Goal: Task Accomplishment & Management: Manage account settings

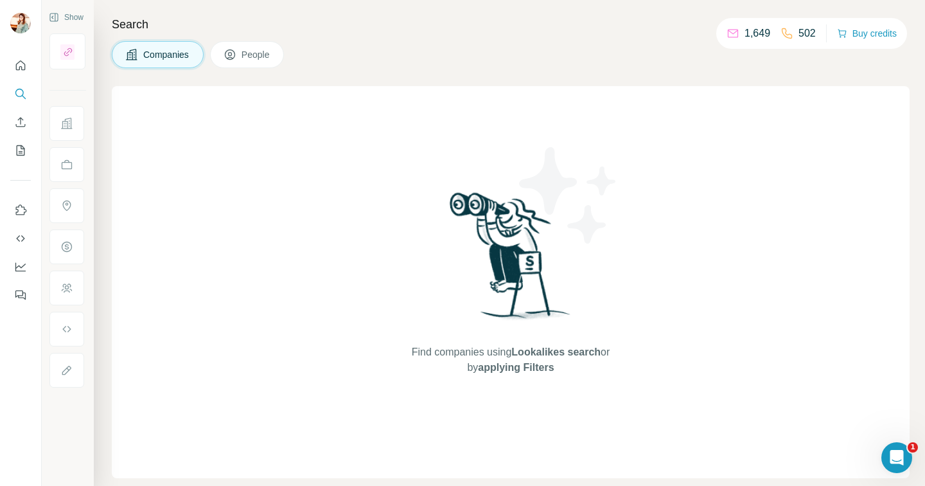
click at [807, 34] on p "502" at bounding box center [807, 33] width 17 height 15
click at [19, 203] on button "Use Surfe on LinkedIn" at bounding box center [20, 210] width 21 height 23
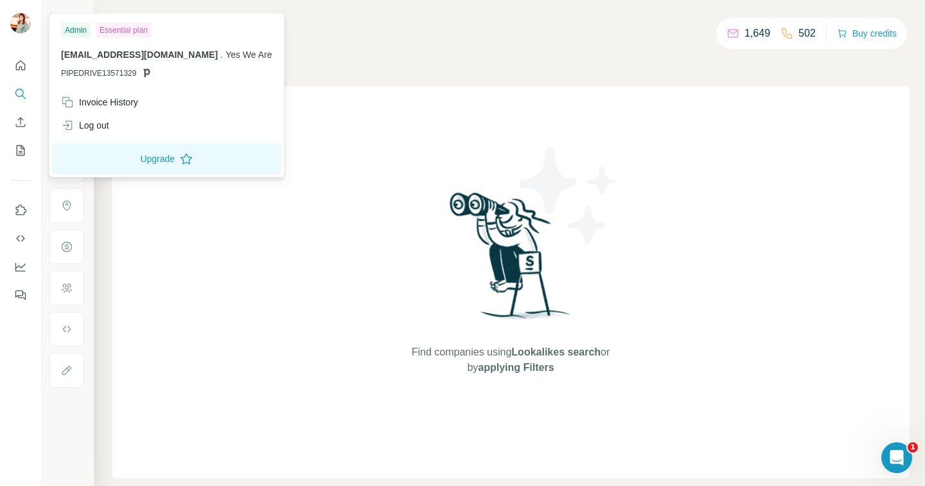
click at [21, 18] on img at bounding box center [20, 23] width 21 height 21
click at [101, 102] on div "Invoice History" at bounding box center [99, 102] width 77 height 13
click at [735, 99] on div "Find companies using Lookalikes search or by applying Filters" at bounding box center [511, 282] width 798 height 392
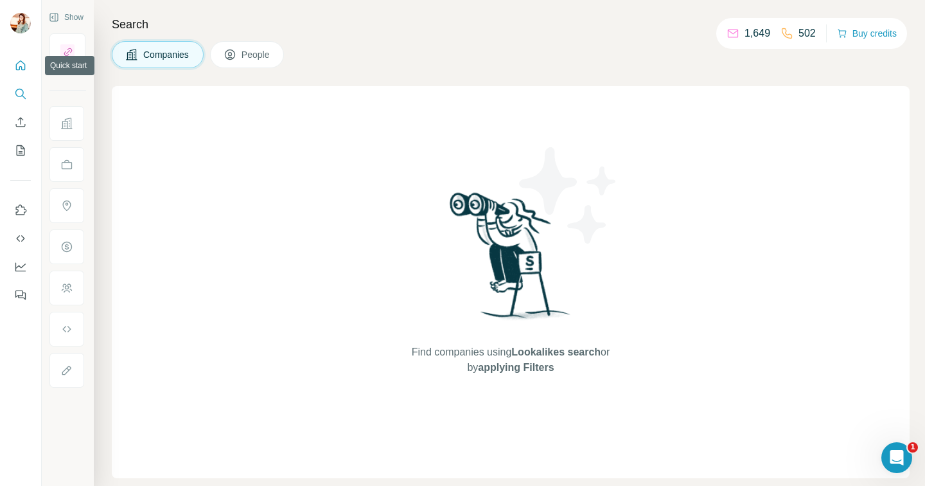
click at [17, 71] on icon "Quick start" at bounding box center [20, 65] width 13 height 13
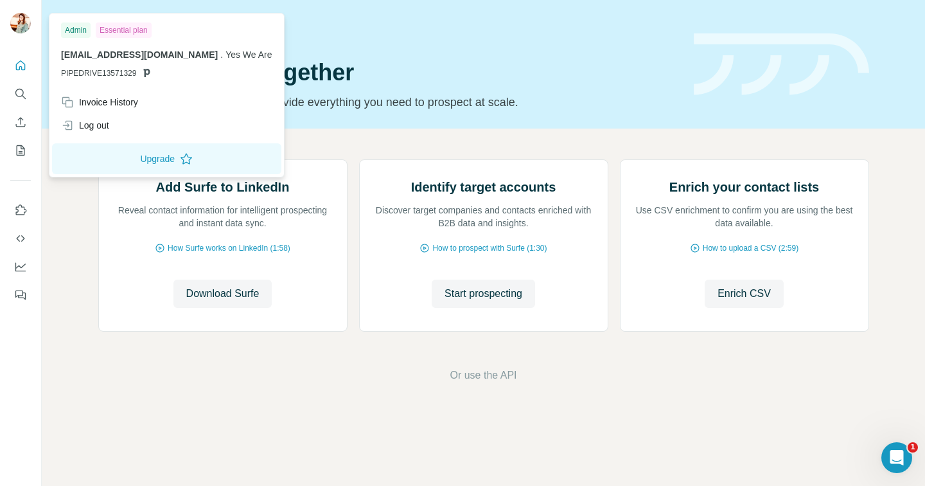
click at [114, 32] on div "Essential plan" at bounding box center [124, 29] width 56 height 15
click at [90, 103] on div "Invoice History" at bounding box center [99, 102] width 77 height 13
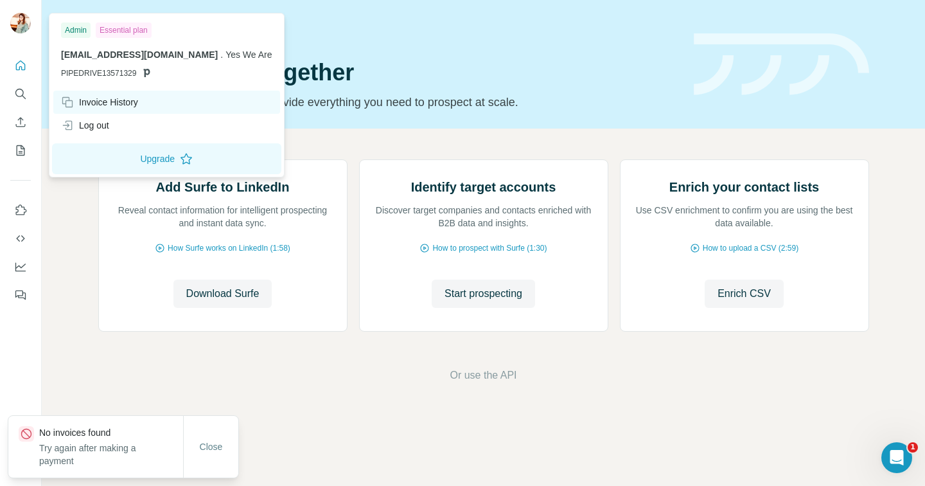
click at [90, 103] on div "Invoice History" at bounding box center [99, 102] width 77 height 13
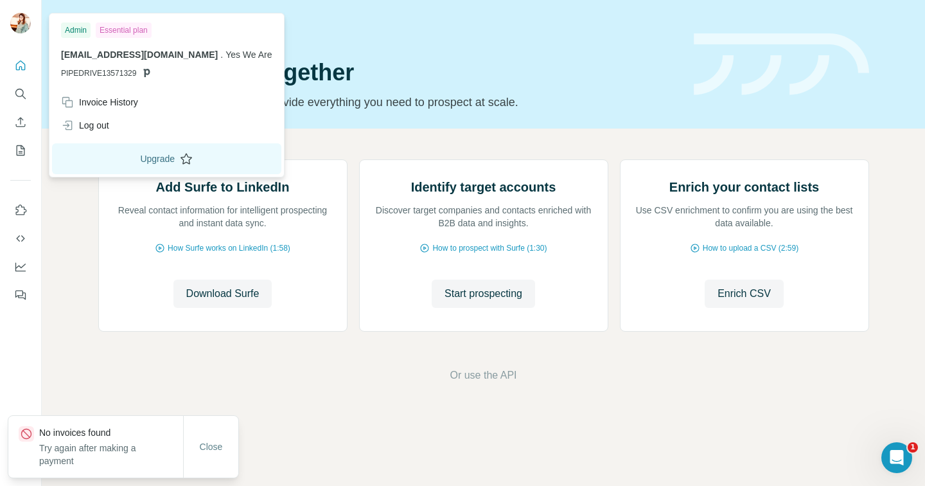
click at [134, 155] on button "Upgrade" at bounding box center [166, 158] width 229 height 31
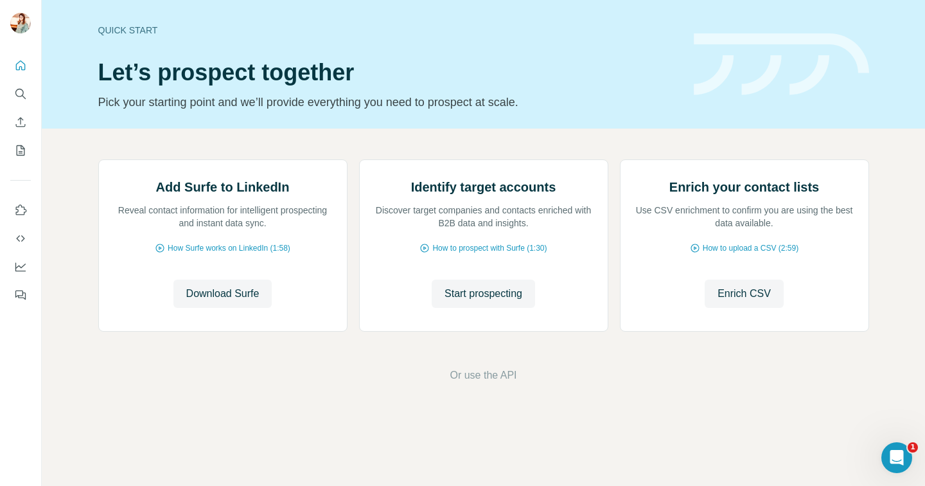
click at [465, 155] on div "Add Surfe to LinkedIn Reveal contact information for intelligent prospecting an…" at bounding box center [484, 271] width 884 height 285
click at [17, 266] on icon "Dashboard" at bounding box center [20, 266] width 13 height 13
click at [24, 268] on icon "Dashboard" at bounding box center [20, 266] width 13 height 13
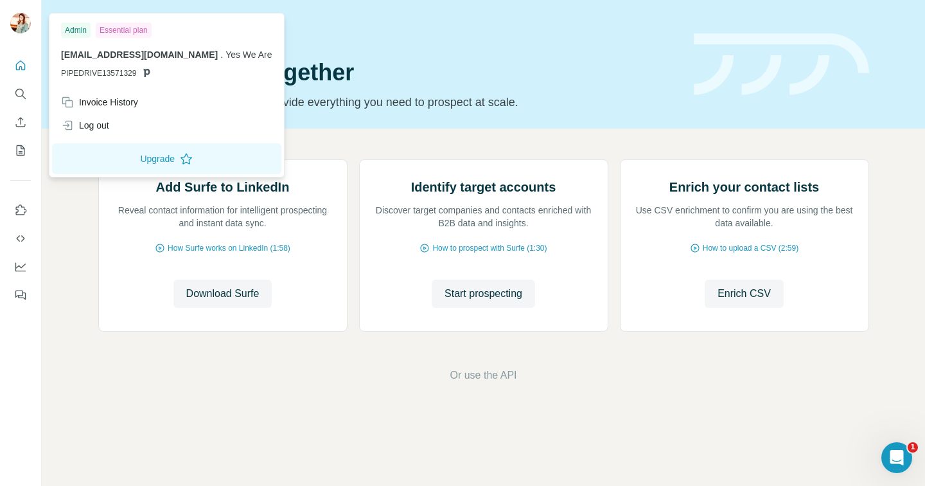
click at [26, 26] on img at bounding box center [20, 23] width 21 height 21
click at [24, 62] on icon "Quick start" at bounding box center [20, 65] width 13 height 13
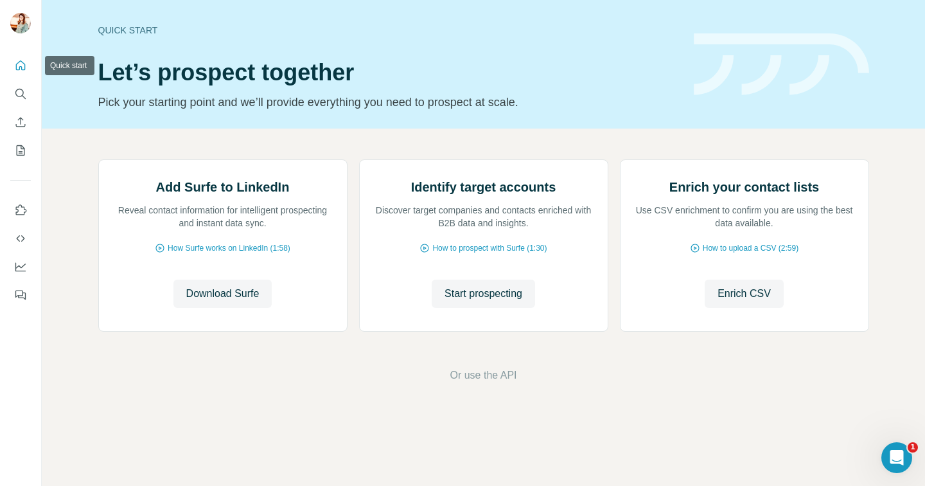
click at [22, 69] on icon "Quick start" at bounding box center [21, 65] width 10 height 10
click at [23, 125] on icon "Enrich CSV" at bounding box center [20, 122] width 13 height 13
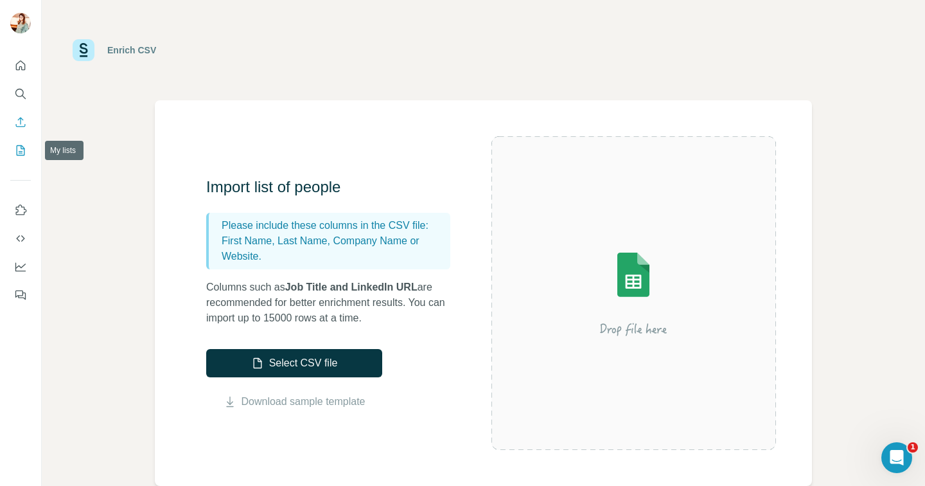
click at [22, 148] on icon "My lists" at bounding box center [22, 149] width 6 height 8
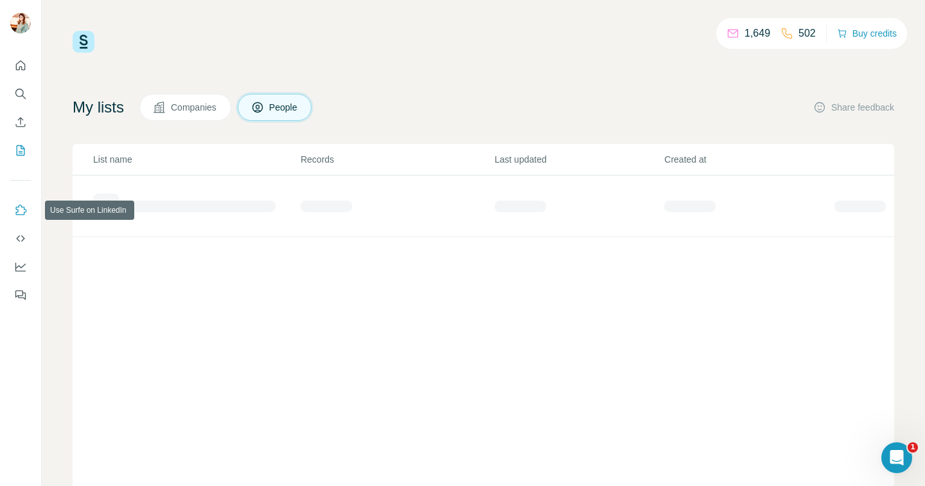
click at [22, 206] on icon "Use Surfe on LinkedIn" at bounding box center [20, 210] width 13 height 13
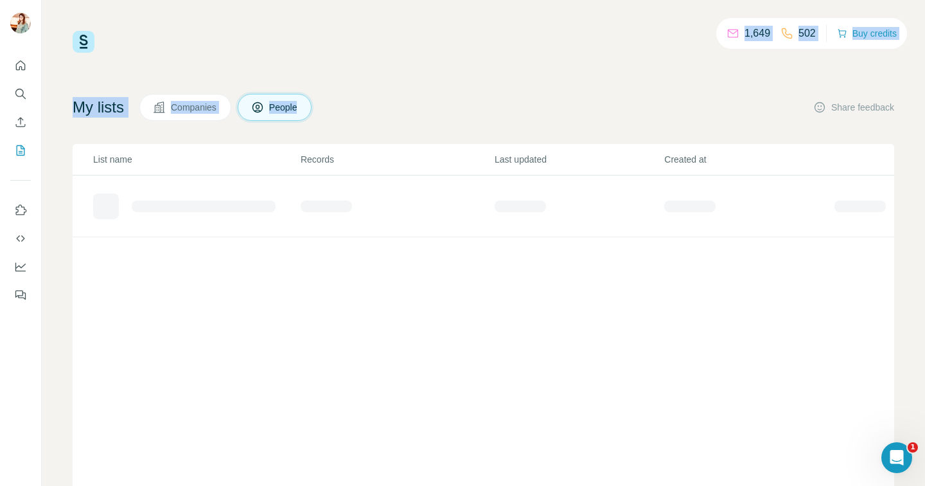
drag, startPoint x: 731, startPoint y: 35, endPoint x: 407, endPoint y: 144, distance: 341.8
click at [407, 144] on div "1,649 502 Buy credits My lists Companies People Share feedback List name Record…" at bounding box center [484, 261] width 822 height 460
click at [21, 208] on icon "Use Surfe on LinkedIn" at bounding box center [20, 210] width 13 height 13
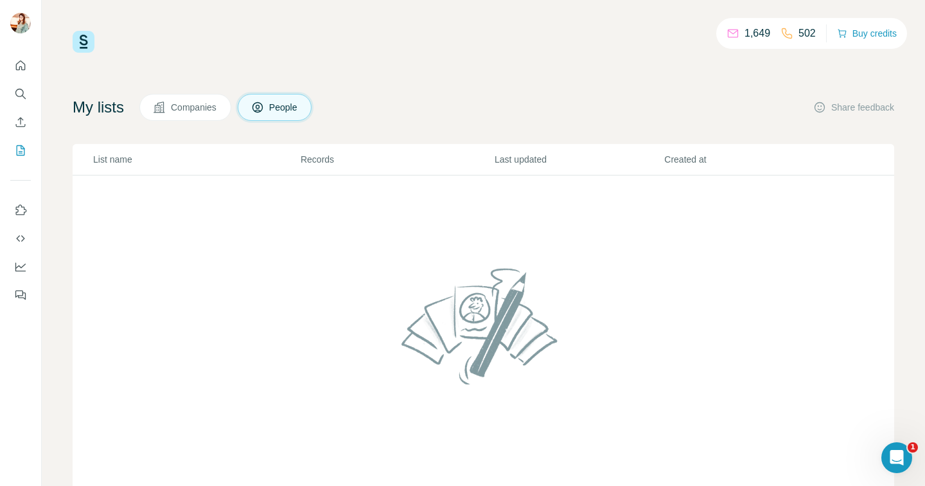
click at [16, 163] on div at bounding box center [20, 176] width 41 height 260
click at [24, 152] on icon "My lists" at bounding box center [21, 150] width 8 height 10
click at [201, 108] on span "Companies" at bounding box center [194, 107] width 47 height 13
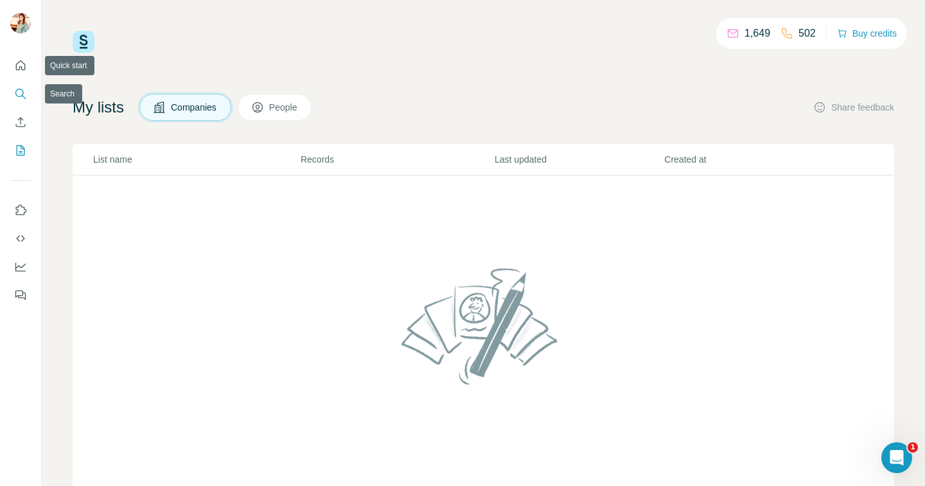
click at [18, 90] on icon "Search" at bounding box center [20, 93] width 13 height 13
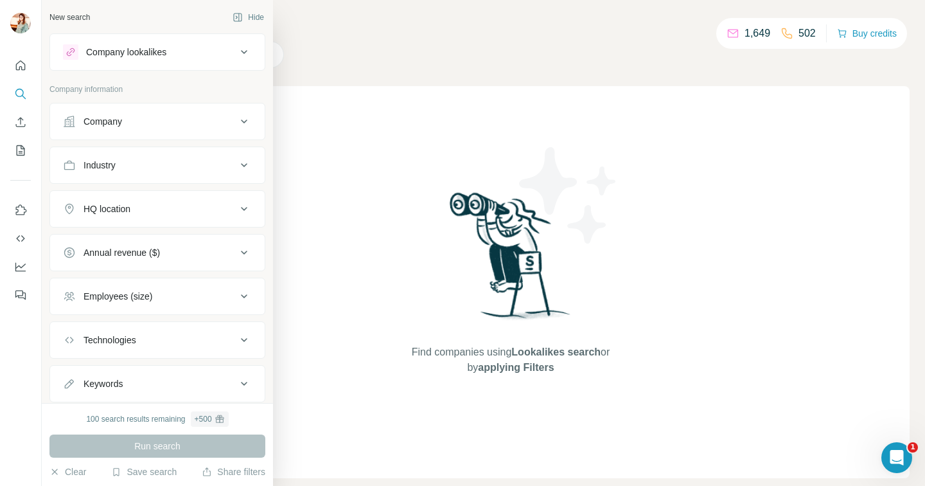
click at [180, 123] on div "Company" at bounding box center [149, 121] width 173 height 13
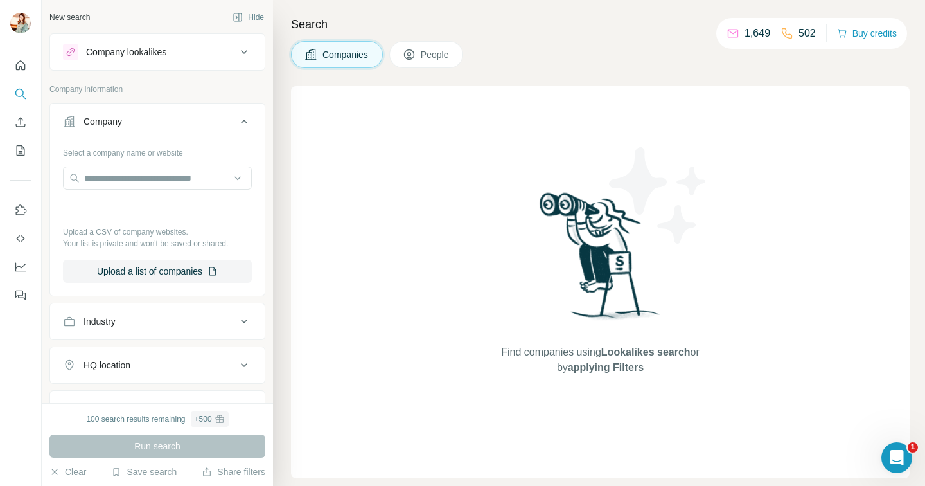
click at [180, 123] on div "Company" at bounding box center [149, 121] width 173 height 13
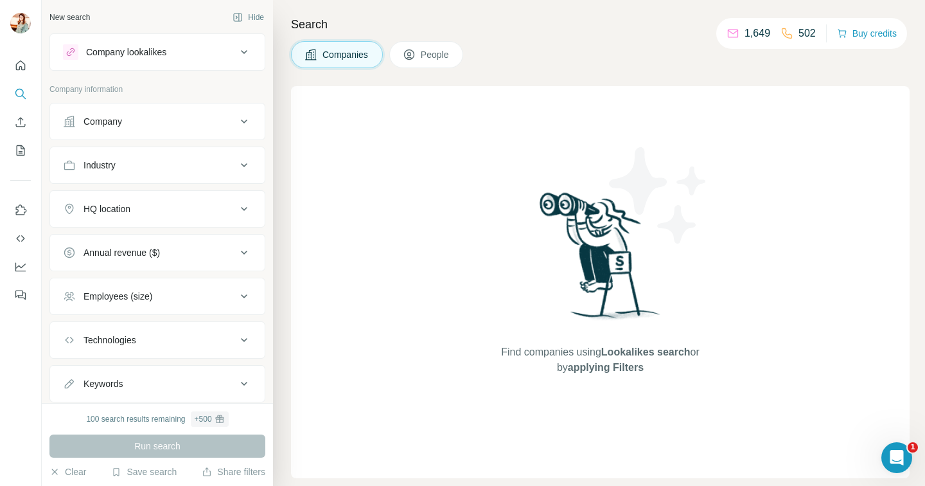
click at [437, 57] on span "People" at bounding box center [436, 54] width 30 height 13
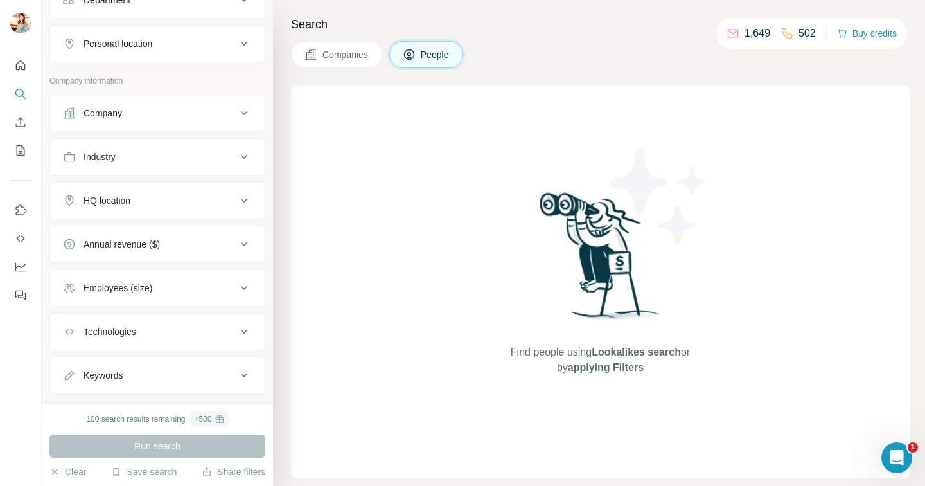
scroll to position [213, 0]
click at [209, 202] on div "HQ location" at bounding box center [149, 196] width 173 height 13
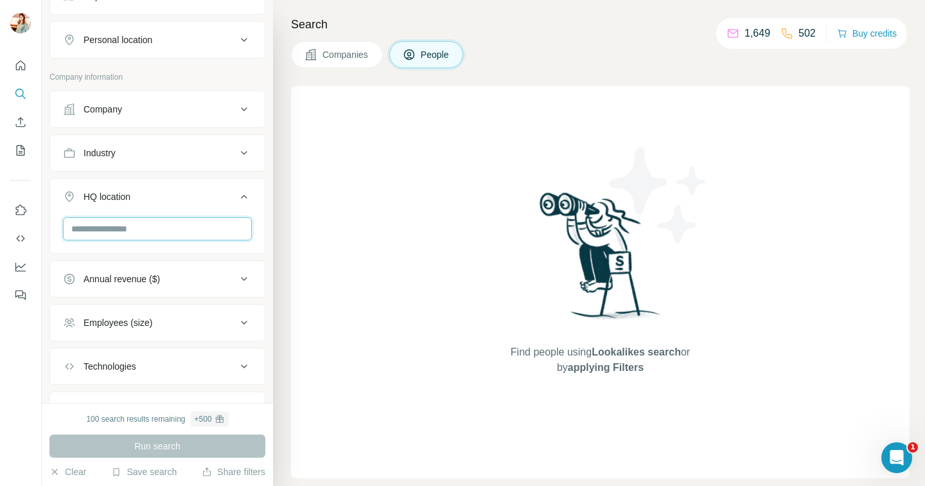
click at [193, 233] on input "text" at bounding box center [157, 228] width 189 height 23
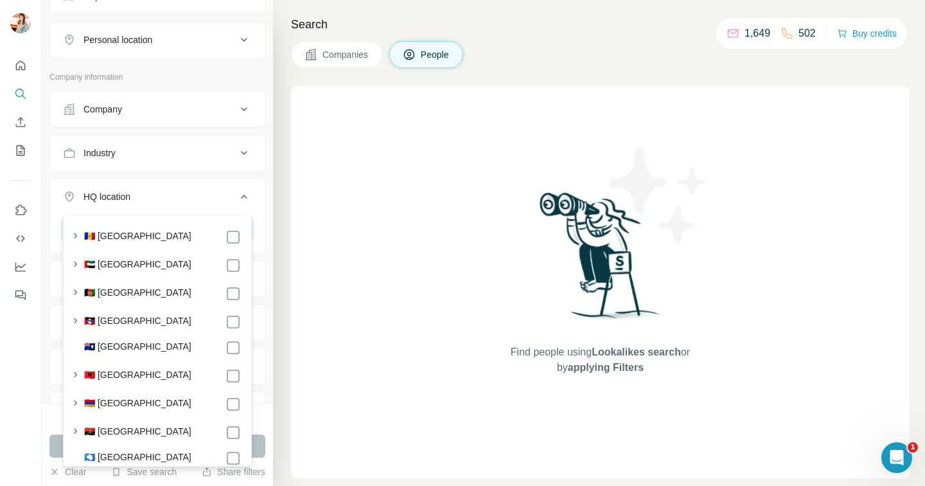
scroll to position [250, 0]
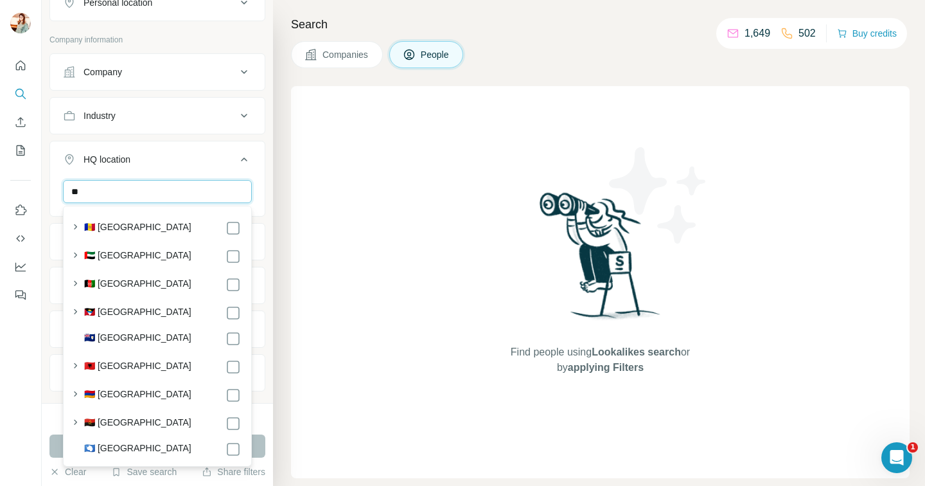
click at [181, 199] on input "**" at bounding box center [157, 191] width 189 height 23
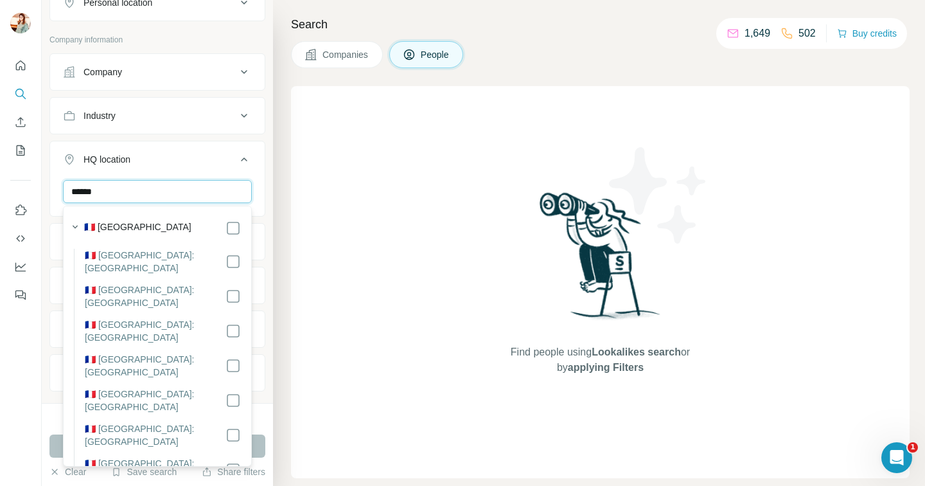
type input "******"
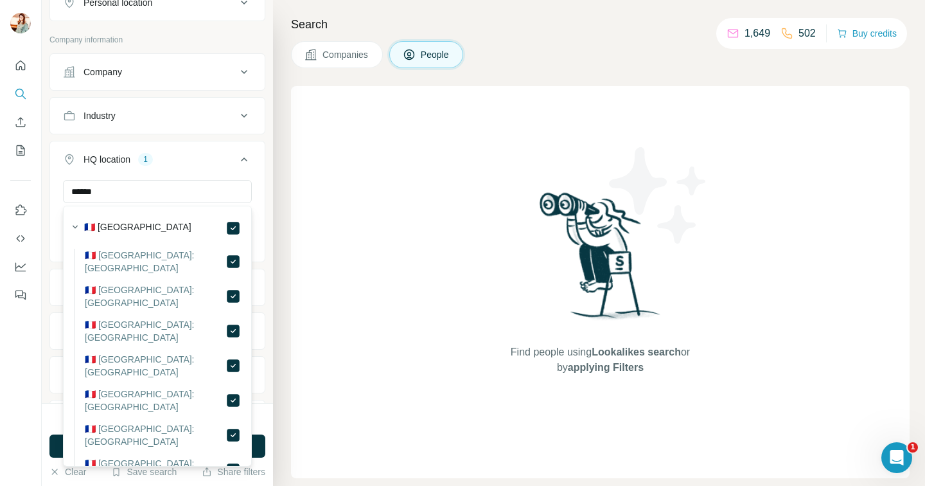
click at [268, 170] on div "New search Hide Company lookalikes Personal information Job title Seniority Dep…" at bounding box center [157, 201] width 231 height 403
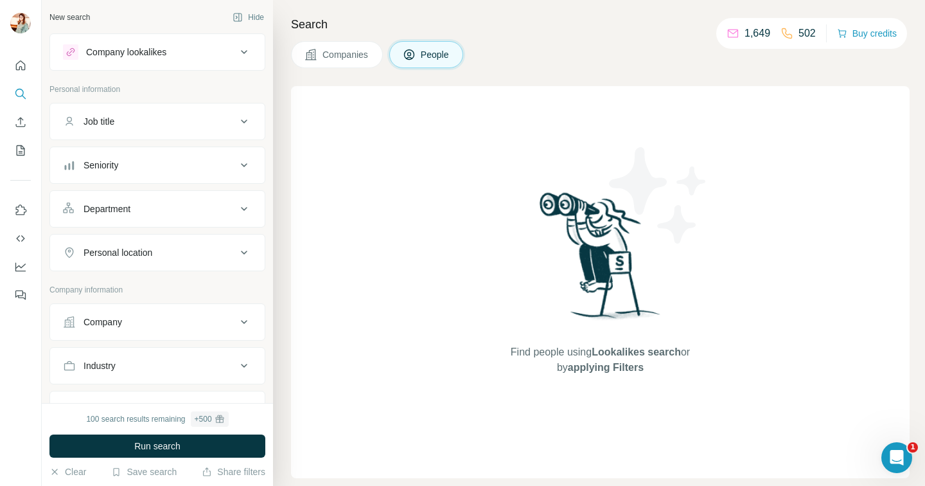
click at [204, 121] on div "Job title" at bounding box center [149, 121] width 173 height 13
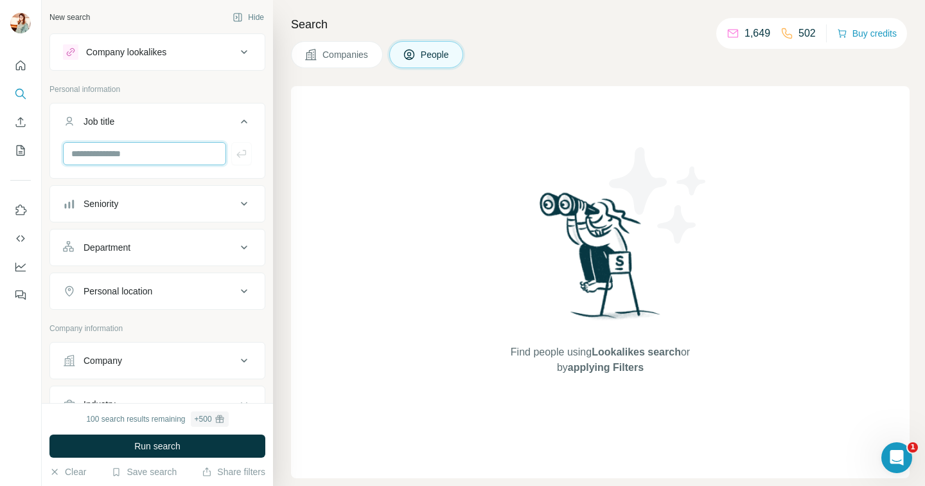
click at [196, 161] on input "text" at bounding box center [144, 153] width 163 height 23
type input "*"
type input "*********"
click at [240, 154] on icon "button" at bounding box center [241, 153] width 13 height 13
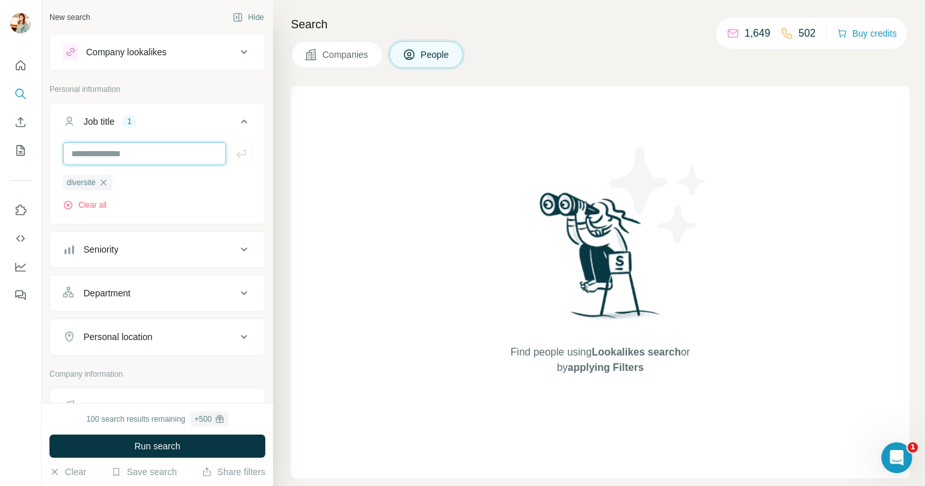
click at [124, 152] on input "text" at bounding box center [144, 153] width 163 height 23
type input "*********"
click at [245, 150] on icon "button" at bounding box center [241, 153] width 13 height 13
click at [165, 153] on input "text" at bounding box center [144, 153] width 163 height 23
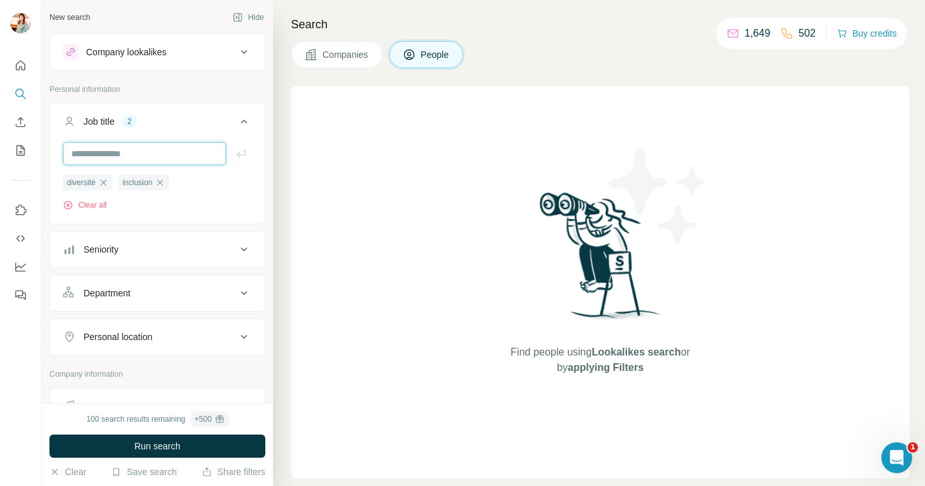
click at [165, 153] on input "text" at bounding box center [144, 153] width 163 height 23
type input "***"
click at [240, 154] on icon "button" at bounding box center [241, 154] width 10 height 8
click at [155, 151] on input "text" at bounding box center [144, 153] width 163 height 23
type input "********"
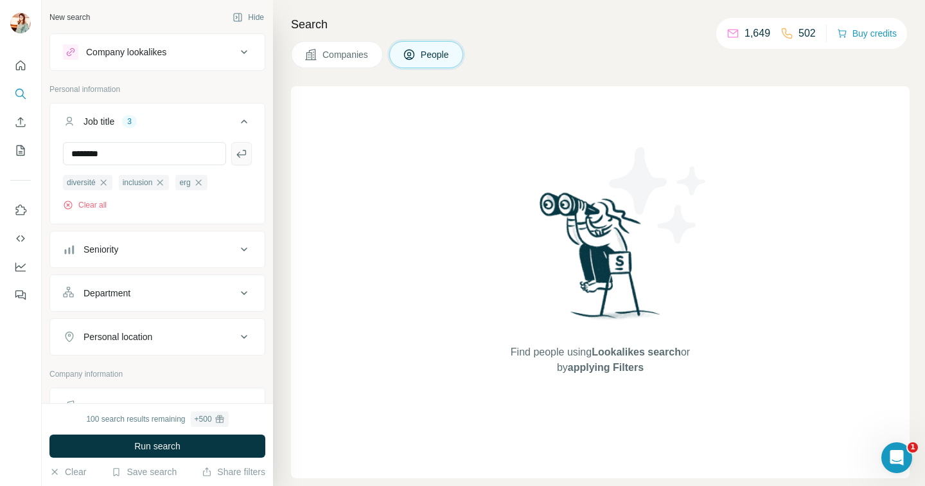
click at [244, 157] on icon "button" at bounding box center [241, 153] width 13 height 13
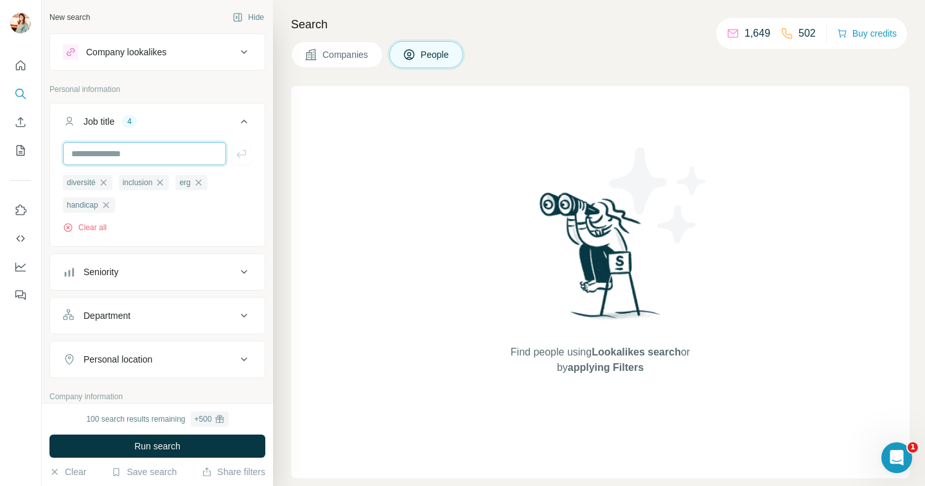
click at [131, 159] on input "text" at bounding box center [144, 153] width 163 height 23
type input "**********"
click at [240, 152] on icon "button" at bounding box center [241, 153] width 13 height 13
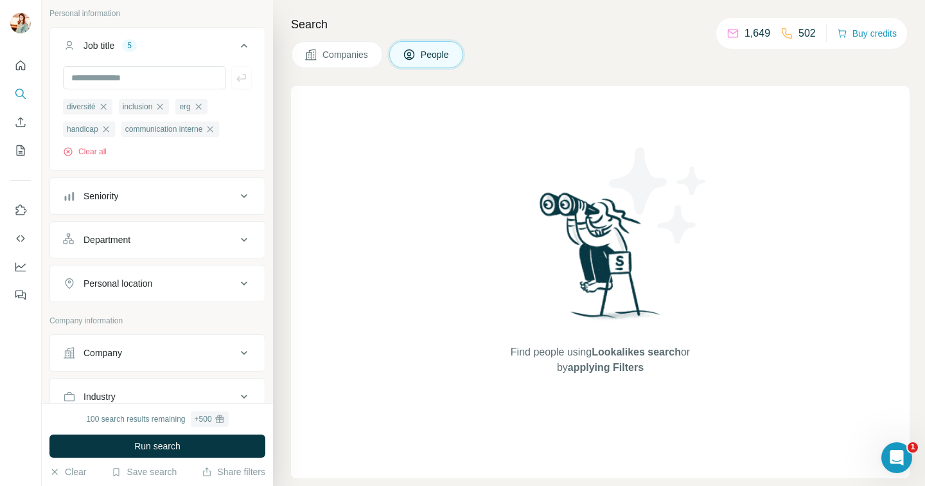
click at [209, 278] on div "Personal location" at bounding box center [149, 283] width 173 height 13
click at [194, 314] on input "text" at bounding box center [157, 315] width 189 height 23
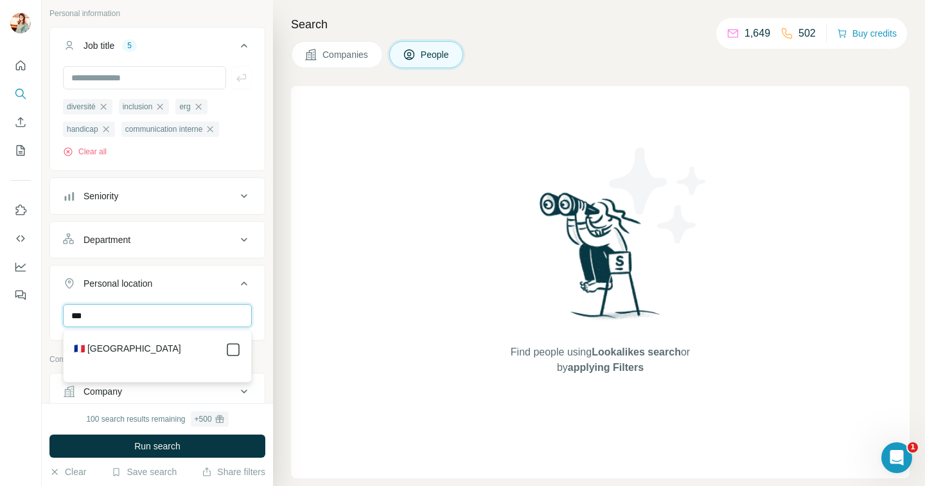
type input "***"
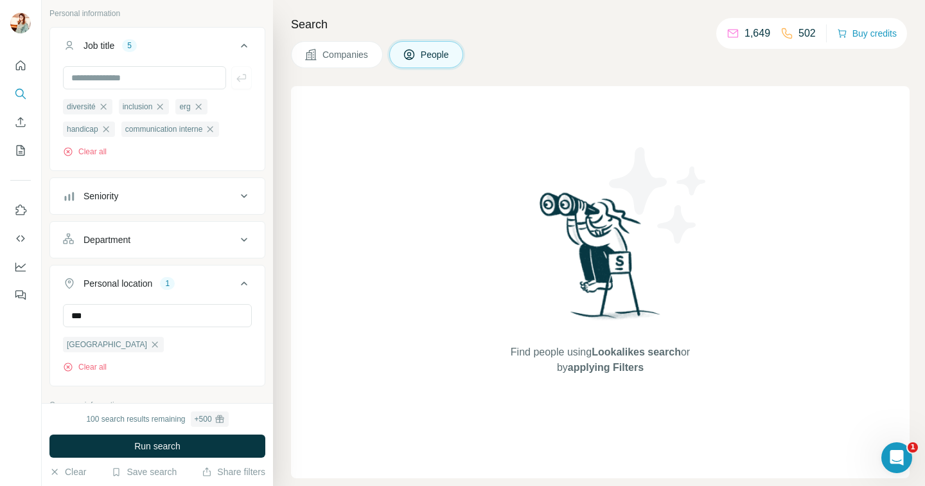
click at [258, 330] on div "*** France Clear all" at bounding box center [157, 343] width 215 height 79
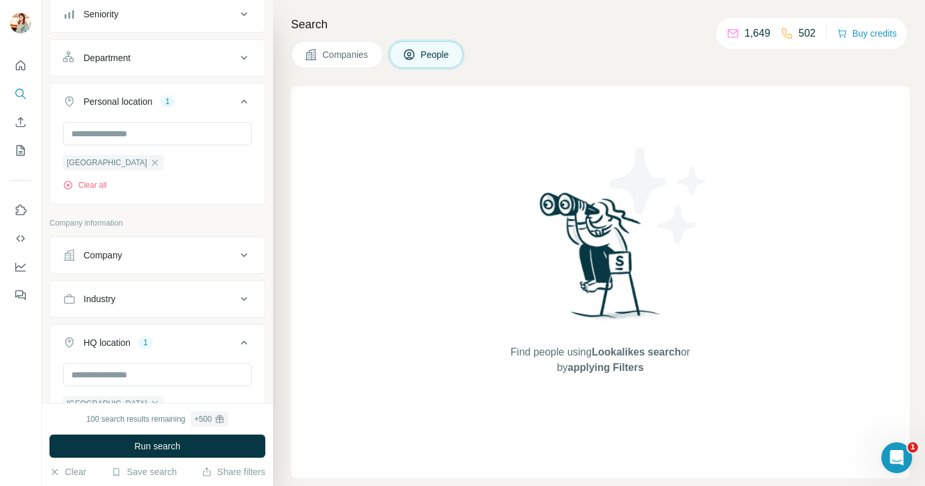
scroll to position [361, 0]
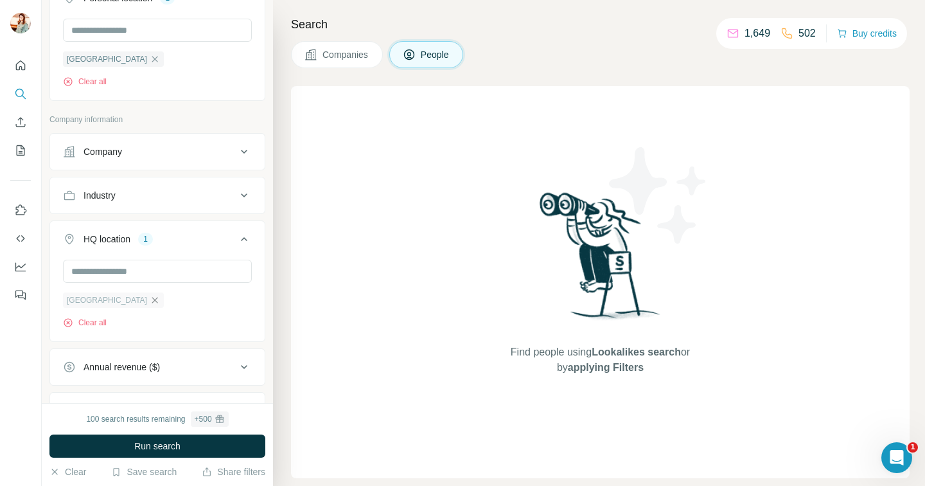
click at [150, 302] on icon "button" at bounding box center [155, 300] width 10 height 10
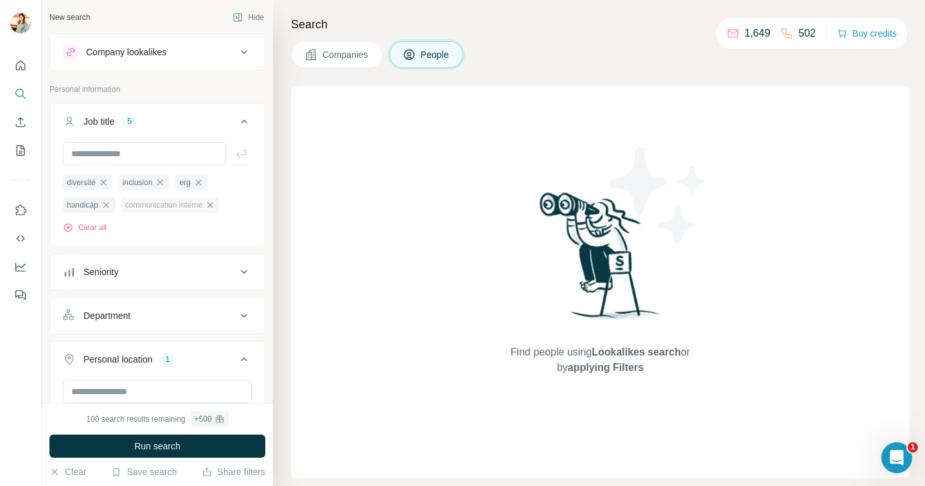
click at [212, 206] on icon "button" at bounding box center [211, 205] width 6 height 6
click at [157, 447] on span "Run search" at bounding box center [157, 446] width 46 height 13
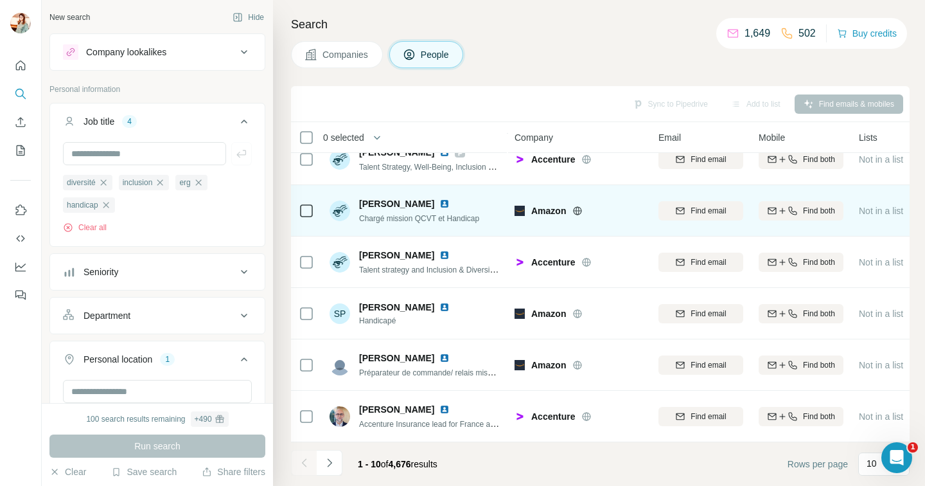
scroll to position [225, 0]
drag, startPoint x: 411, startPoint y: 220, endPoint x: 502, endPoint y: 224, distance: 90.7
click at [502, 224] on td "Sidi-Adam Ibrahimi Chargé mission QCVT et Handicap" at bounding box center [415, 210] width 186 height 51
click at [501, 225] on td "Sidi-Adam Ibrahimi Chargé mission QCVT et Handicap" at bounding box center [415, 210] width 186 height 51
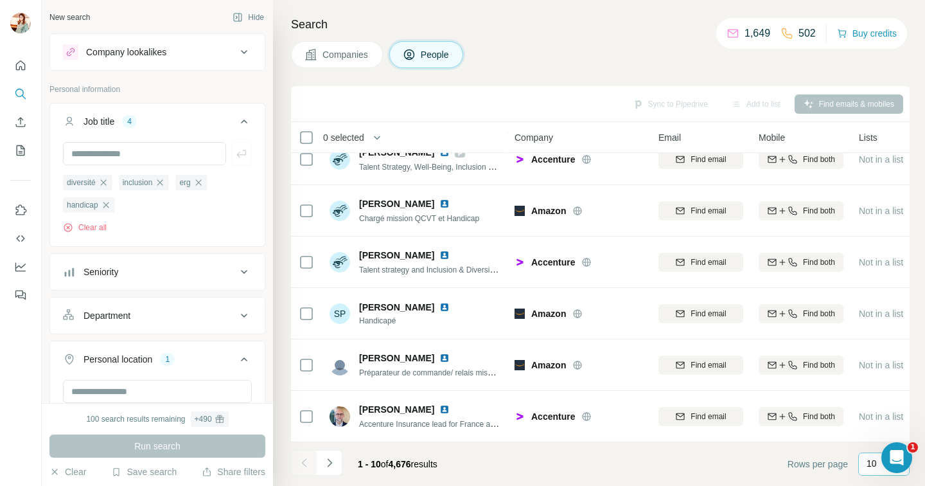
click at [866, 469] on div "10" at bounding box center [883, 463] width 51 height 23
click at [877, 373] on div "60" at bounding box center [884, 365] width 45 height 23
click at [739, 467] on footer "Rows per page 60" at bounding box center [600, 464] width 619 height 44
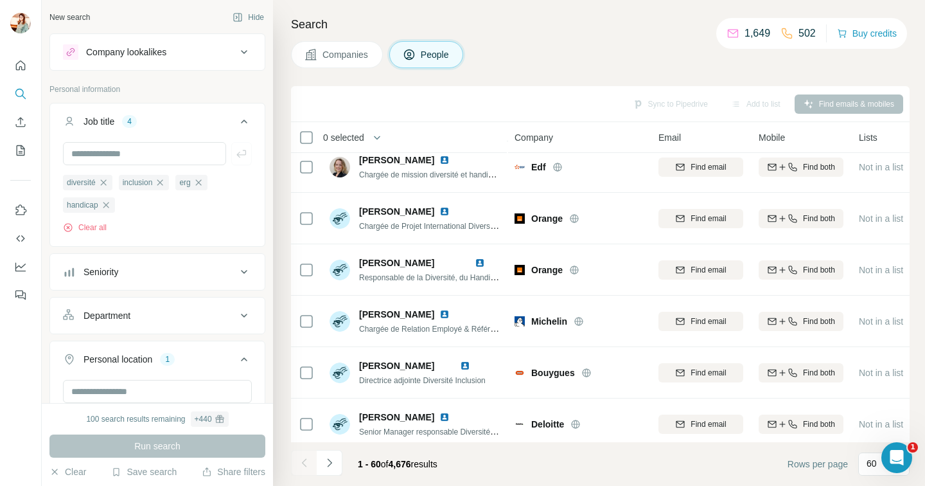
scroll to position [2795, 0]
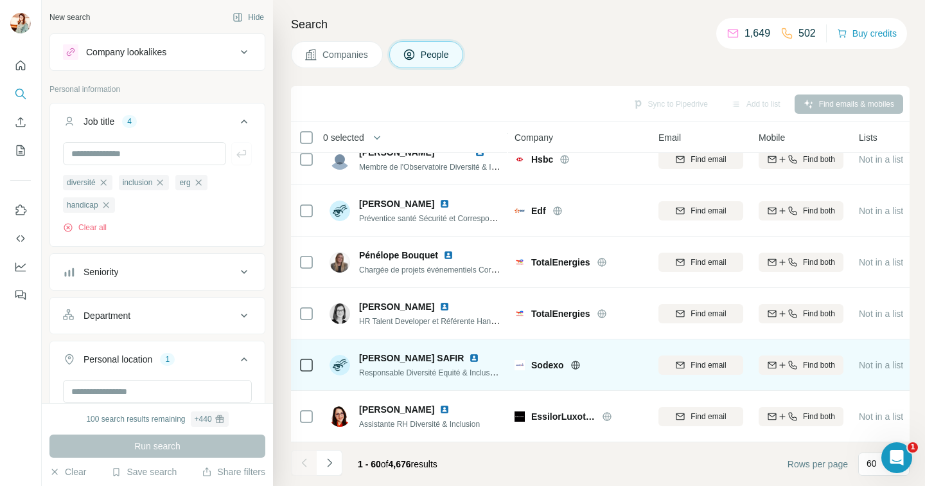
click at [362, 373] on span "Responsable Diversité Equité & Inclusion SODEXO FRANCE" at bounding box center [488, 372] width 258 height 10
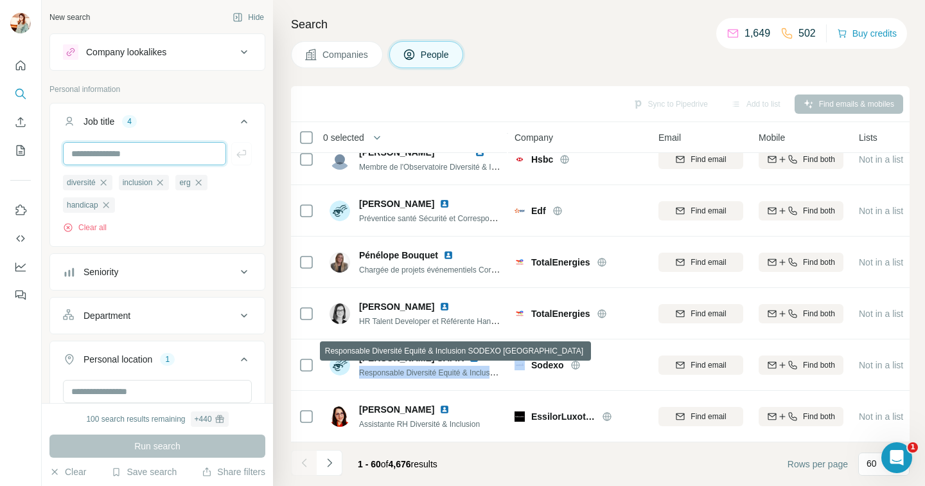
click at [144, 152] on input "text" at bounding box center [144, 153] width 163 height 23
paste input "**********"
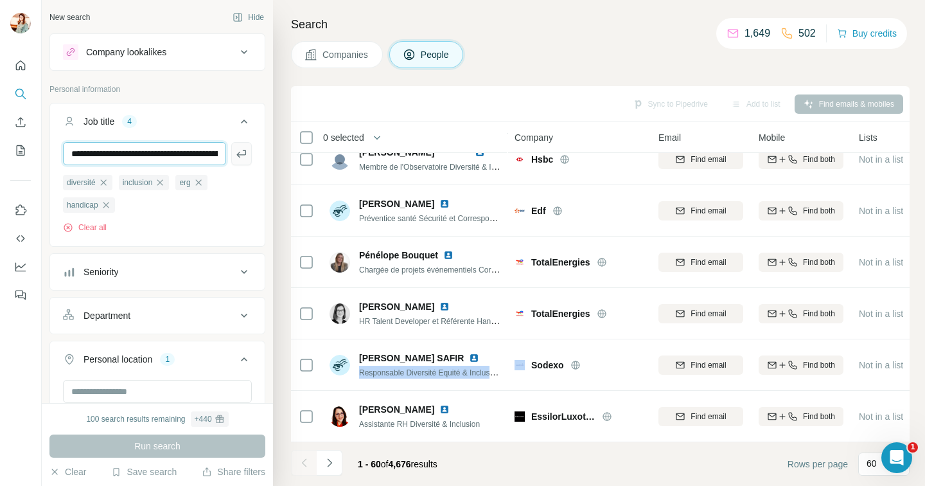
drag, startPoint x: 138, startPoint y: 154, endPoint x: 246, endPoint y: 160, distance: 108.8
click at [289, 160] on div "**********" at bounding box center [484, 243] width 884 height 486
drag, startPoint x: 143, startPoint y: 152, endPoint x: 224, endPoint y: 154, distance: 81.6
click at [224, 154] on input "**********" at bounding box center [144, 153] width 163 height 23
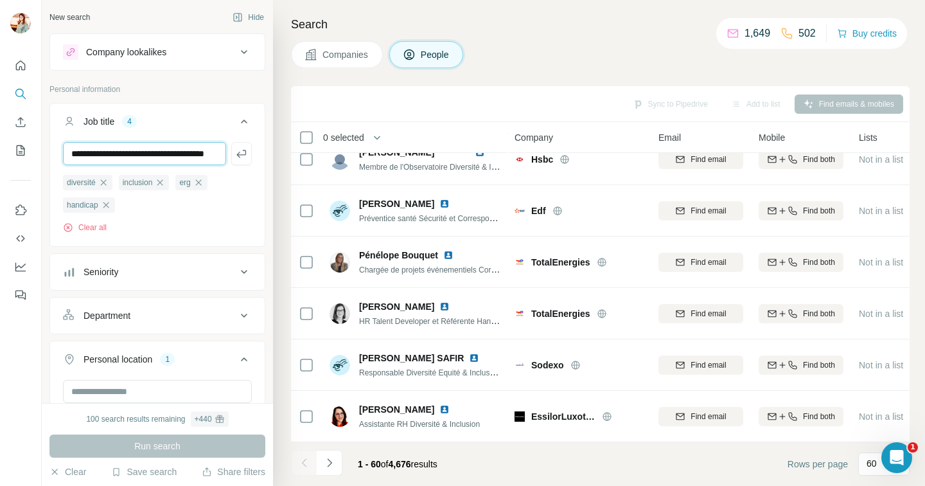
scroll to position [0, 18]
type input "**********"
click at [102, 183] on icon "button" at bounding box center [103, 182] width 10 height 10
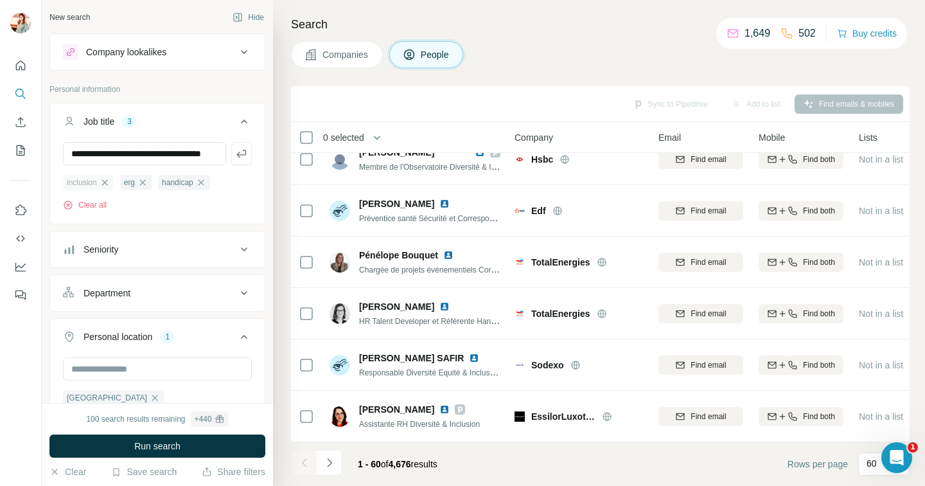
click at [104, 182] on icon "button" at bounding box center [105, 182] width 6 height 6
click at [87, 182] on icon "button" at bounding box center [85, 182] width 10 height 10
click at [105, 184] on icon "button" at bounding box center [106, 182] width 6 height 6
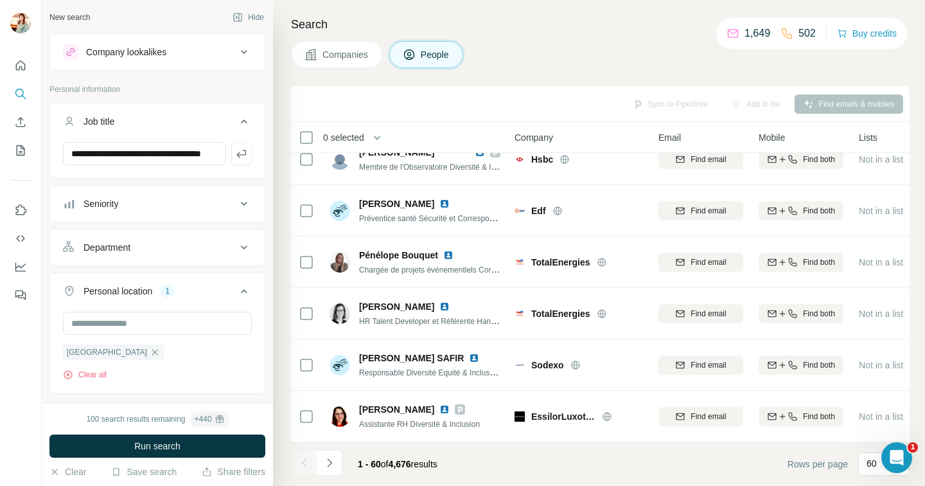
click at [245, 154] on icon "button" at bounding box center [241, 153] width 13 height 13
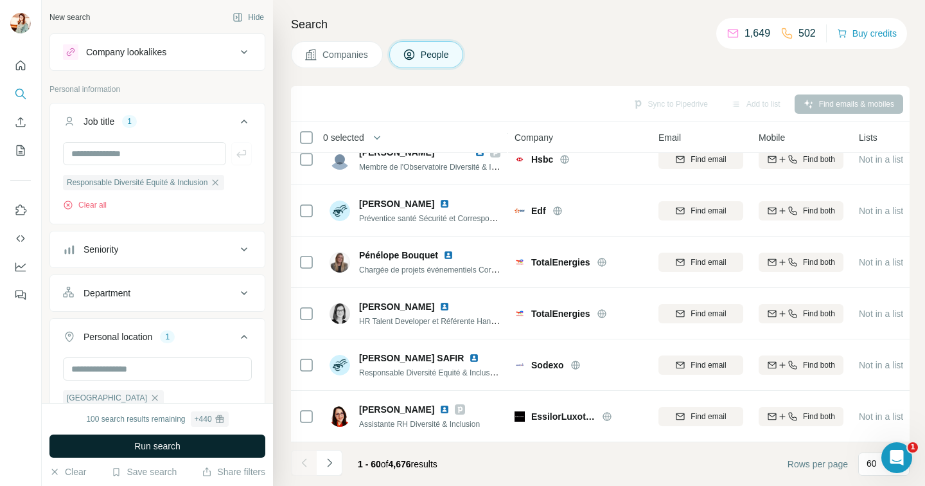
click at [183, 445] on button "Run search" at bounding box center [157, 445] width 216 height 23
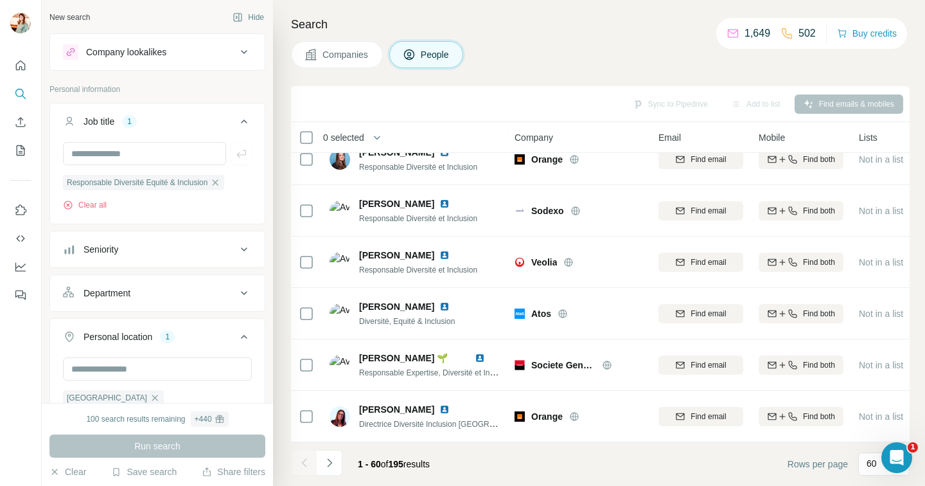
scroll to position [2795, 0]
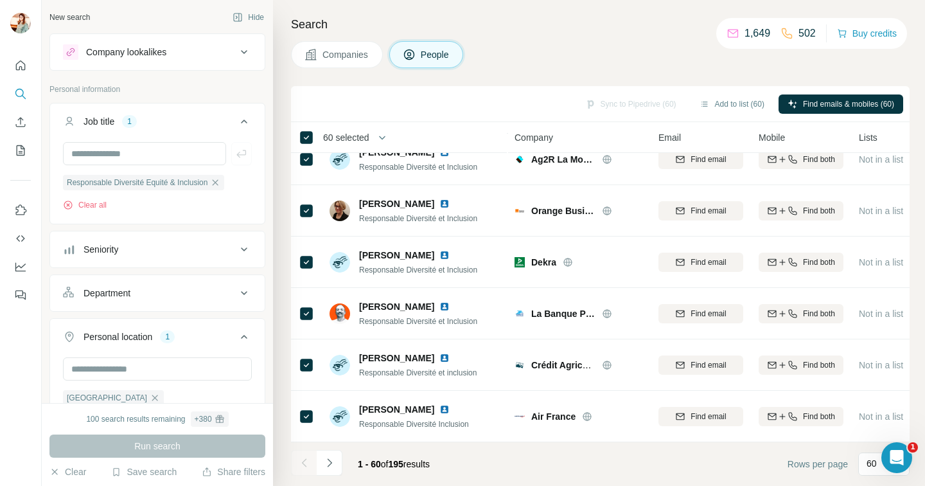
click at [375, 137] on button "button" at bounding box center [382, 138] width 26 height 26
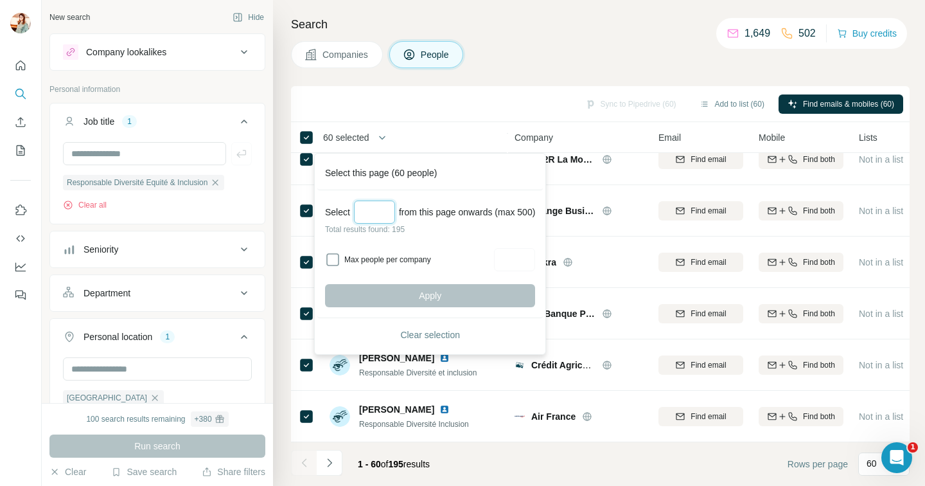
click at [375, 211] on input "Select a number (up to 500)" at bounding box center [374, 211] width 41 height 23
type input "***"
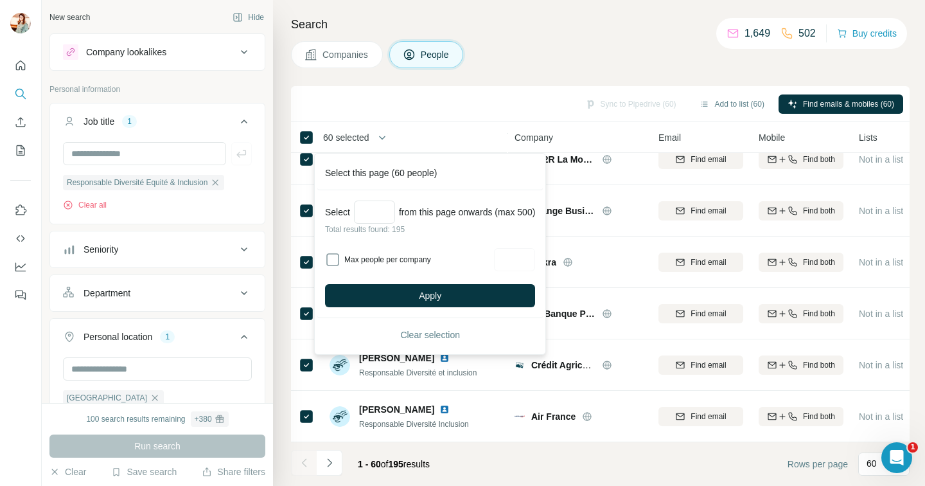
click at [414, 260] on label "Max people per company" at bounding box center [417, 260] width 146 height 12
click at [465, 293] on button "Apply" at bounding box center [430, 295] width 210 height 23
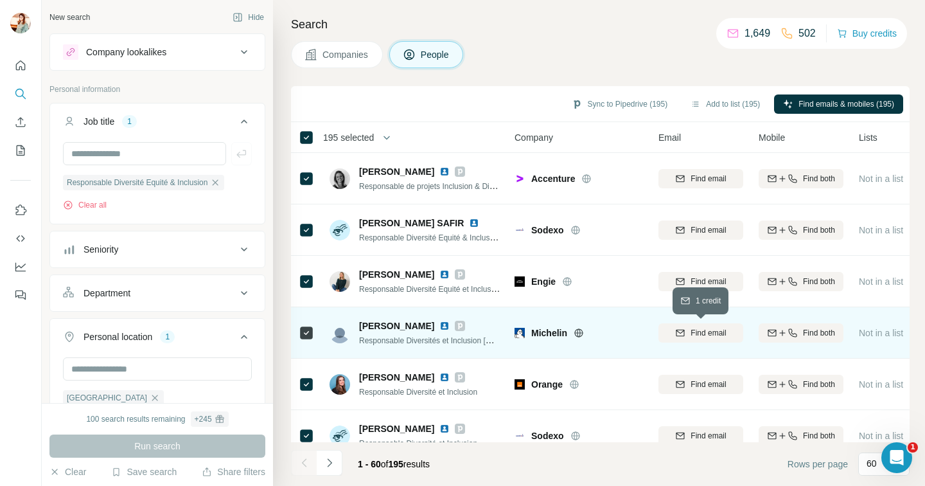
scroll to position [1243, 0]
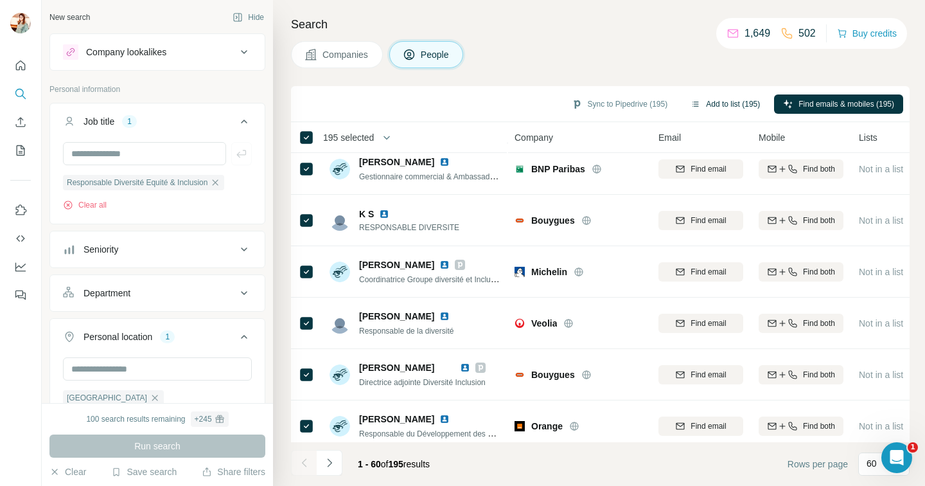
click at [731, 102] on button "Add to list (195)" at bounding box center [725, 103] width 87 height 19
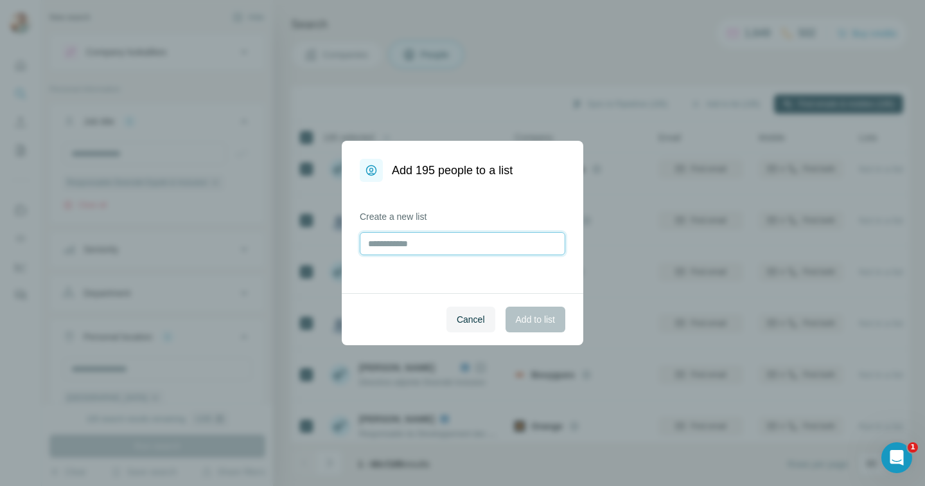
click at [515, 242] on input "text" at bounding box center [463, 243] width 206 height 23
type input "**********"
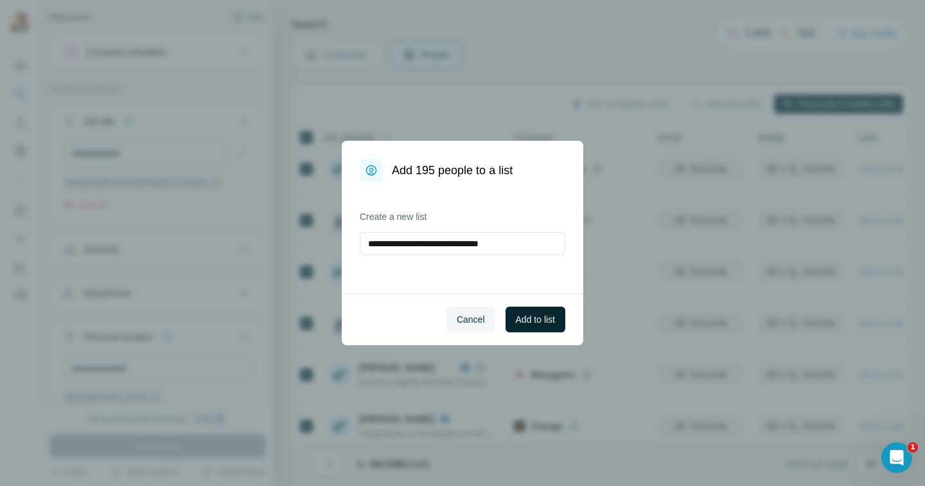
click at [535, 323] on span "Add to list" at bounding box center [535, 319] width 39 height 13
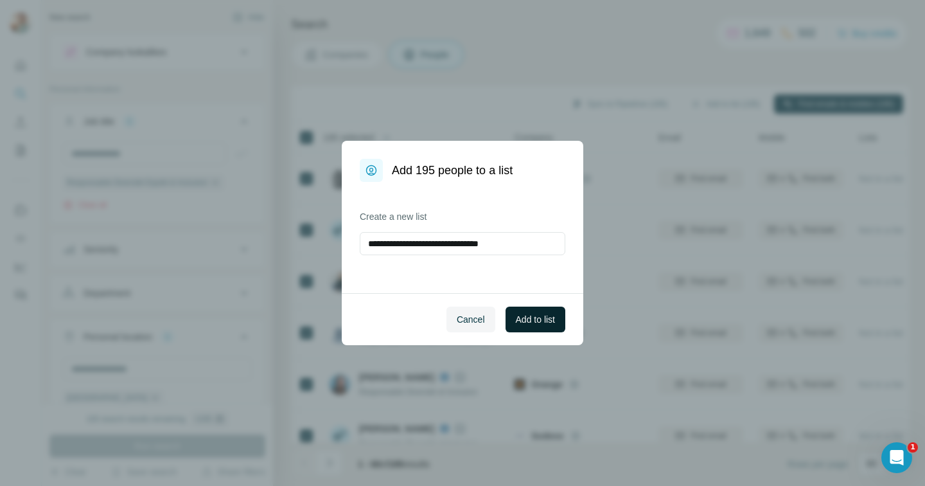
click at [543, 317] on span "Add to list" at bounding box center [535, 319] width 39 height 13
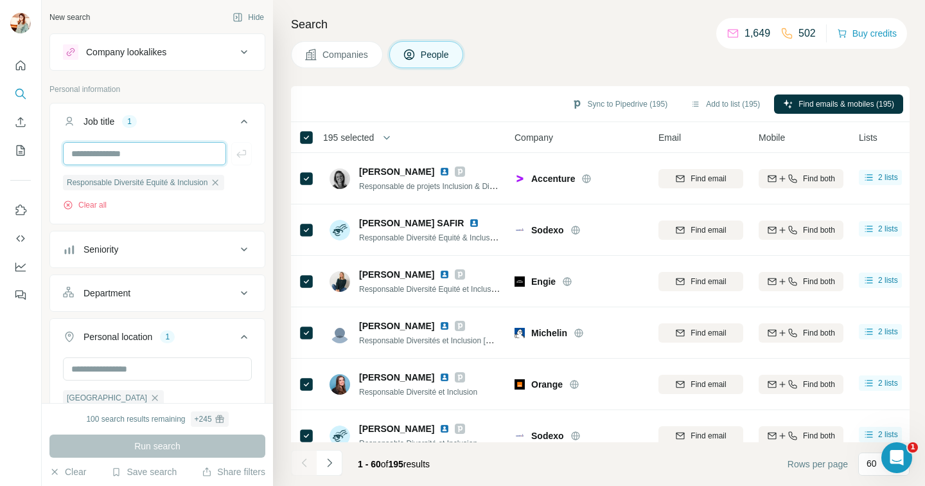
click at [120, 157] on input "text" at bounding box center [144, 153] width 163 height 23
type input "**********"
drag, startPoint x: 240, startPoint y: 153, endPoint x: 217, endPoint y: 175, distance: 31.8
click at [240, 153] on icon "button" at bounding box center [241, 153] width 13 height 13
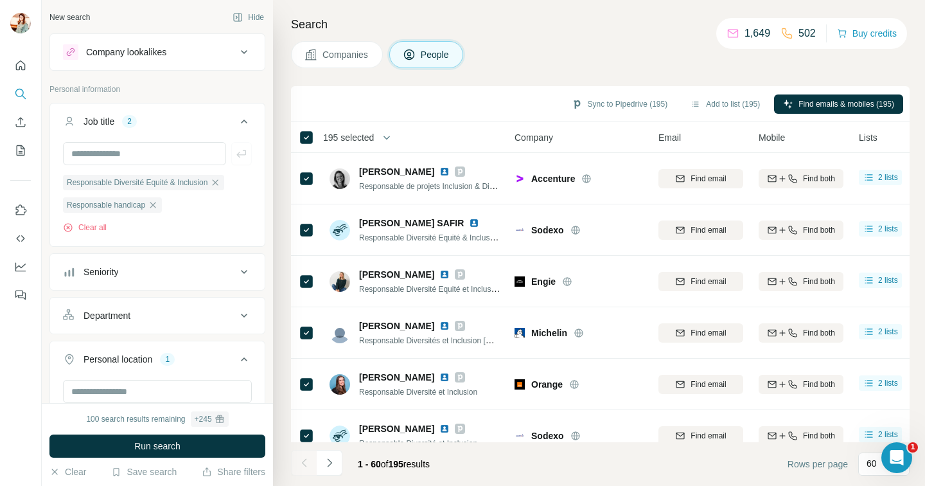
click at [216, 182] on icon "button" at bounding box center [215, 182] width 10 height 10
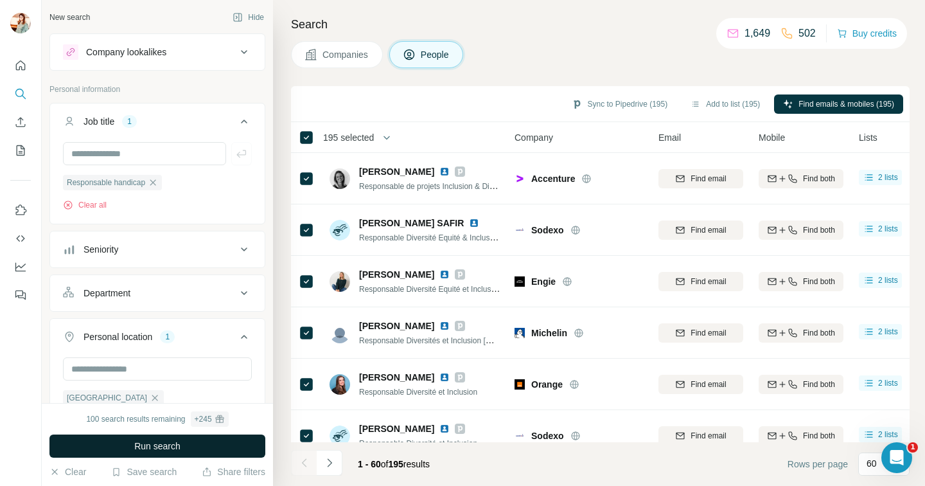
click at [171, 451] on span "Run search" at bounding box center [157, 446] width 46 height 13
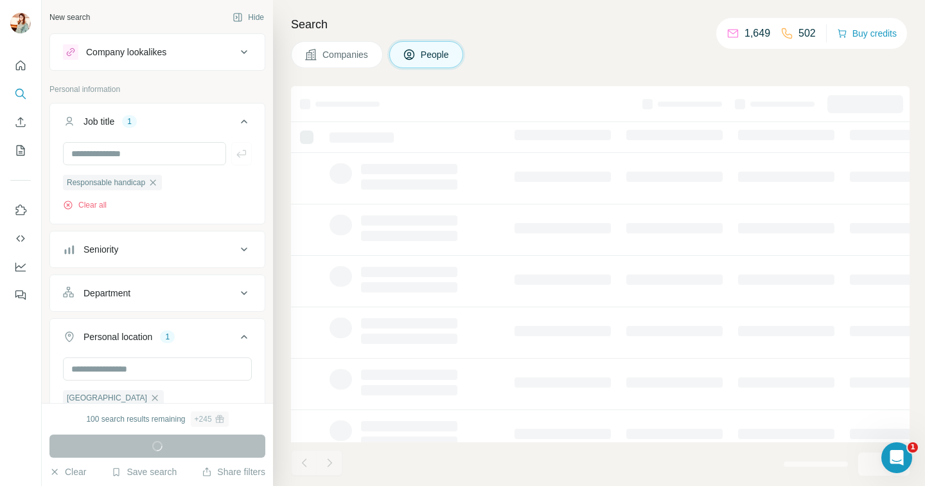
click at [212, 419] on div "+ 245" at bounding box center [210, 419] width 30 height 12
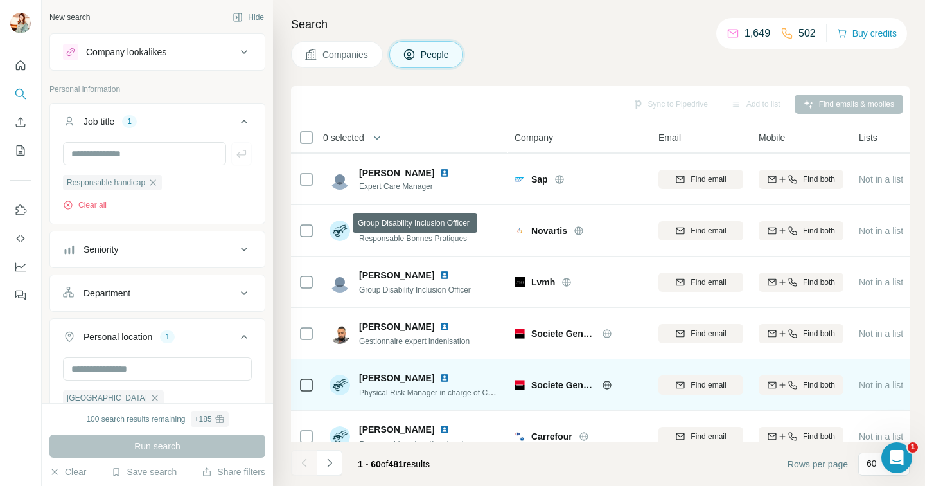
scroll to position [301, 0]
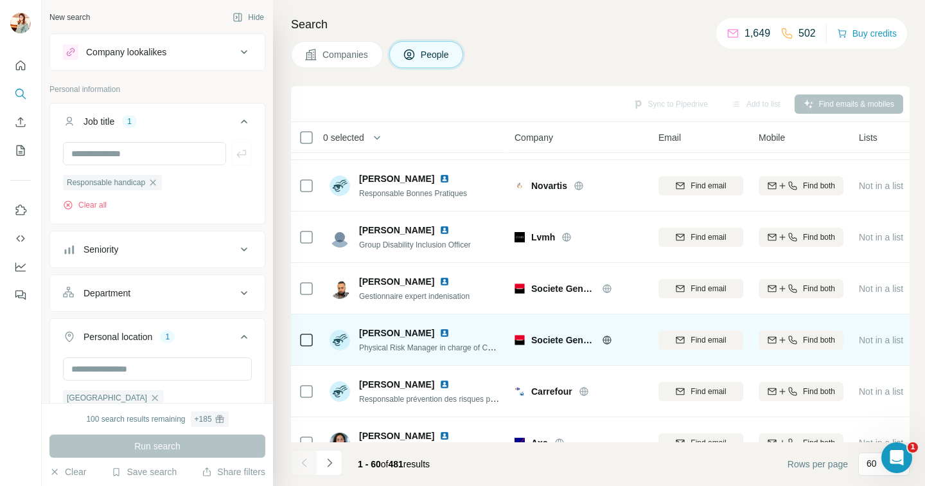
click at [488, 347] on span "Physical Risk Manager in charge of Commodities dept" at bounding box center [451, 347] width 185 height 10
click at [446, 332] on img at bounding box center [445, 333] width 10 height 10
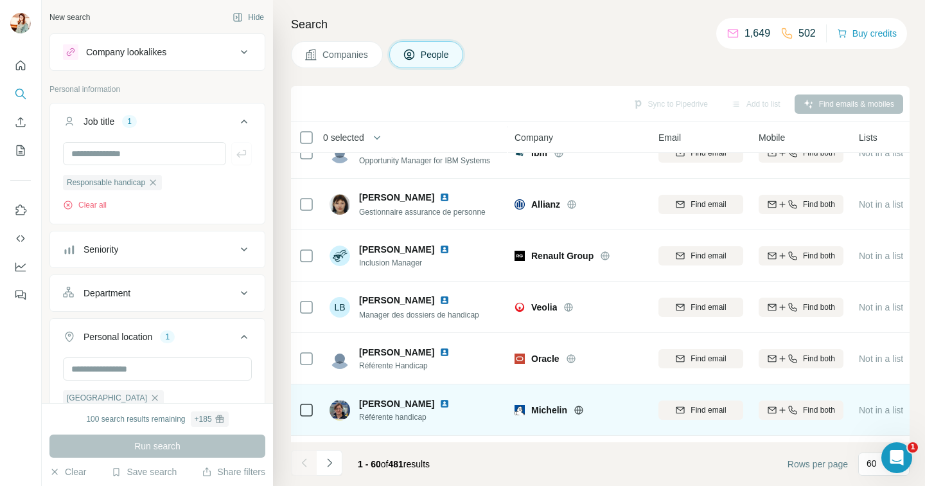
scroll to position [761, 0]
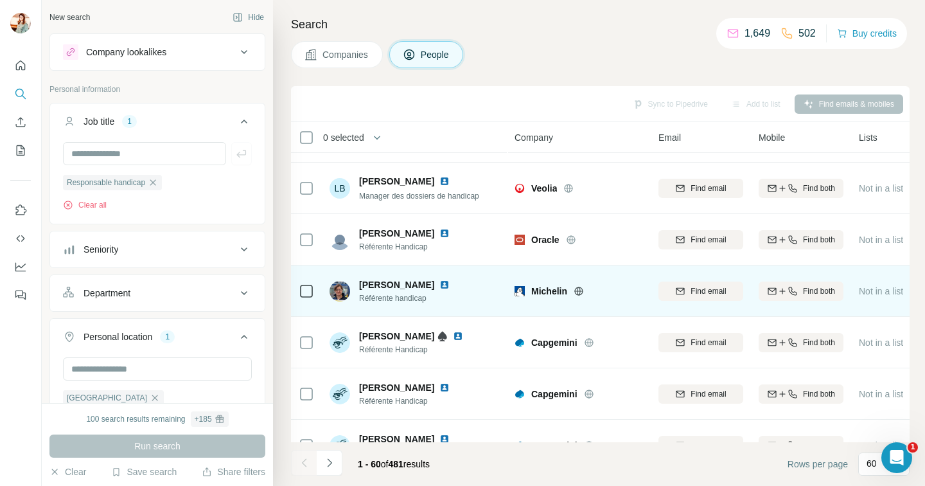
drag, startPoint x: 436, startPoint y: 298, endPoint x: 360, endPoint y: 295, distance: 76.5
click at [360, 295] on span "Référente handicap" at bounding box center [412, 298] width 106 height 12
click at [443, 285] on img at bounding box center [445, 285] width 10 height 10
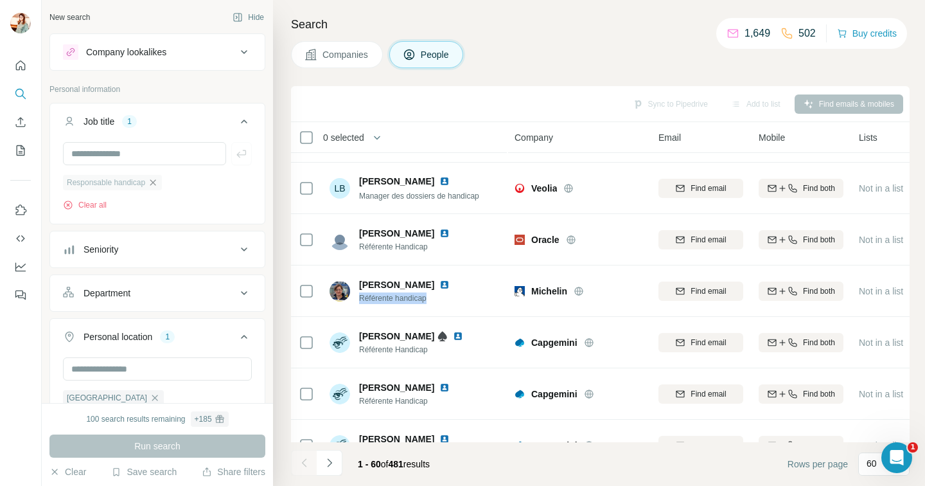
click at [152, 182] on icon "button" at bounding box center [153, 182] width 10 height 10
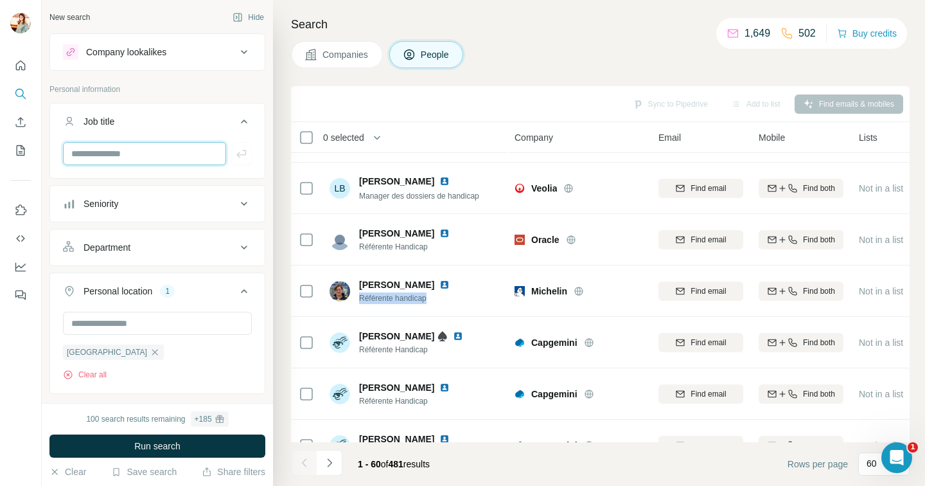
click at [130, 152] on input "text" at bounding box center [144, 153] width 163 height 23
paste input "**********"
type input "**********"
click at [242, 158] on icon "button" at bounding box center [241, 153] width 13 height 13
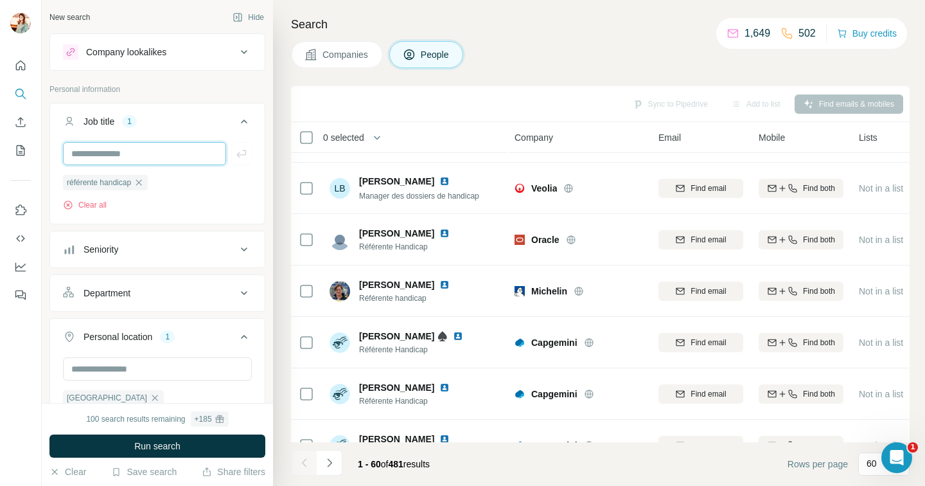
click at [184, 154] on input "text" at bounding box center [144, 153] width 163 height 23
type input "**********"
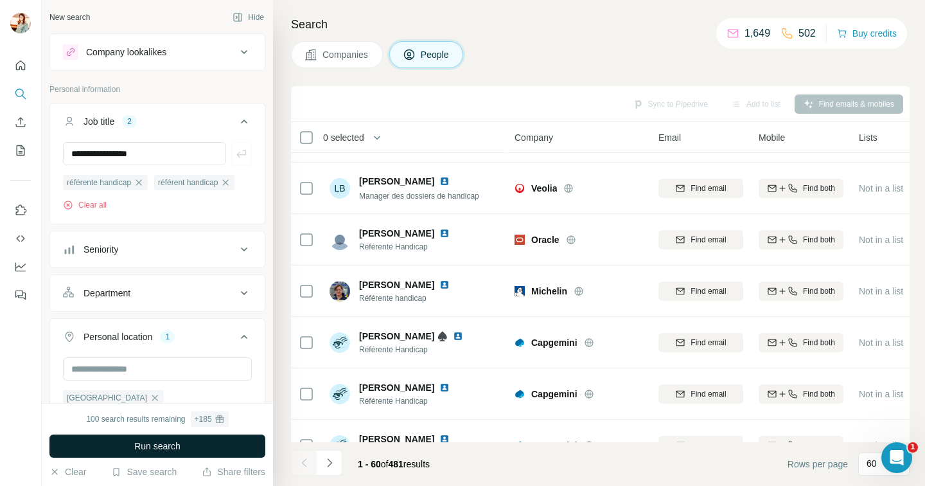
click at [157, 445] on span "Run search" at bounding box center [157, 446] width 46 height 13
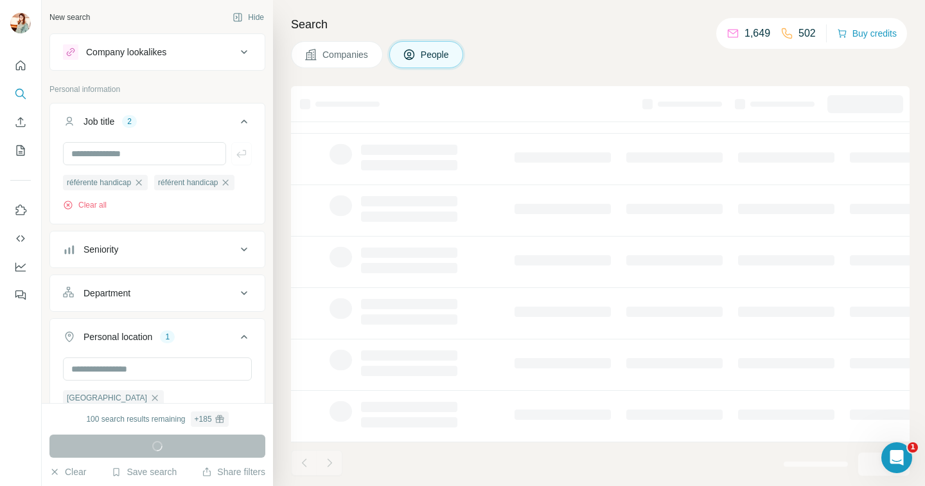
scroll to position [225, 0]
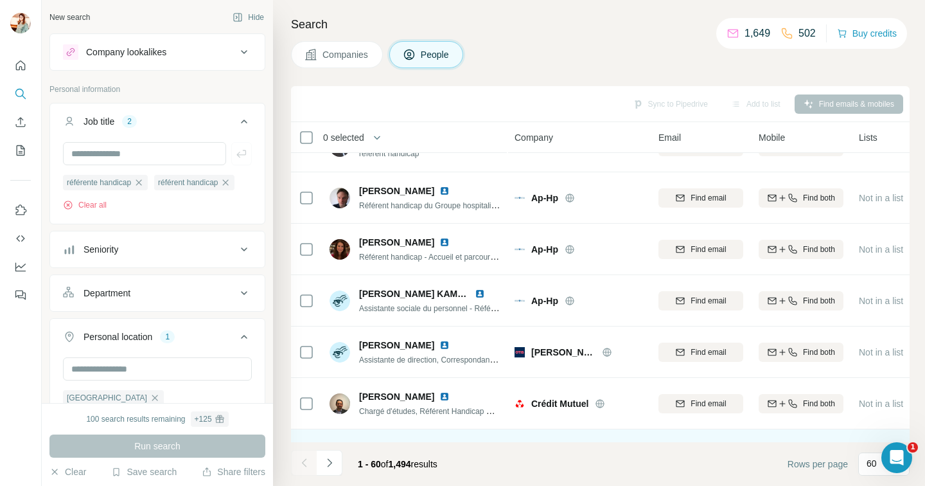
scroll to position [2149, 0]
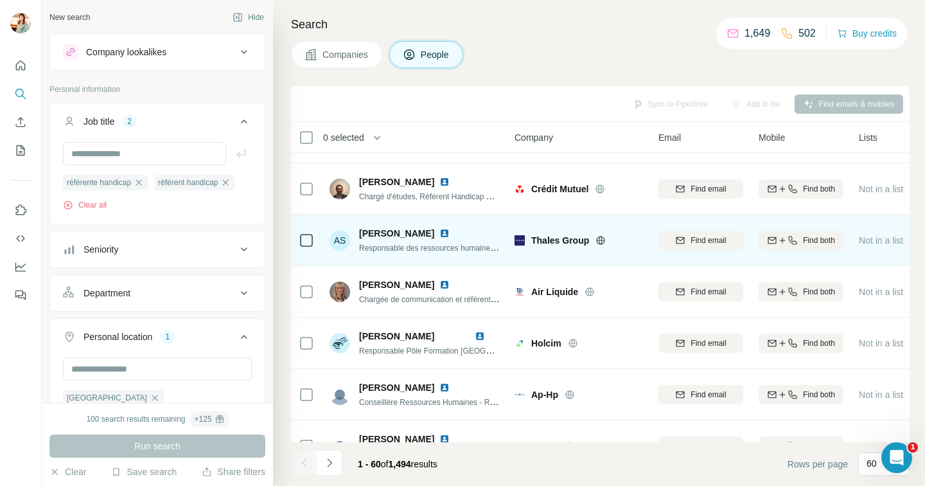
click at [440, 234] on img at bounding box center [445, 233] width 10 height 10
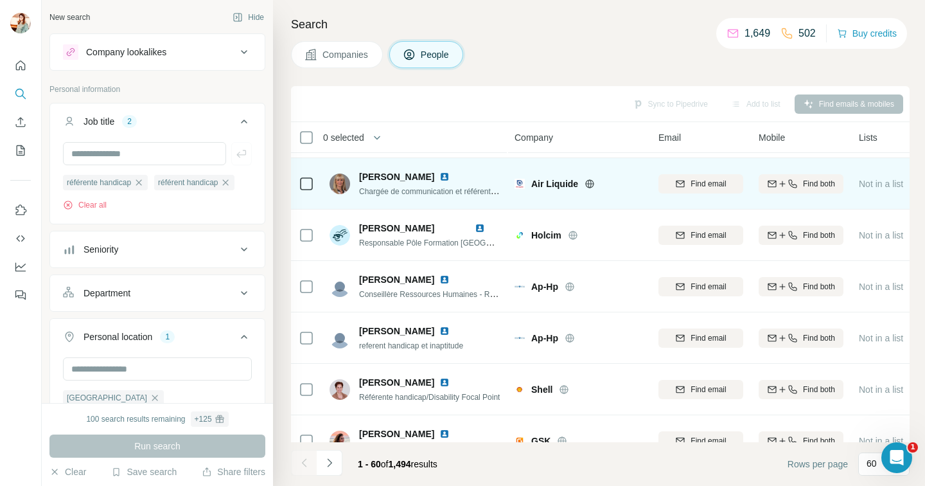
scroll to position [700, 0]
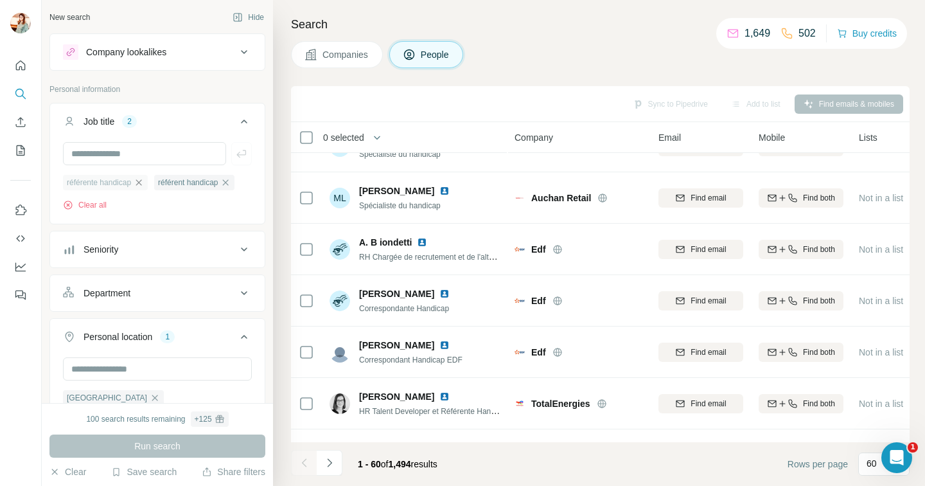
click at [140, 181] on icon "button" at bounding box center [139, 182] width 6 height 6
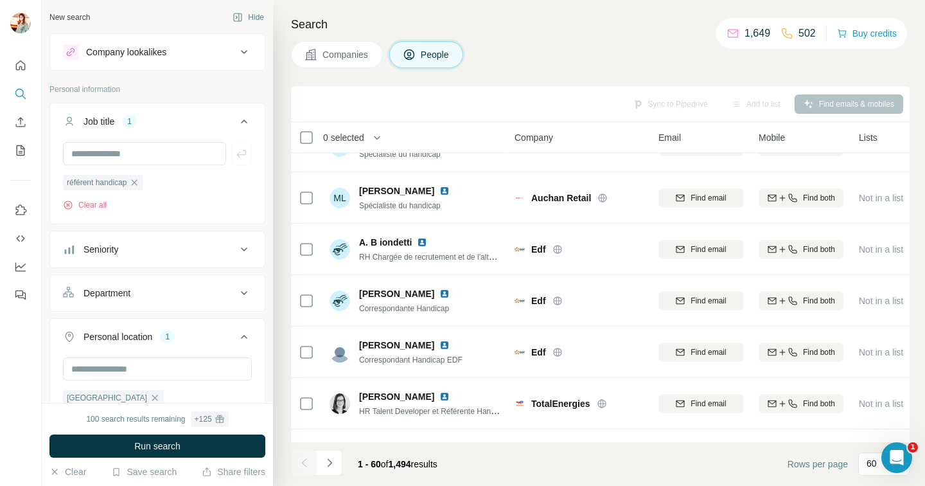
click at [137, 182] on icon "button" at bounding box center [134, 182] width 10 height 10
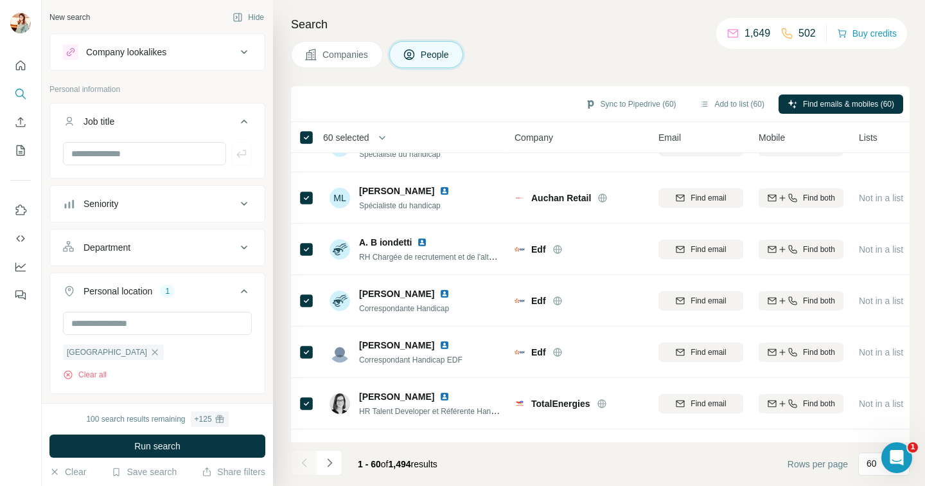
click at [380, 138] on icon "button" at bounding box center [382, 137] width 13 height 13
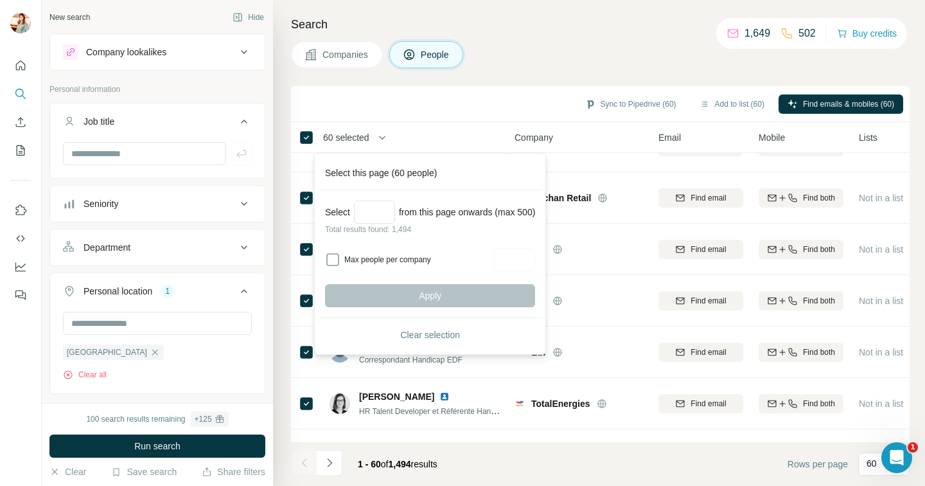
click at [360, 263] on label "Max people per company" at bounding box center [417, 260] width 146 height 12
click at [383, 218] on input "Select a number (up to 500)" at bounding box center [374, 211] width 41 height 23
type input "****"
click at [130, 144] on input "text" at bounding box center [144, 153] width 163 height 23
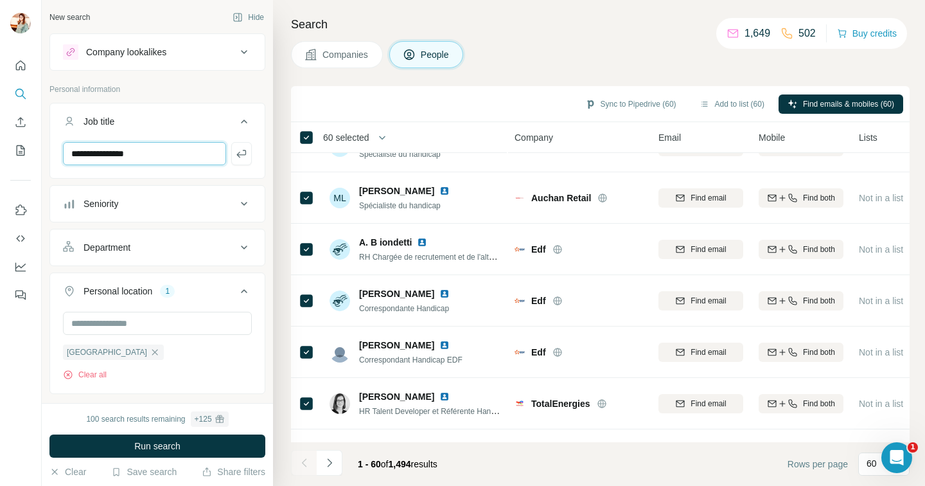
type input "**********"
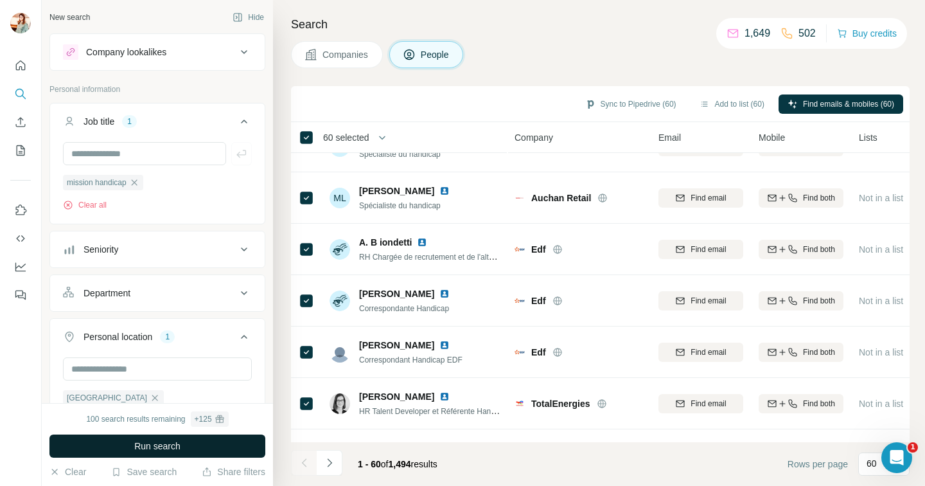
click at [184, 446] on button "Run search" at bounding box center [157, 445] width 216 height 23
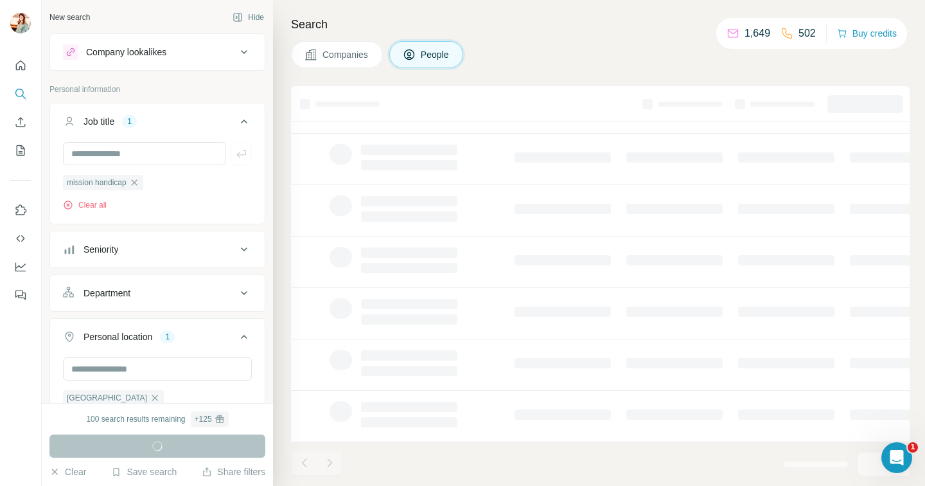
scroll to position [225, 0]
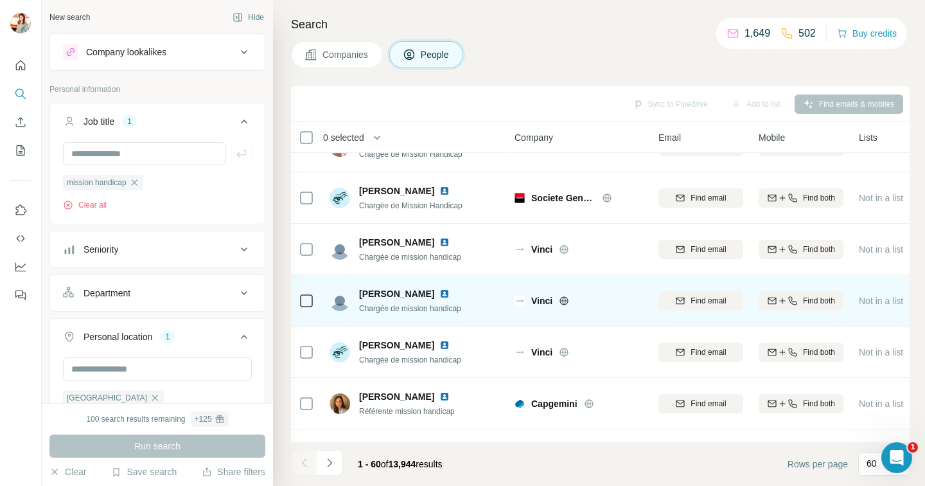
scroll to position [633, 0]
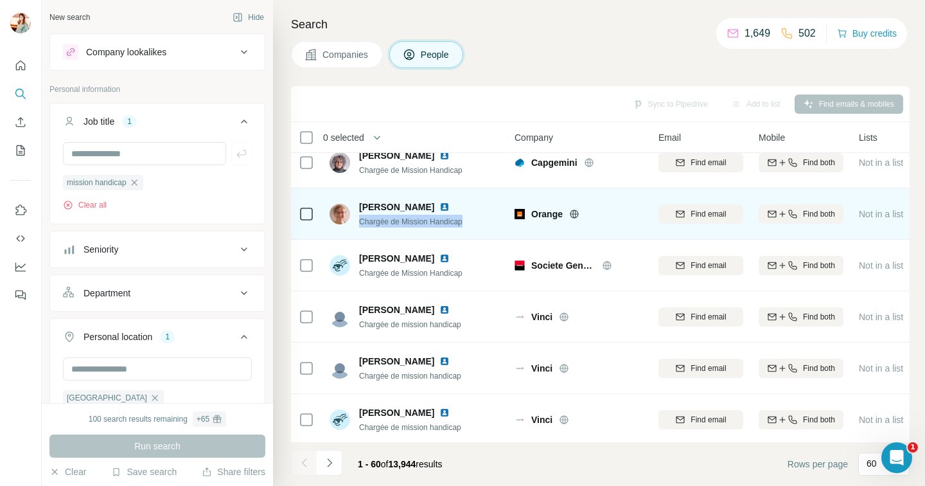
drag, startPoint x: 467, startPoint y: 222, endPoint x: 357, endPoint y: 224, distance: 110.5
click at [357, 224] on div "Françoise Tanic Chargée de Mission Handicap" at bounding box center [415, 213] width 171 height 35
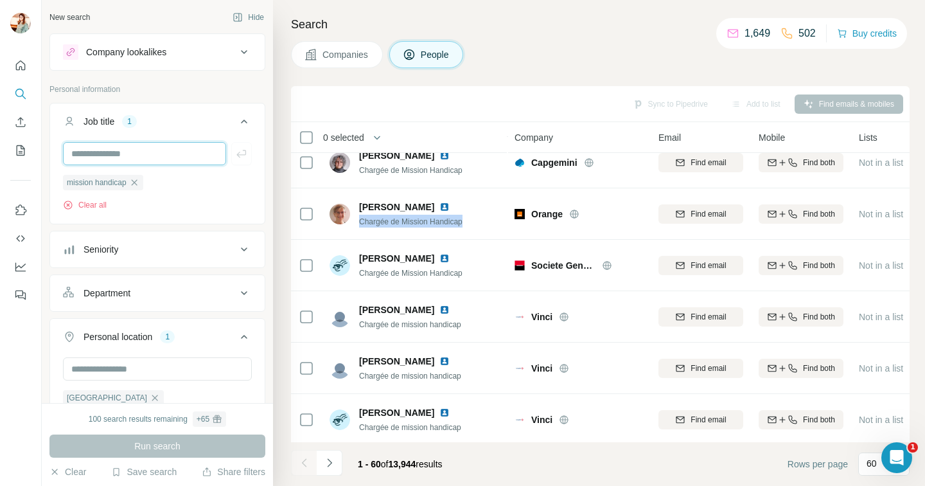
click at [145, 152] on input "text" at bounding box center [144, 153] width 163 height 23
paste input "**********"
type input "**********"
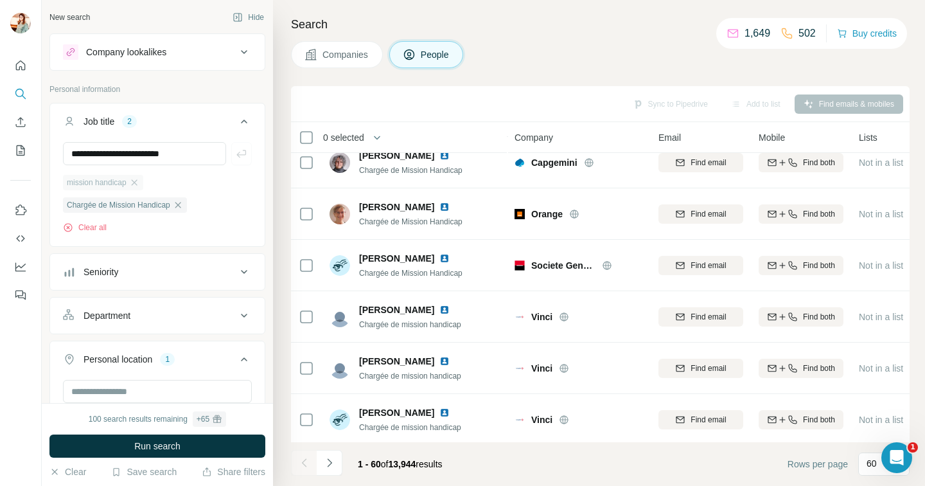
click at [101, 183] on span "mission handicap" at bounding box center [97, 183] width 60 height 12
click at [85, 180] on span "mission handicap" at bounding box center [97, 183] width 60 height 12
click at [138, 184] on icon "button" at bounding box center [134, 182] width 10 height 10
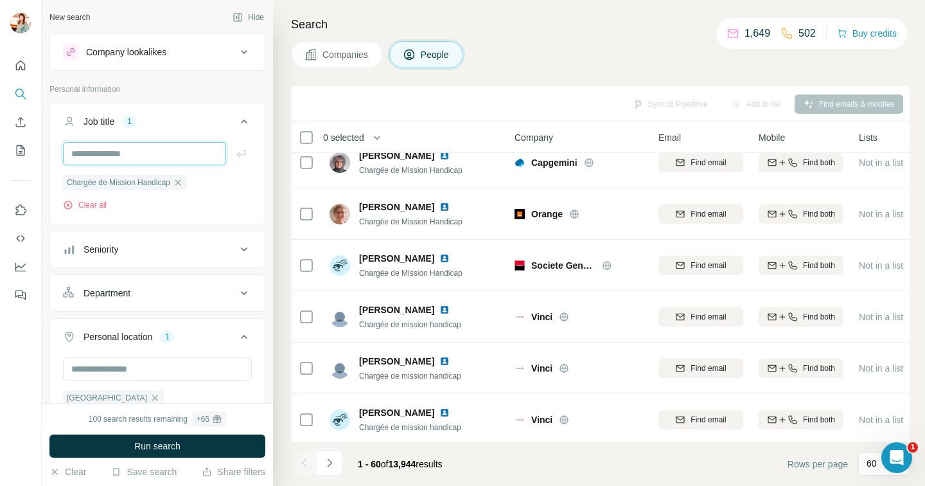
click at [134, 155] on input "text" at bounding box center [144, 153] width 163 height 23
type input "**********"
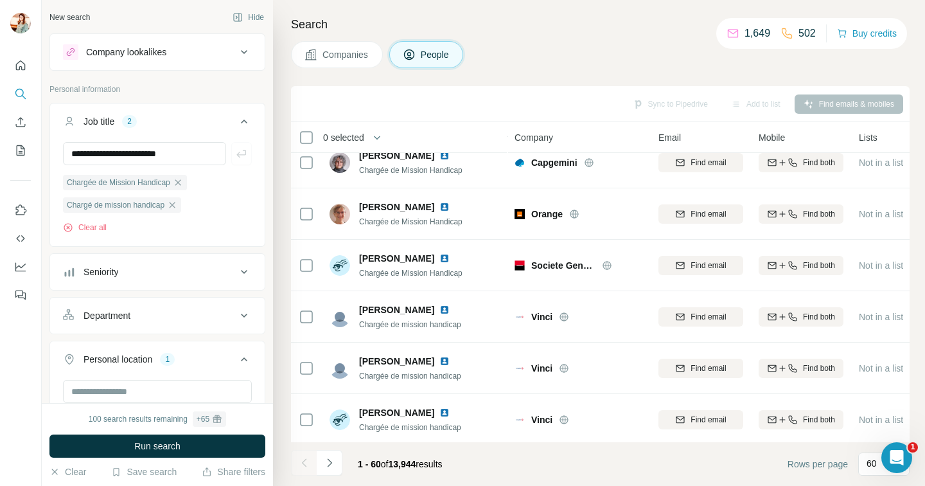
click at [169, 446] on span "Run search" at bounding box center [157, 446] width 46 height 13
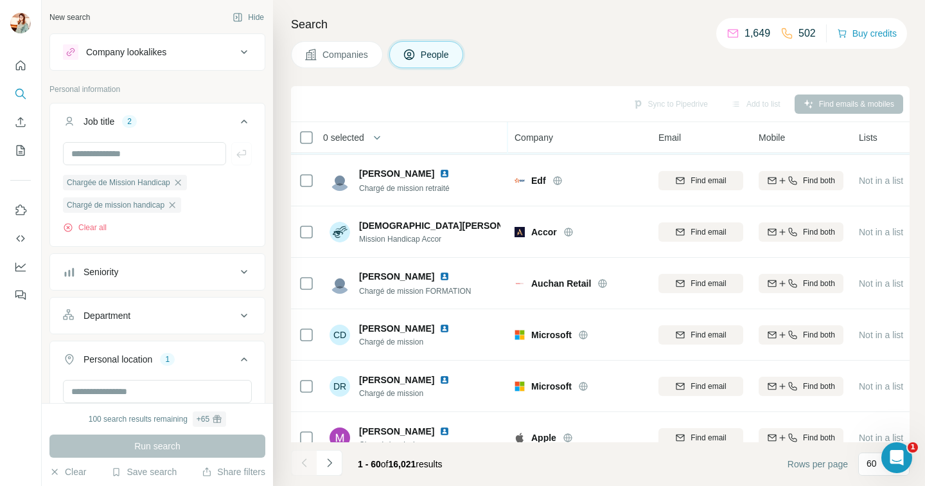
scroll to position [1587, 0]
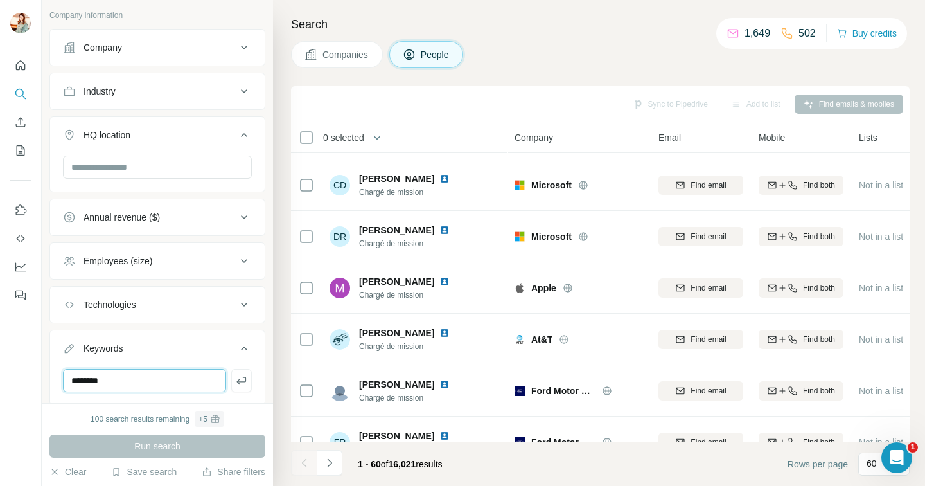
type input "********"
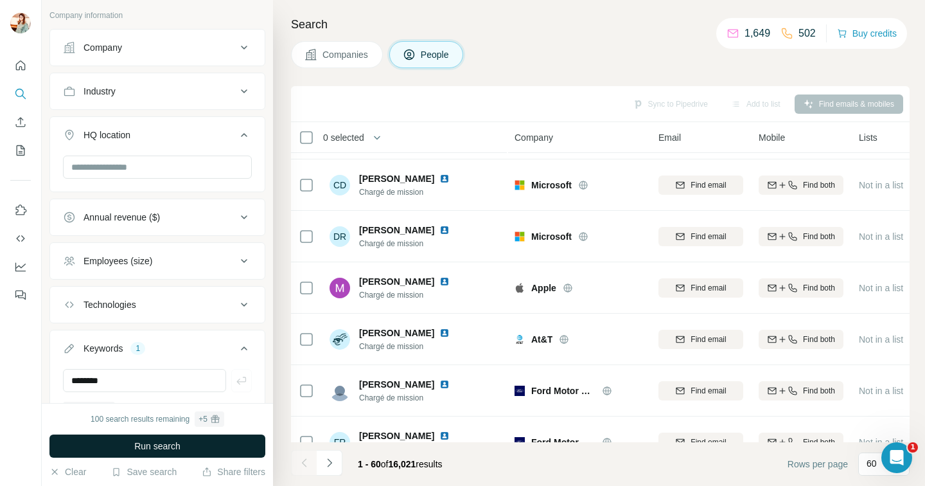
click at [175, 445] on span "Run search" at bounding box center [157, 446] width 46 height 13
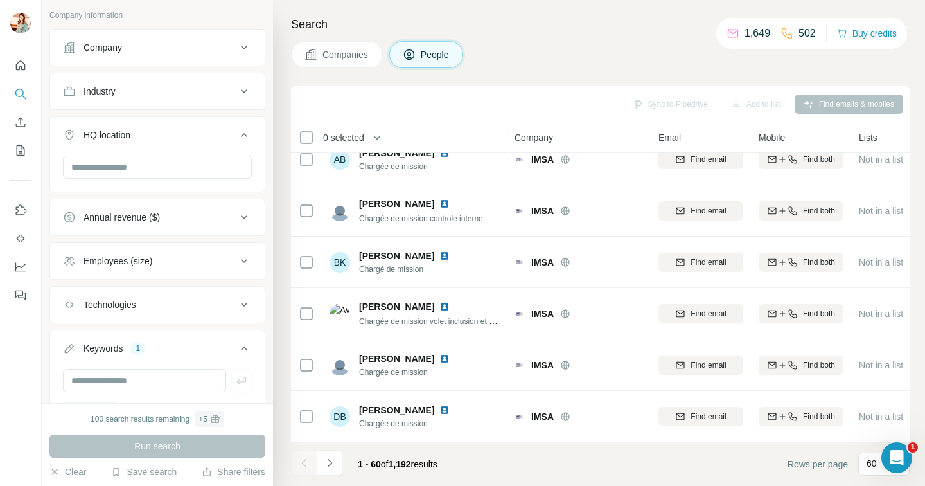
scroll to position [1587, 0]
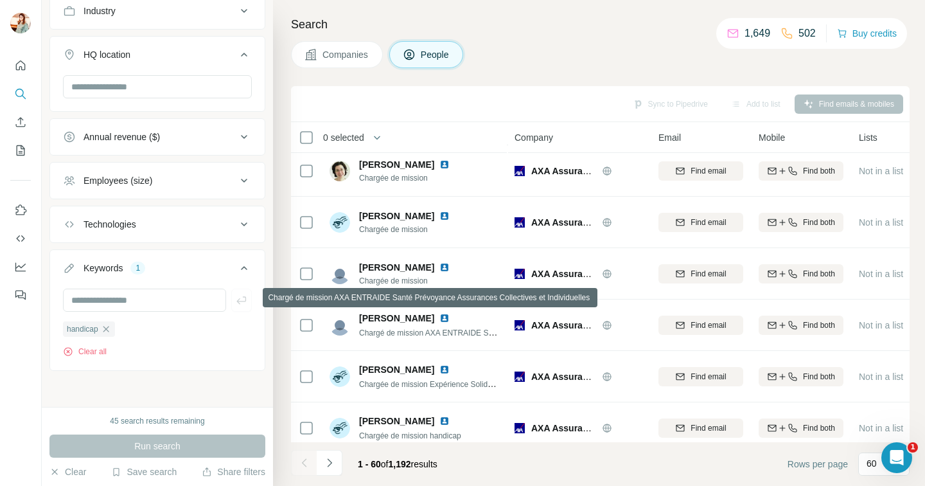
scroll to position [2033, 0]
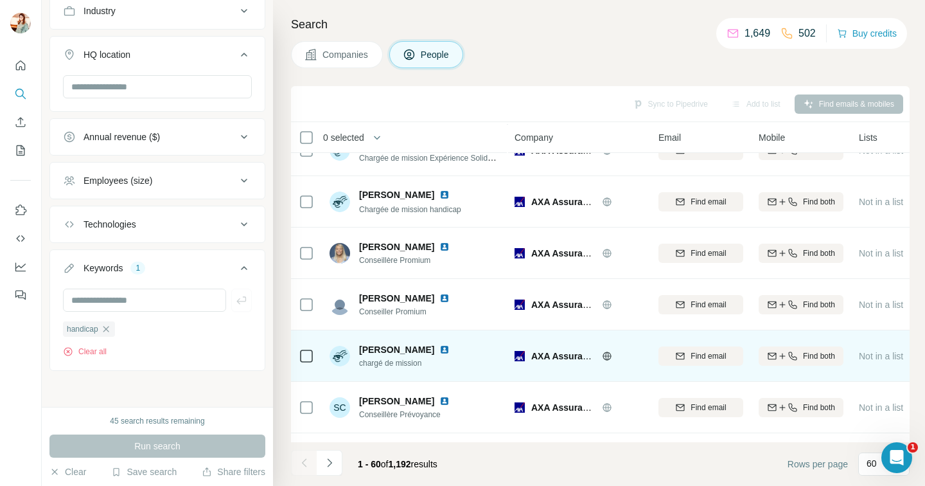
click at [441, 350] on img at bounding box center [445, 349] width 10 height 10
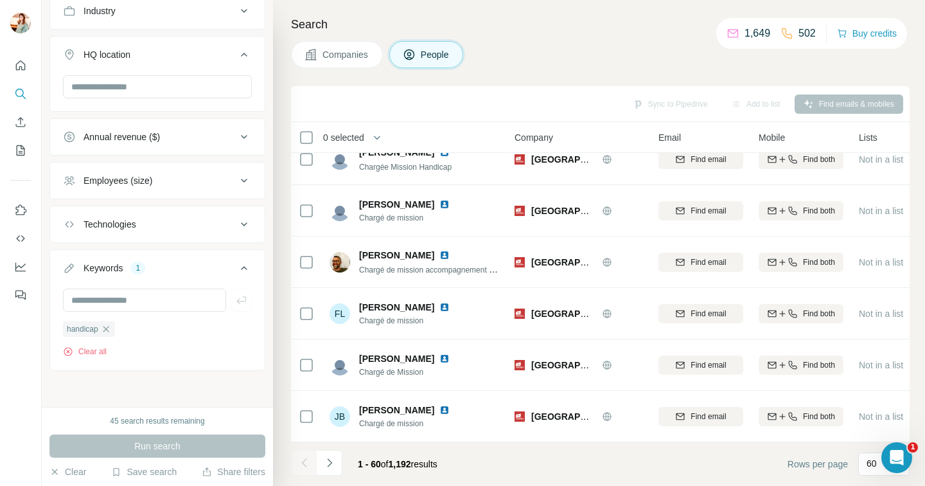
scroll to position [0, 0]
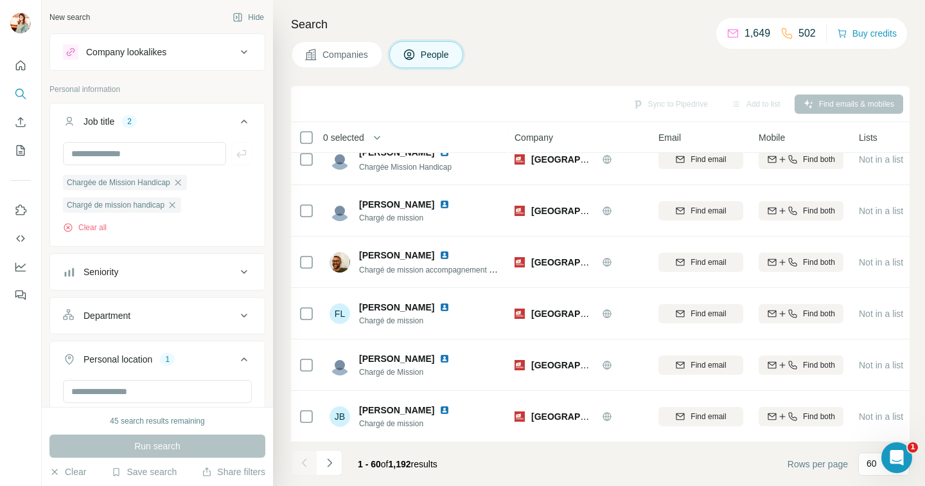
click at [192, 421] on div "45 search results remaining" at bounding box center [157, 421] width 94 height 12
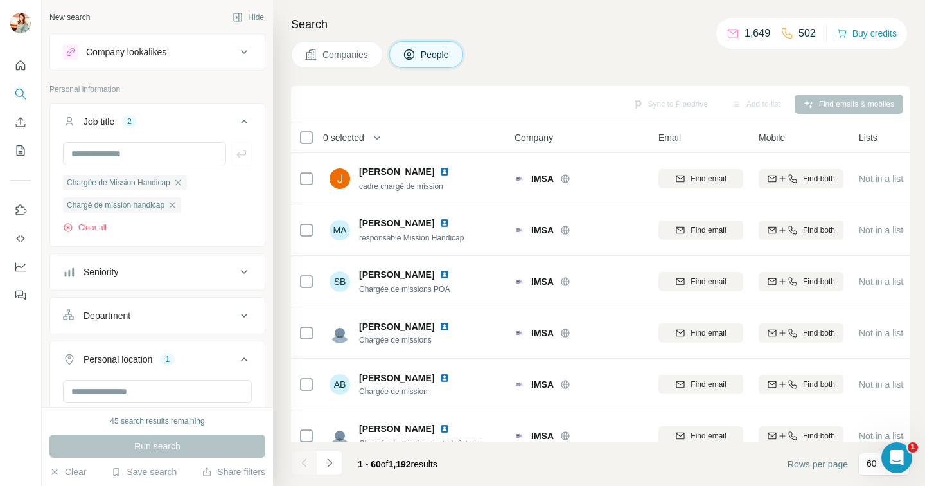
click at [432, 95] on div "Sync to Pipedrive Add to list Find emails & mobiles" at bounding box center [601, 104] width 606 height 22
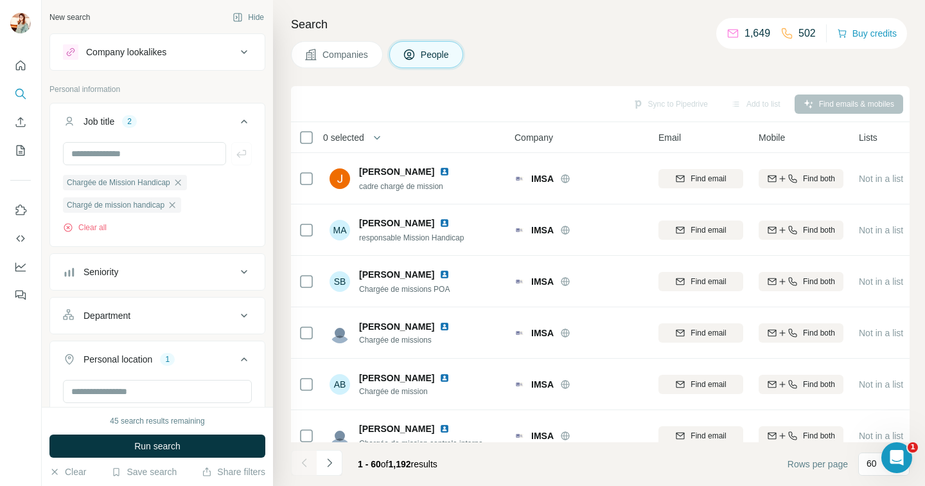
scroll to position [500, 0]
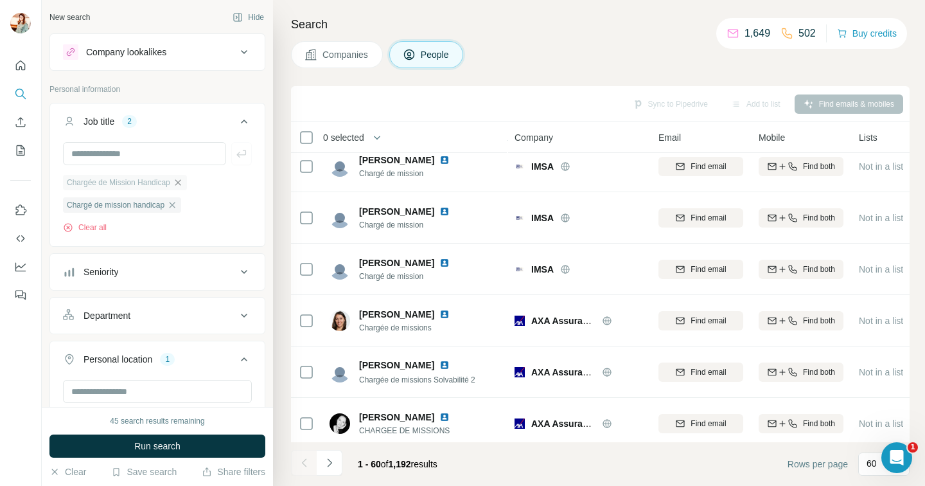
click at [180, 182] on icon "button" at bounding box center [178, 182] width 10 height 10
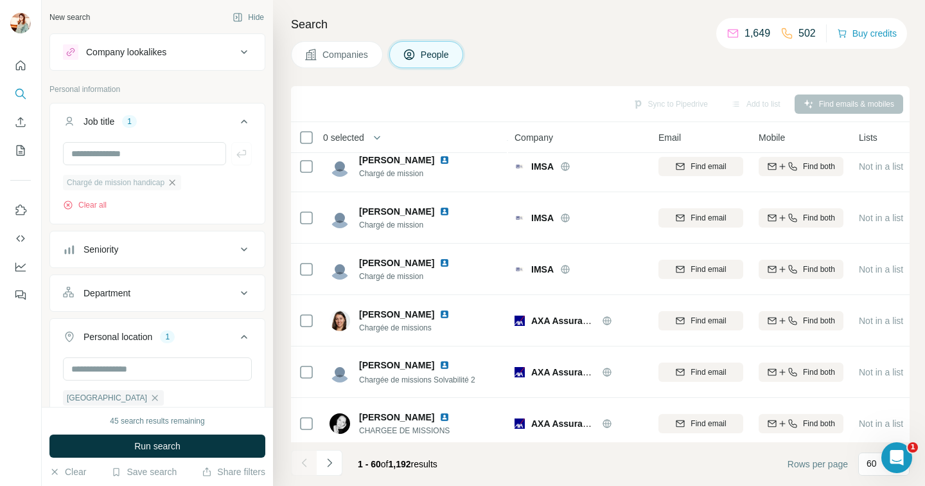
click at [172, 182] on icon "button" at bounding box center [172, 182] width 10 height 10
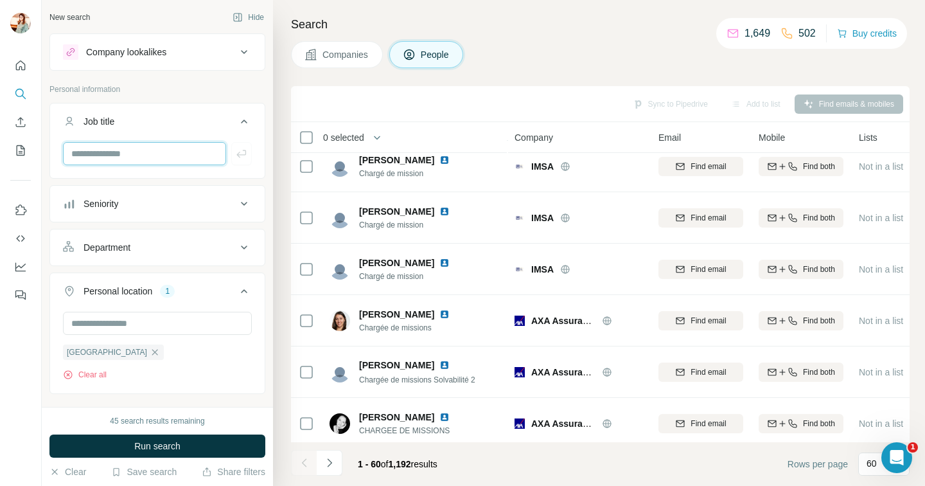
click at [151, 157] on input "text" at bounding box center [144, 153] width 163 height 23
type input "**********"
click at [227, 245] on div "Department" at bounding box center [149, 247] width 173 height 13
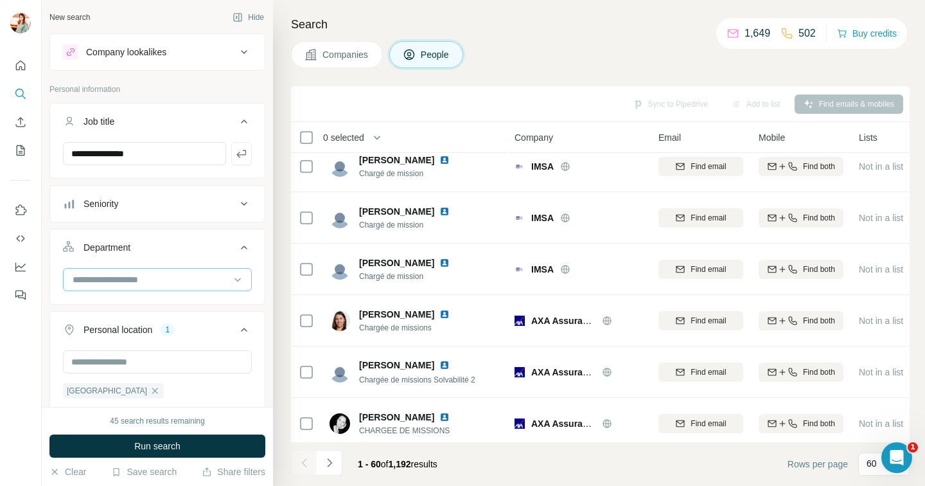
click at [200, 283] on input at bounding box center [150, 279] width 159 height 14
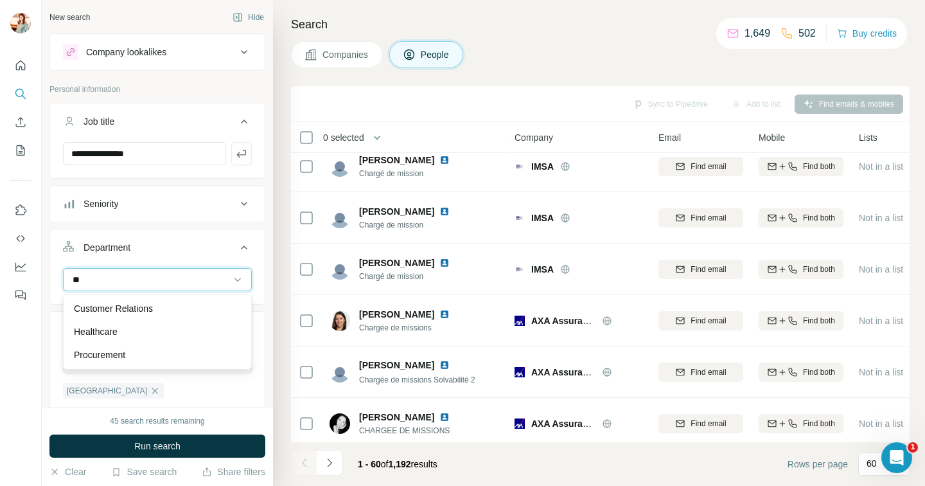
type input "*"
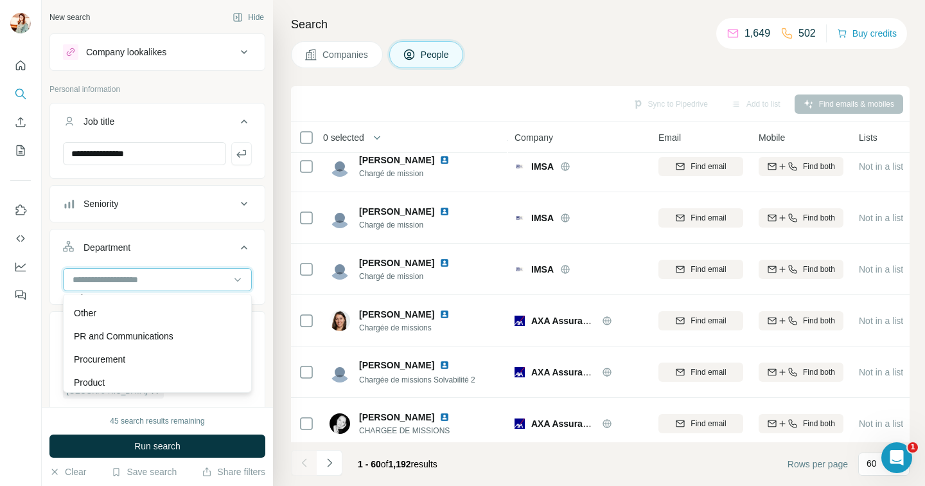
scroll to position [413, 0]
click at [103, 115] on div "HR" at bounding box center [157, 103] width 182 height 23
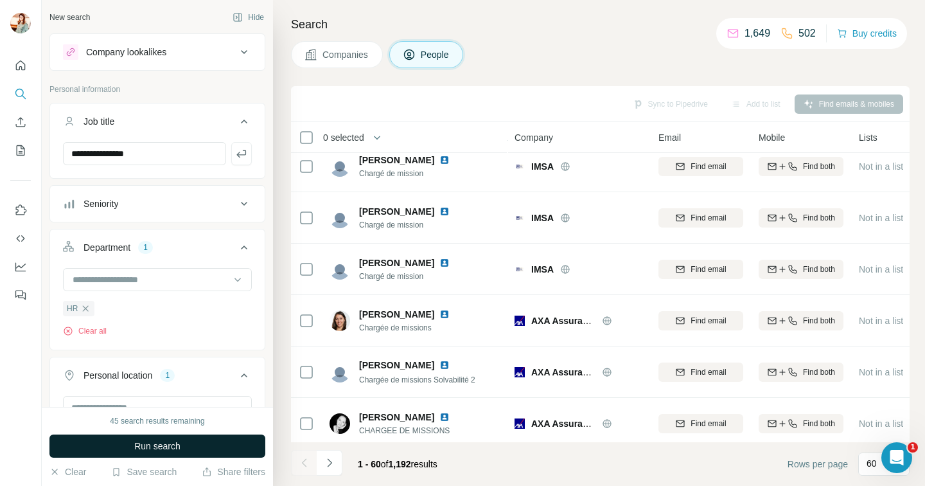
click at [185, 446] on button "Run search" at bounding box center [157, 445] width 216 height 23
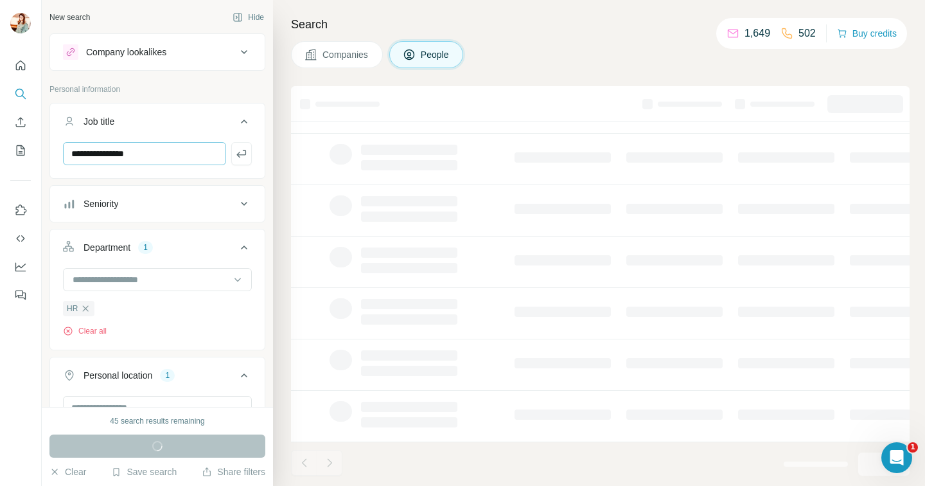
scroll to position [225, 0]
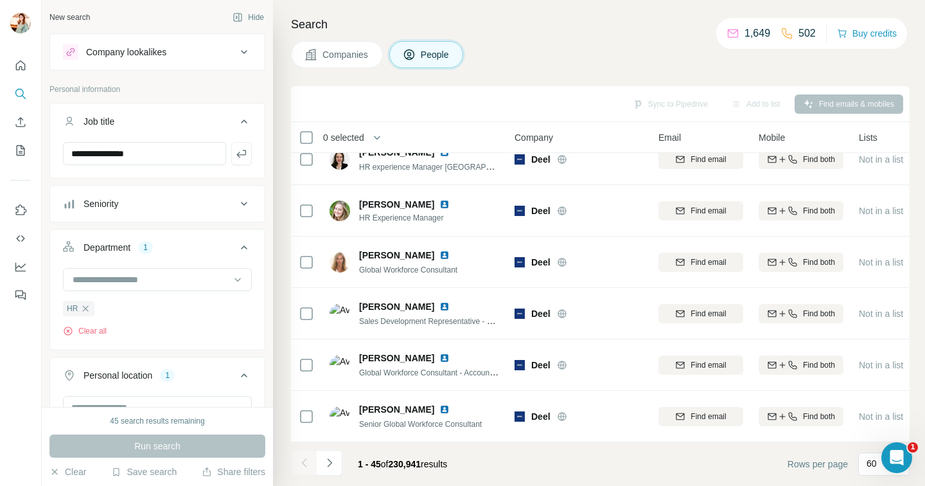
scroll to position [1503, 0]
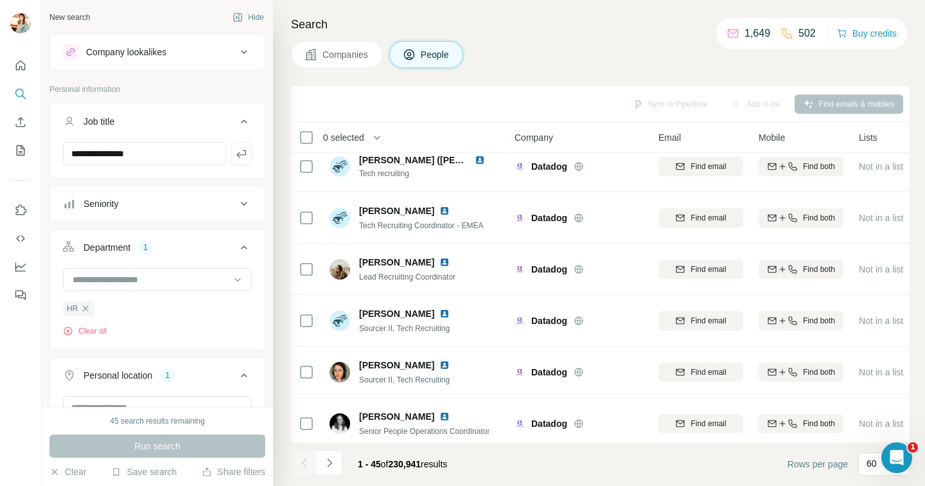
click at [252, 152] on div "**********" at bounding box center [157, 158] width 215 height 33
click at [240, 152] on icon "button" at bounding box center [241, 153] width 13 height 13
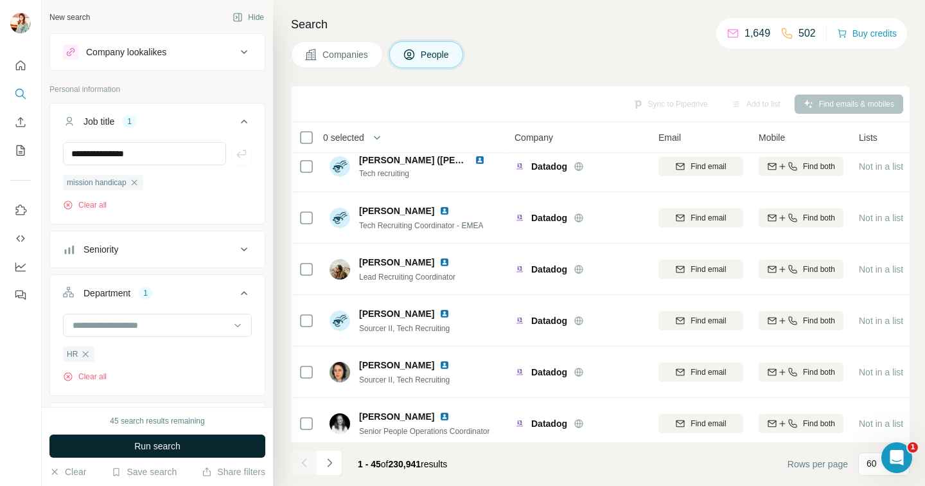
click at [169, 445] on span "Run search" at bounding box center [157, 446] width 46 height 13
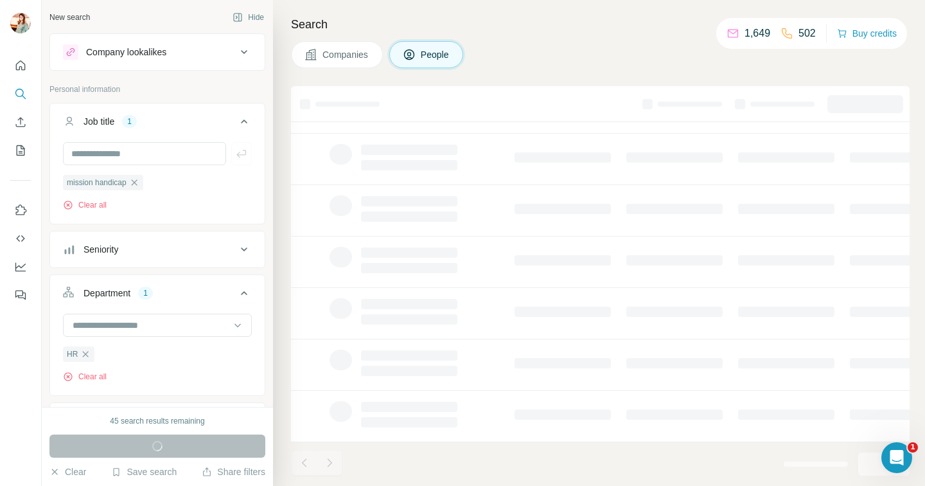
scroll to position [225, 0]
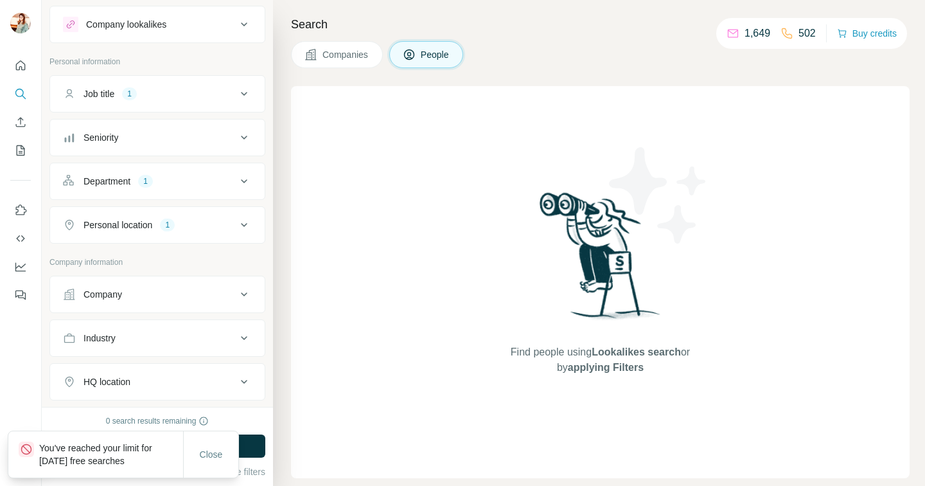
scroll to position [27, 0]
click at [131, 184] on div "Department 1" at bounding box center [149, 181] width 173 height 13
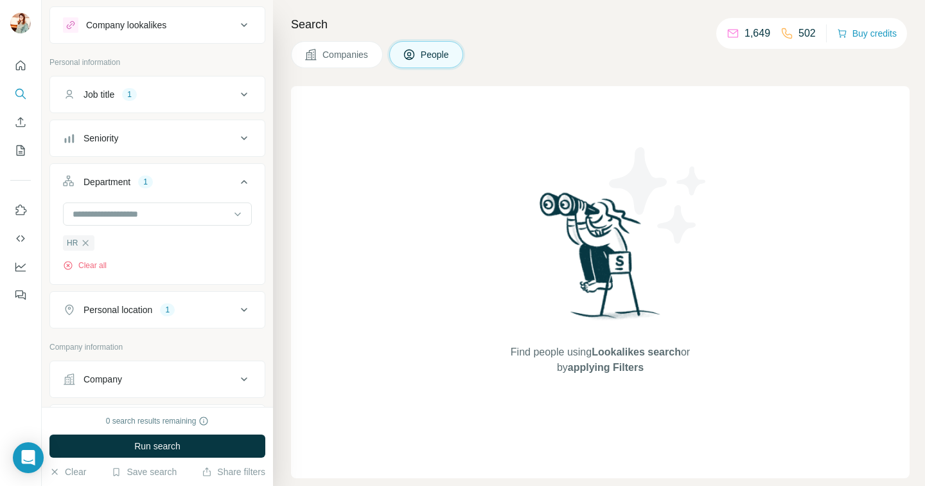
click at [203, 310] on div "Personal location 1" at bounding box center [149, 309] width 173 height 13
click at [199, 97] on div "Job title 1" at bounding box center [149, 94] width 173 height 13
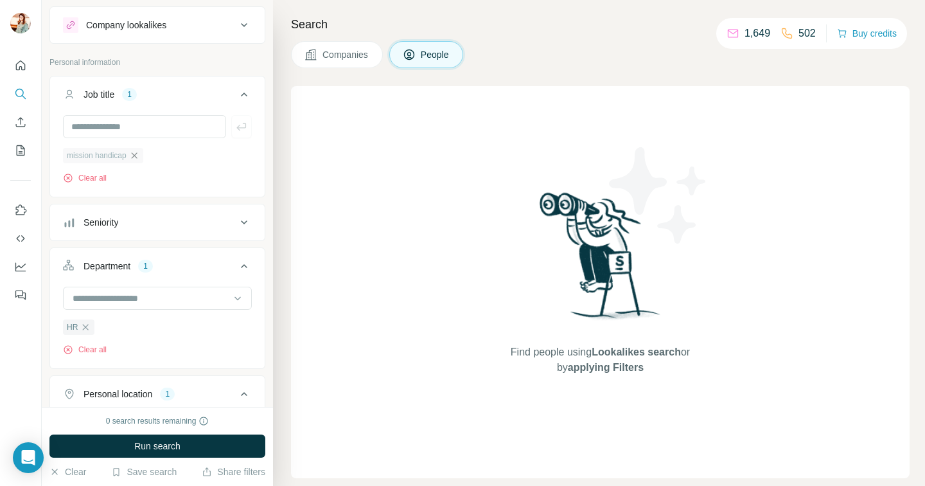
click at [137, 154] on icon "button" at bounding box center [134, 155] width 6 height 6
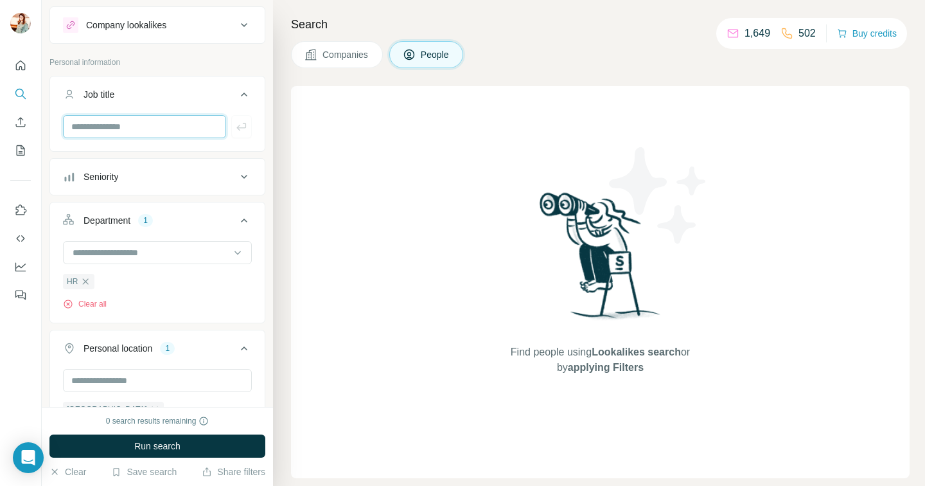
click at [144, 127] on input "text" at bounding box center [144, 126] width 163 height 23
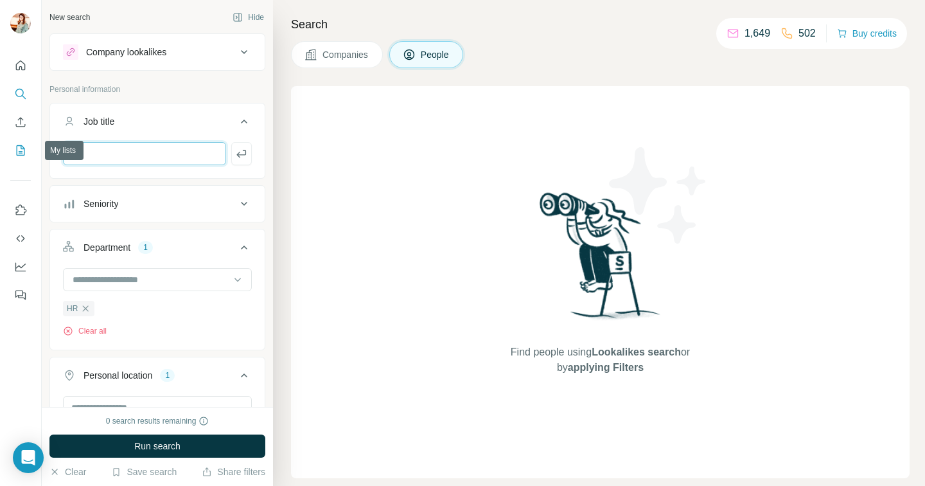
type input "***"
click at [21, 155] on icon "My lists" at bounding box center [20, 150] width 13 height 13
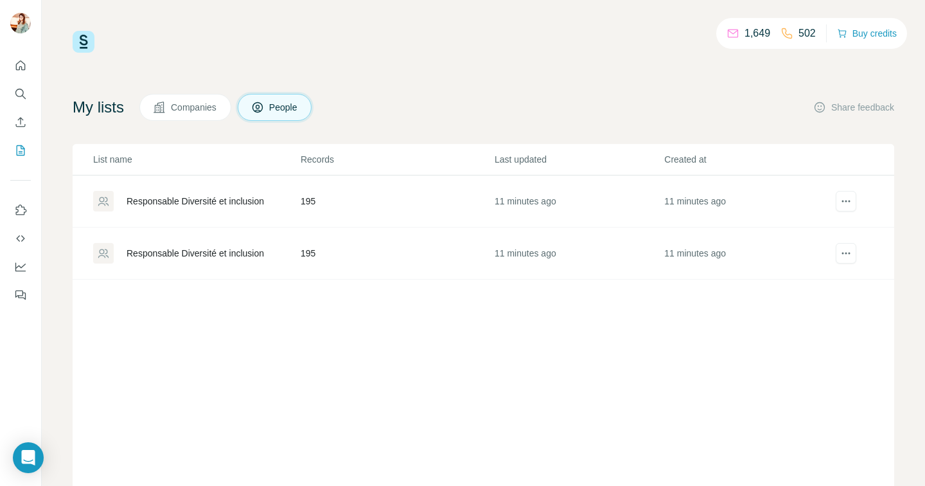
click at [187, 114] on button "Companies" at bounding box center [185, 107] width 92 height 27
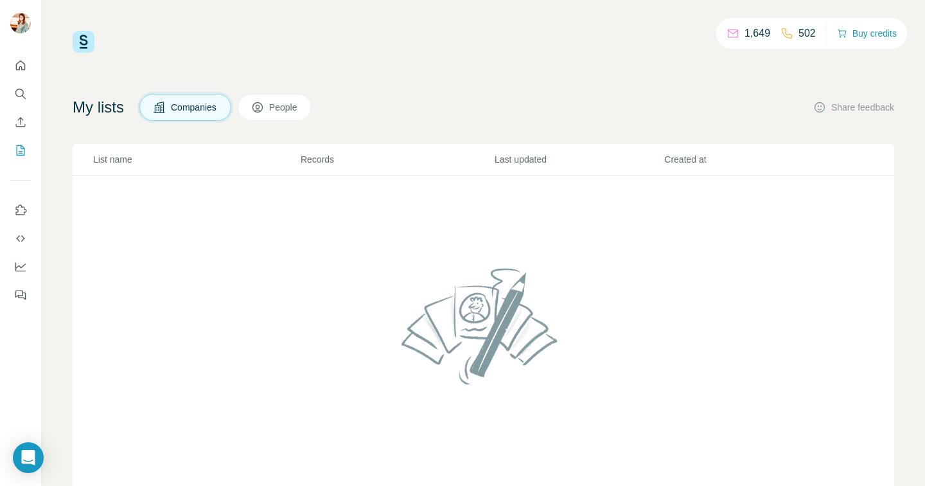
click at [17, 123] on icon "Enrich CSV" at bounding box center [20, 122] width 13 height 13
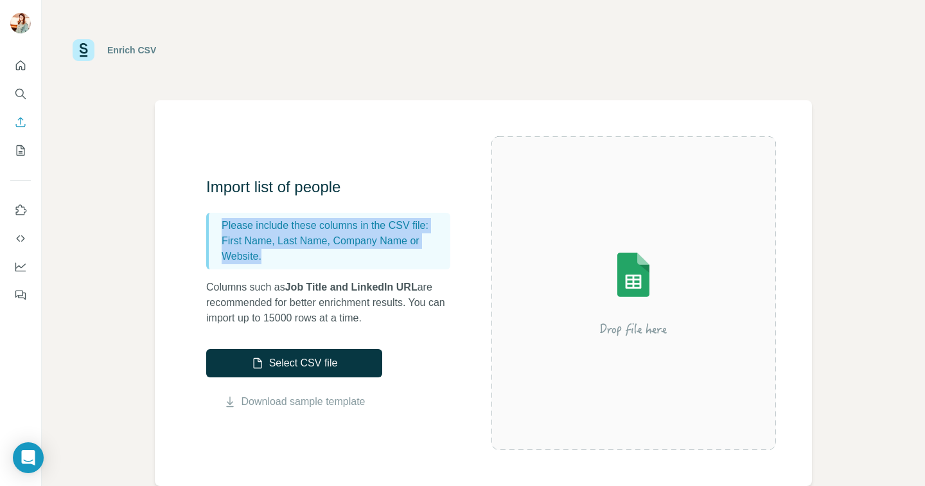
drag, startPoint x: 268, startPoint y: 261, endPoint x: 218, endPoint y: 222, distance: 63.6
click at [218, 222] on div "Please include these columns in the CSV file: First Name, Last Name, Company Na…" at bounding box center [328, 241] width 244 height 57
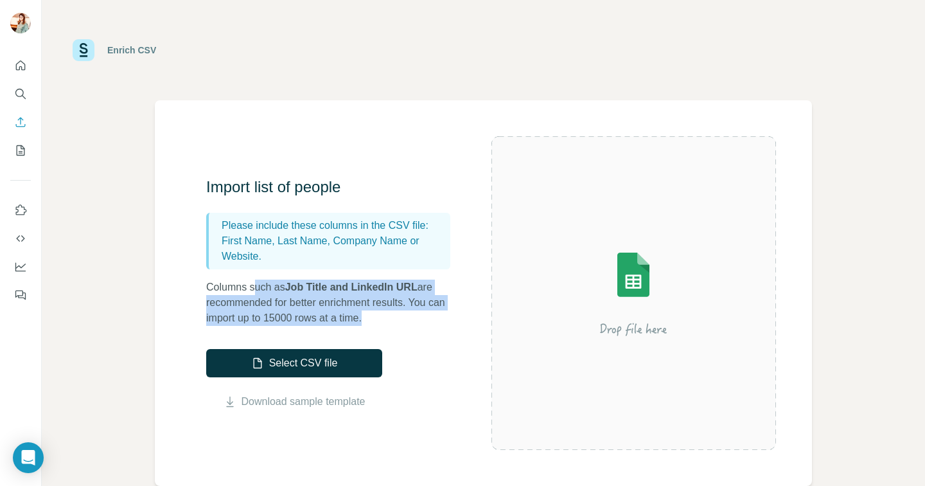
drag, startPoint x: 253, startPoint y: 288, endPoint x: 374, endPoint y: 319, distance: 125.3
click at [374, 319] on p "Columns such as Job Title and LinkedIn URL are recommended for better enrichmen…" at bounding box center [334, 303] width 257 height 46
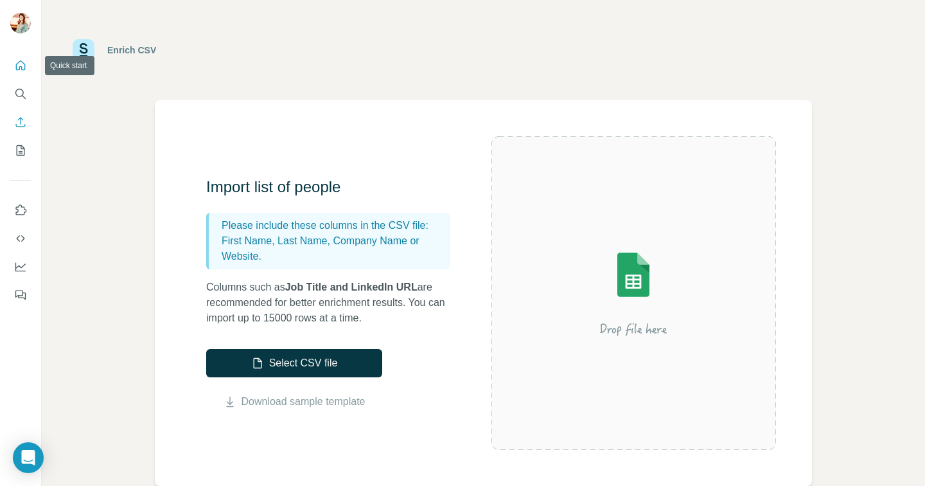
click at [23, 71] on icon "Quick start" at bounding box center [20, 65] width 13 height 13
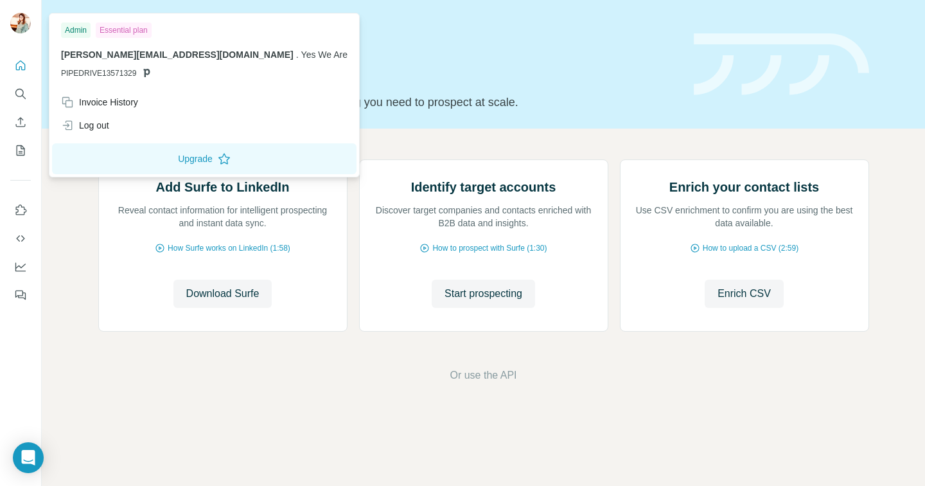
click at [2, 16] on div at bounding box center [21, 243] width 42 height 486
click at [12, 21] on img at bounding box center [20, 23] width 21 height 21
click at [92, 74] on span "PIPEDRIVE13571329" at bounding box center [98, 73] width 75 height 12
click at [94, 130] on div "Log out" at bounding box center [85, 125] width 48 height 13
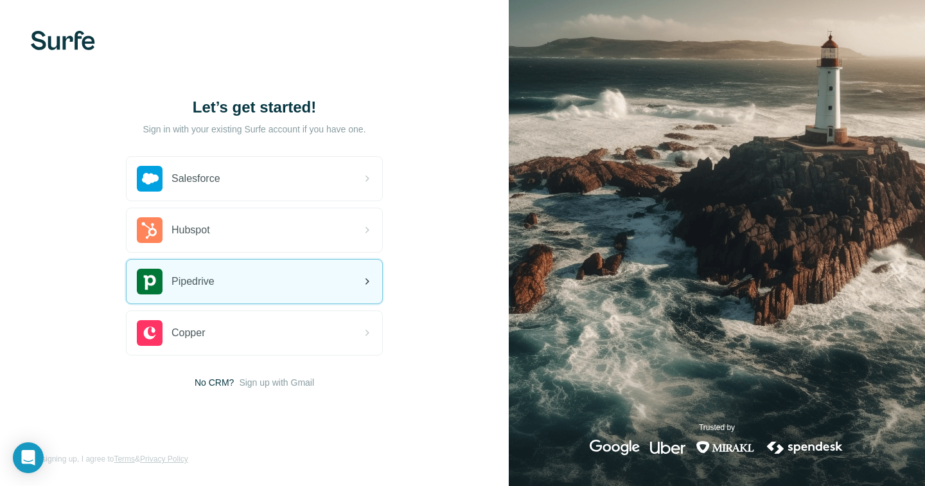
click at [287, 276] on div "Pipedrive" at bounding box center [255, 282] width 256 height 44
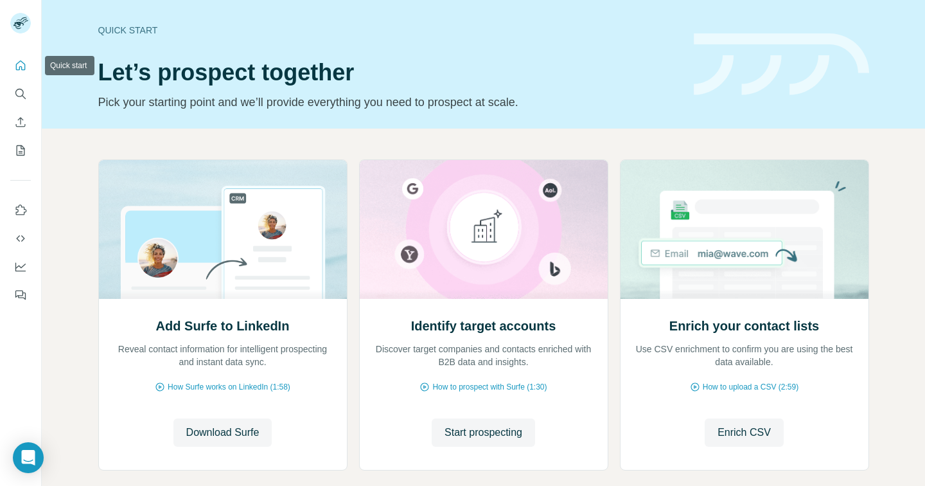
click at [21, 62] on icon "Quick start" at bounding box center [20, 65] width 13 height 13
click at [22, 94] on icon "Search" at bounding box center [19, 93] width 8 height 8
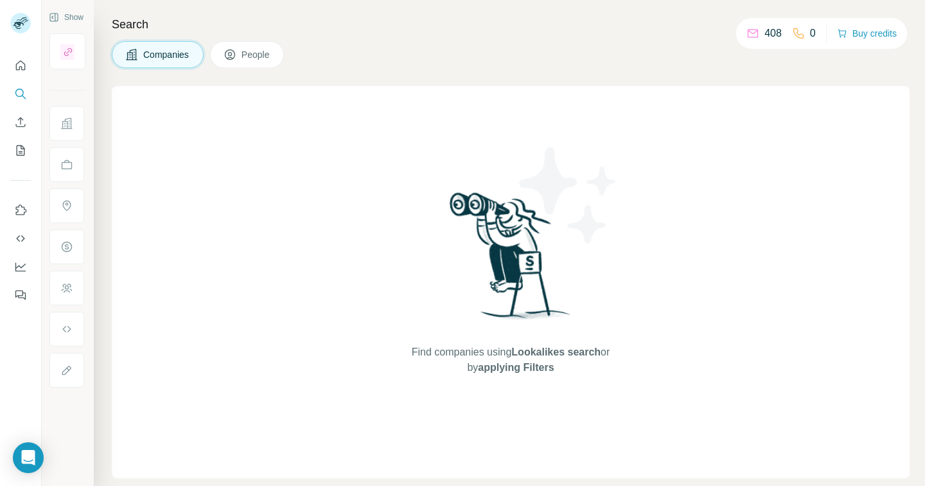
click at [227, 51] on icon at bounding box center [230, 54] width 13 height 13
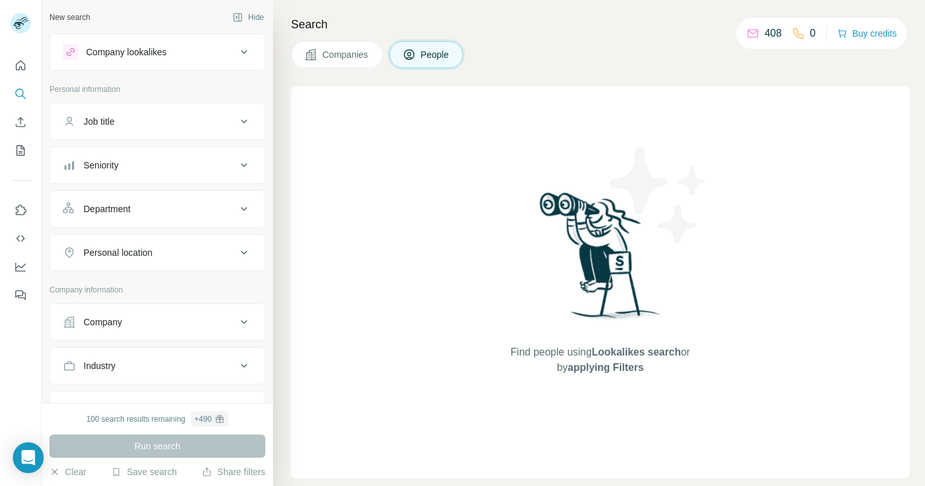
click at [186, 133] on button "Job title" at bounding box center [157, 121] width 215 height 31
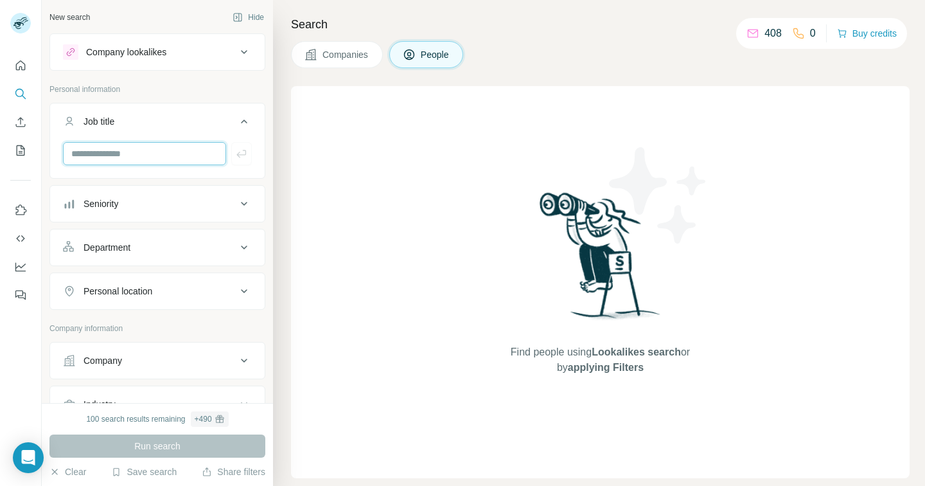
click at [177, 155] on input "text" at bounding box center [144, 153] width 163 height 23
type input "**********"
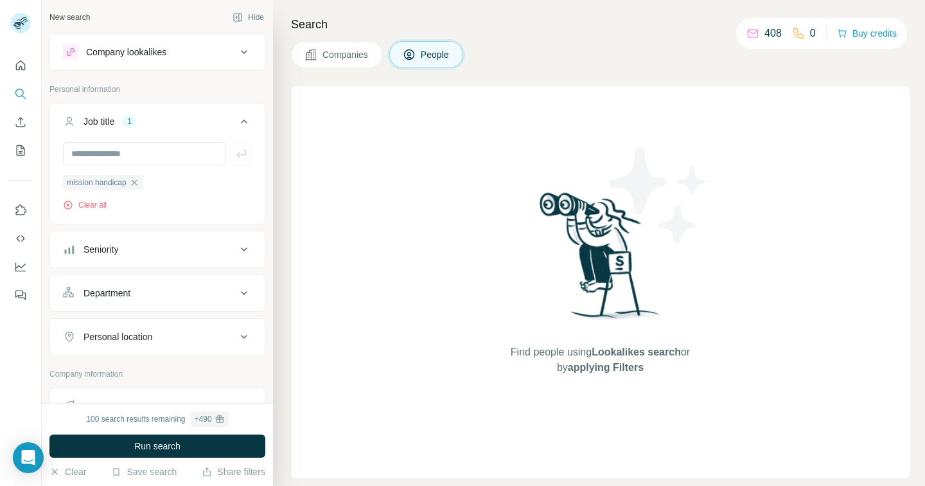
click at [174, 296] on div "Department" at bounding box center [149, 293] width 173 height 13
click at [150, 330] on input at bounding box center [150, 325] width 159 height 14
type input "**"
click at [122, 349] on div "HR" at bounding box center [157, 354] width 167 height 13
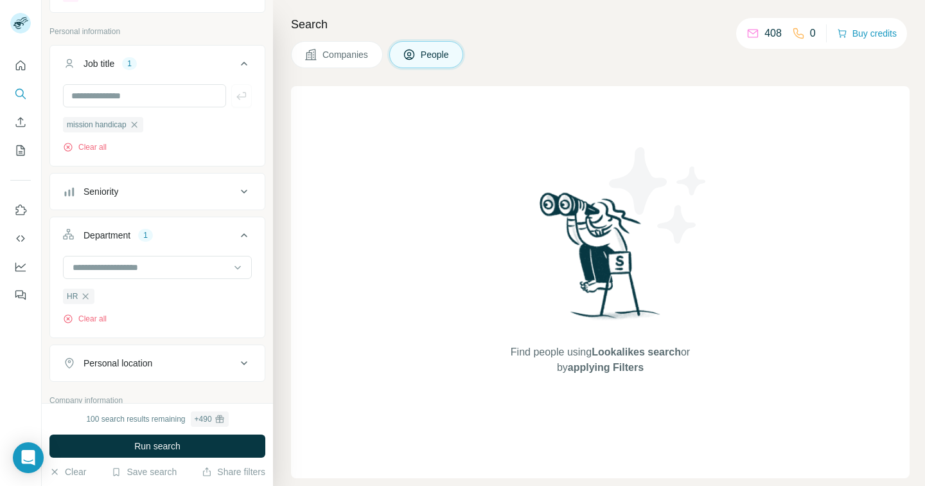
scroll to position [161, 0]
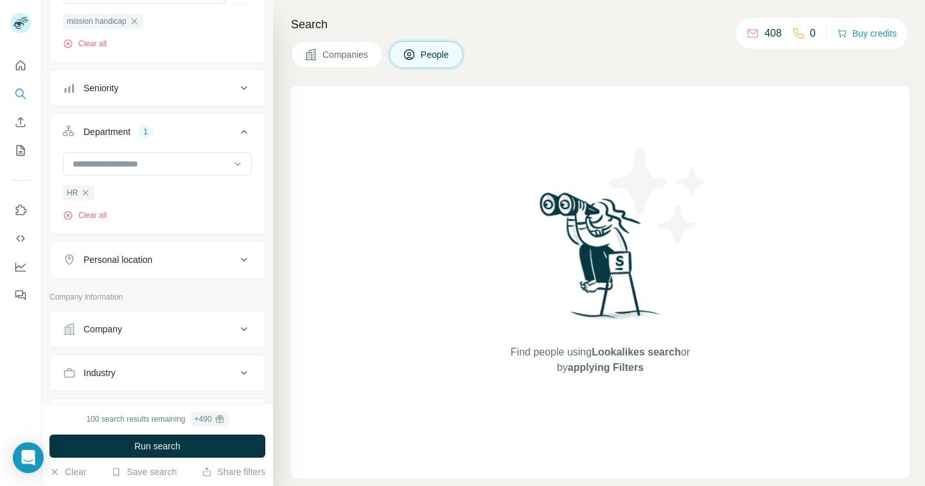
click at [144, 255] on div "Personal location" at bounding box center [118, 259] width 69 height 13
click at [124, 293] on input "text" at bounding box center [157, 291] width 189 height 23
type input "***"
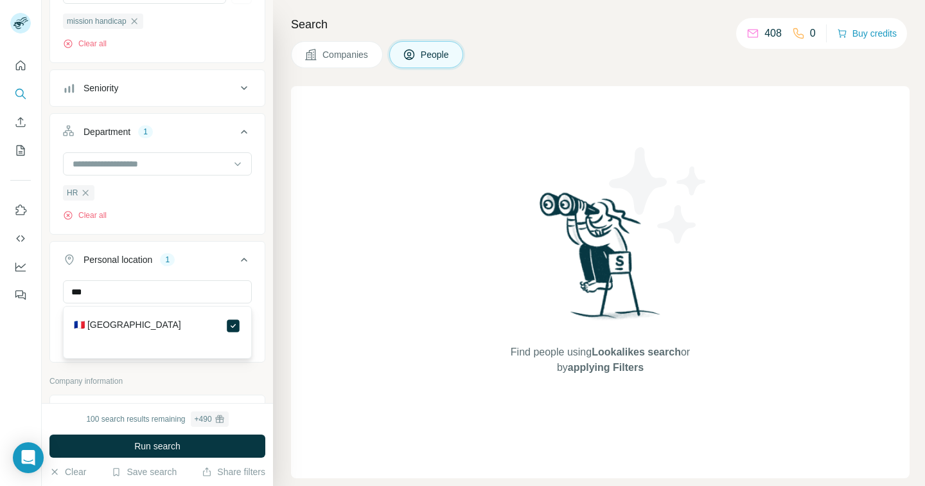
click at [266, 271] on div "New search Hide Company lookalikes Personal information Job title 1 mission han…" at bounding box center [157, 201] width 231 height 403
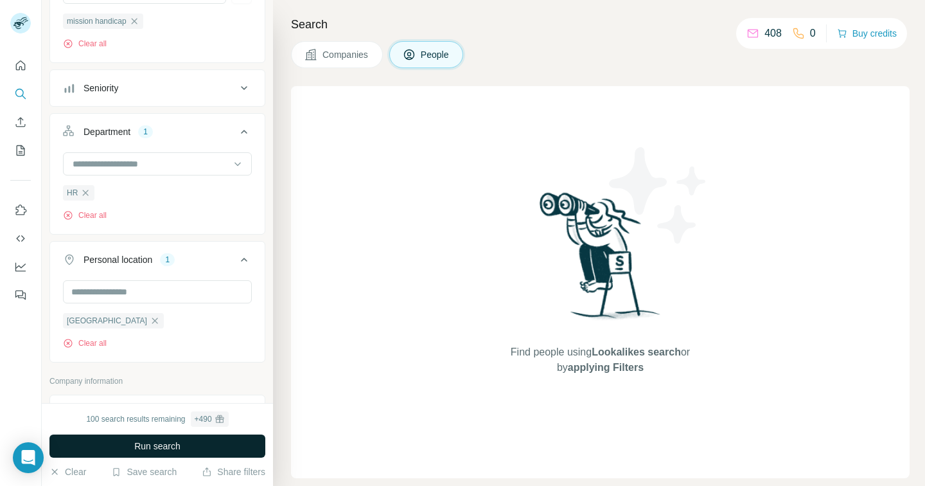
click at [157, 446] on span "Run search" at bounding box center [157, 446] width 46 height 13
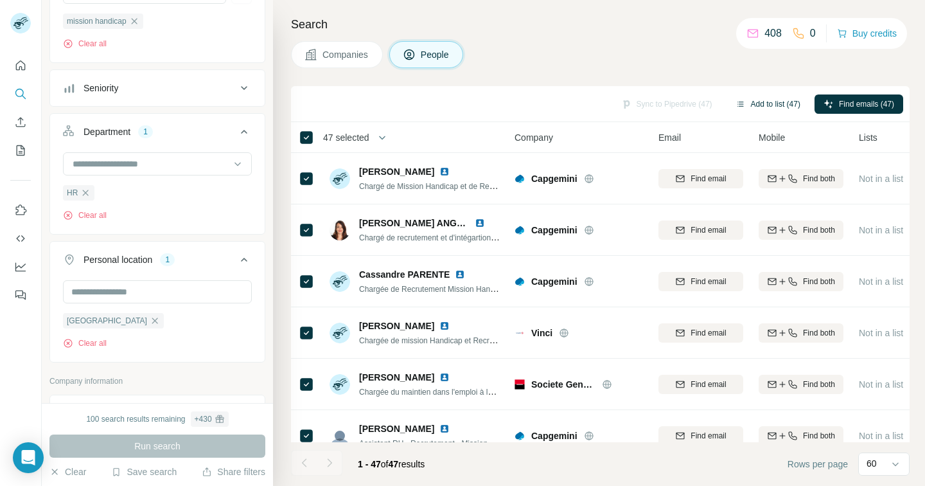
click at [790, 105] on button "Add to list (47)" at bounding box center [768, 103] width 83 height 19
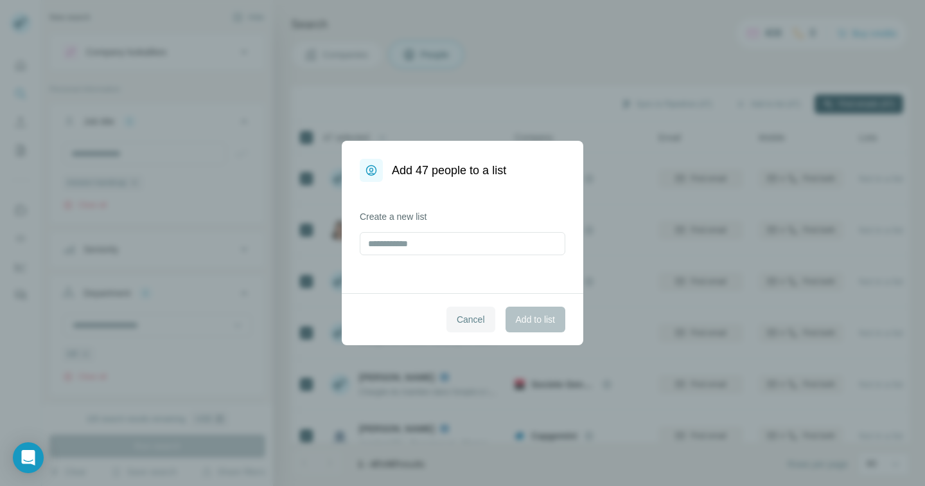
click at [468, 112] on div "Add 47 people to a list Create a new list Cancel Add to list" at bounding box center [462, 243] width 925 height 486
click at [442, 209] on div "Create a new list" at bounding box center [463, 237] width 242 height 111
click at [423, 244] on input "text" at bounding box center [463, 243] width 206 height 23
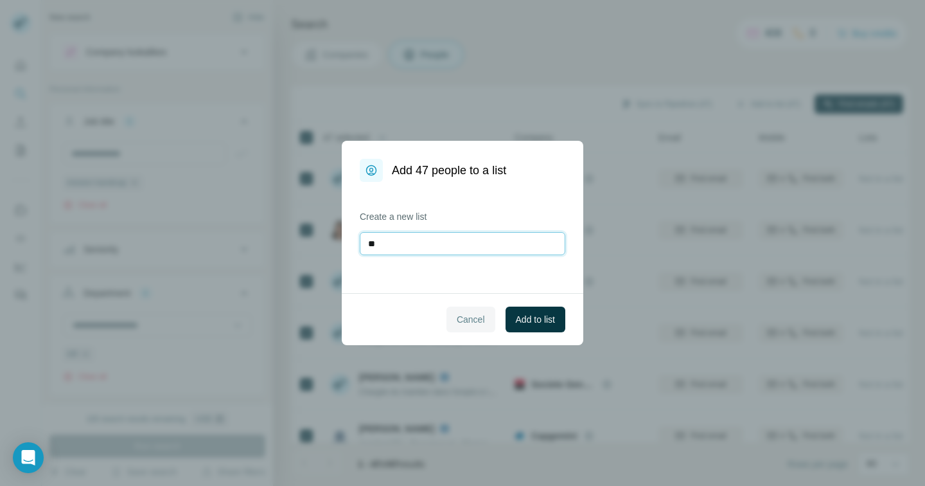
type input "*"
type input "**********"
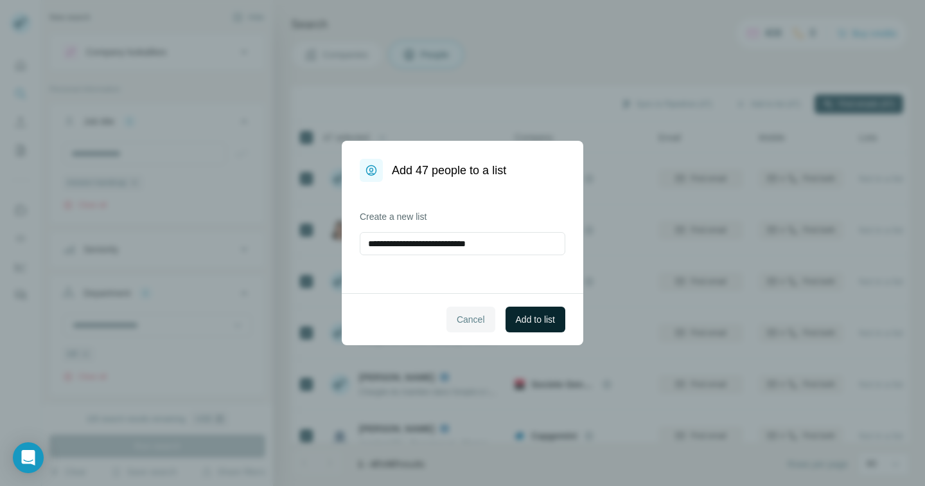
click at [541, 320] on span "Add to list" at bounding box center [535, 319] width 39 height 13
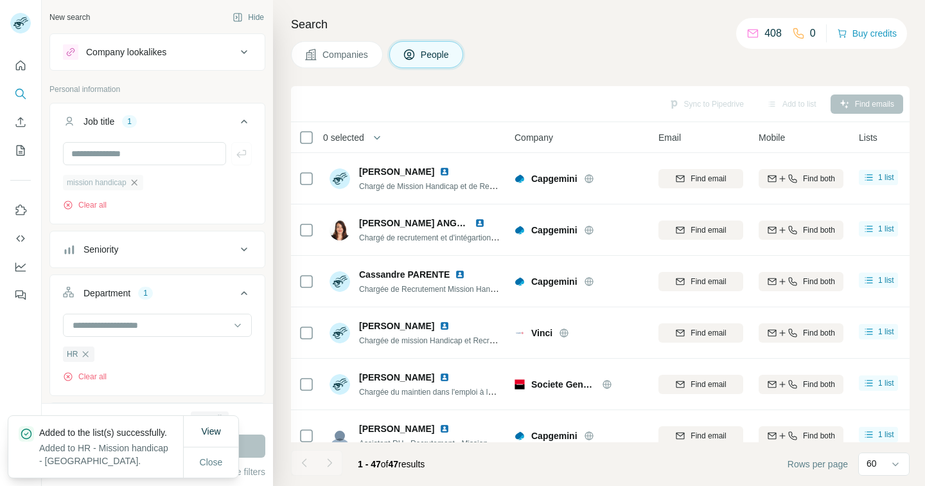
click at [139, 184] on icon "button" at bounding box center [134, 182] width 10 height 10
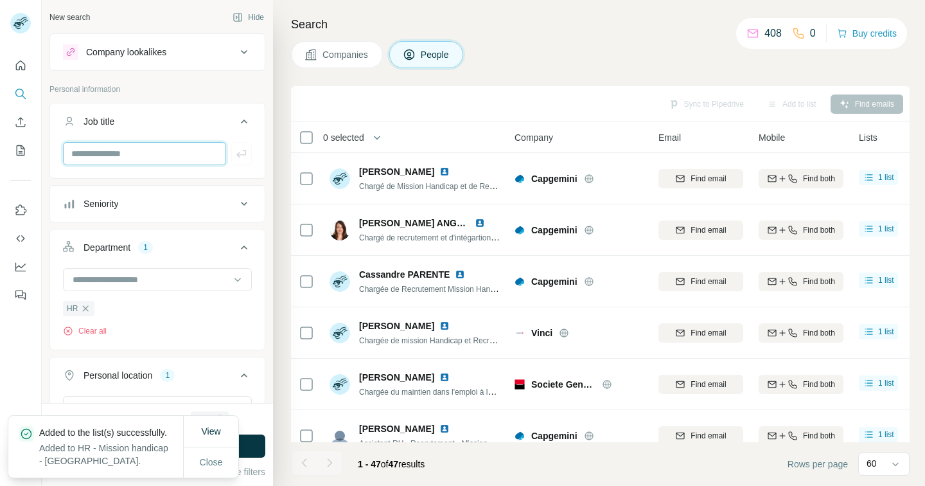
click at [119, 157] on input "text" at bounding box center [144, 153] width 163 height 23
type input "********"
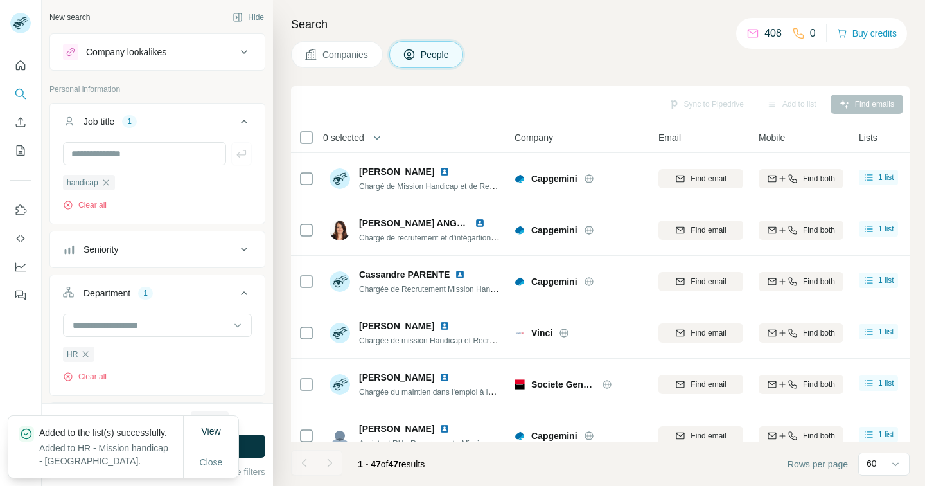
click at [220, 397] on ul "Job title 1 handicap Clear all Seniority Department 1 HR Clear all Personal loc…" at bounding box center [157, 313] width 216 height 421
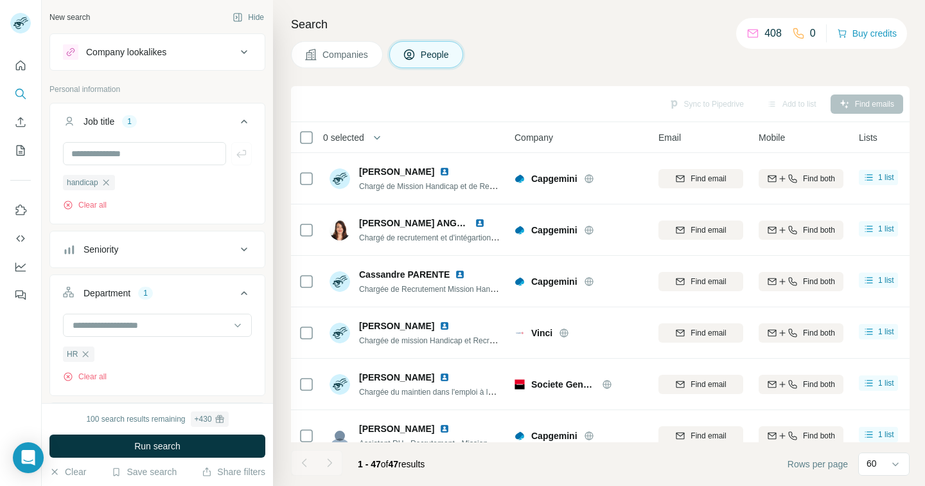
click at [199, 443] on button "Run search" at bounding box center [157, 445] width 216 height 23
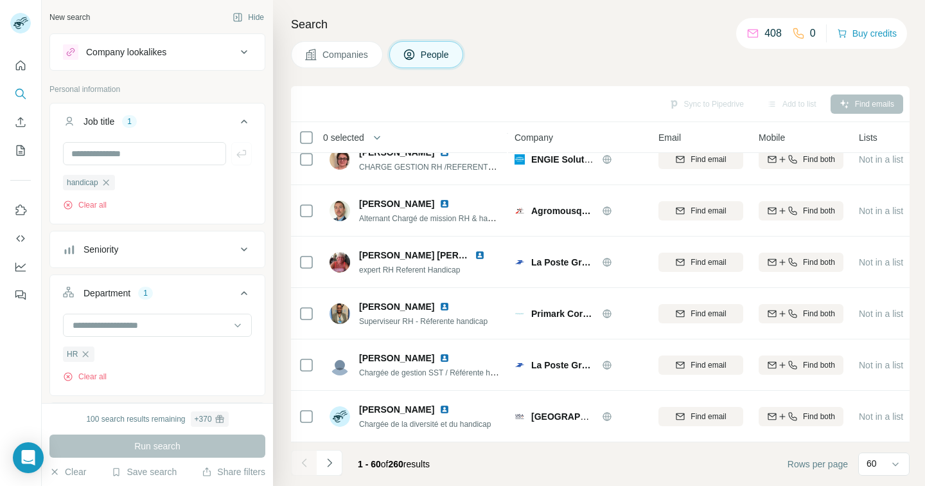
scroll to position [447, 0]
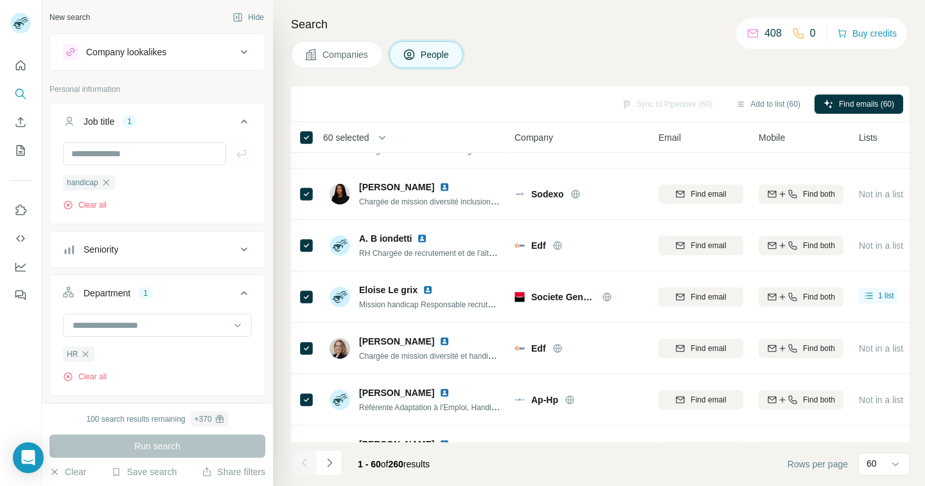
click at [371, 137] on button "button" at bounding box center [382, 138] width 26 height 26
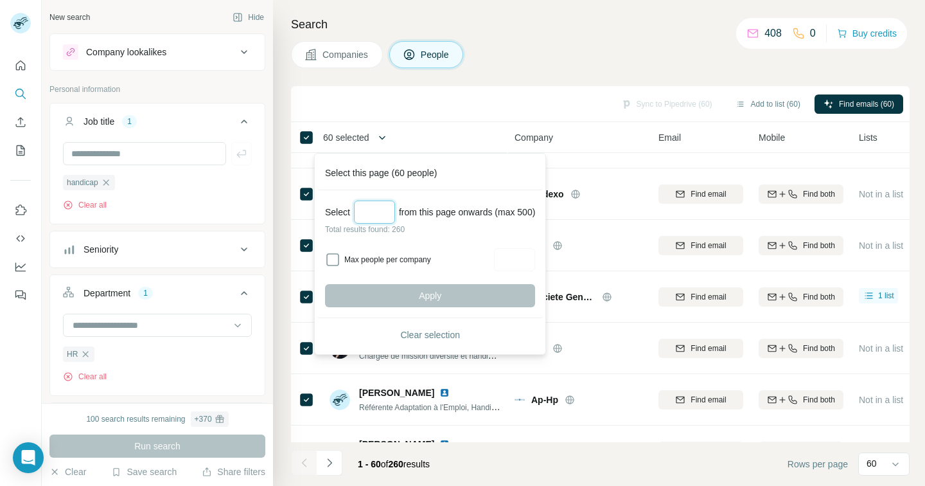
click at [388, 211] on input "Select a number (up to 500)" at bounding box center [374, 211] width 41 height 23
type input "***"
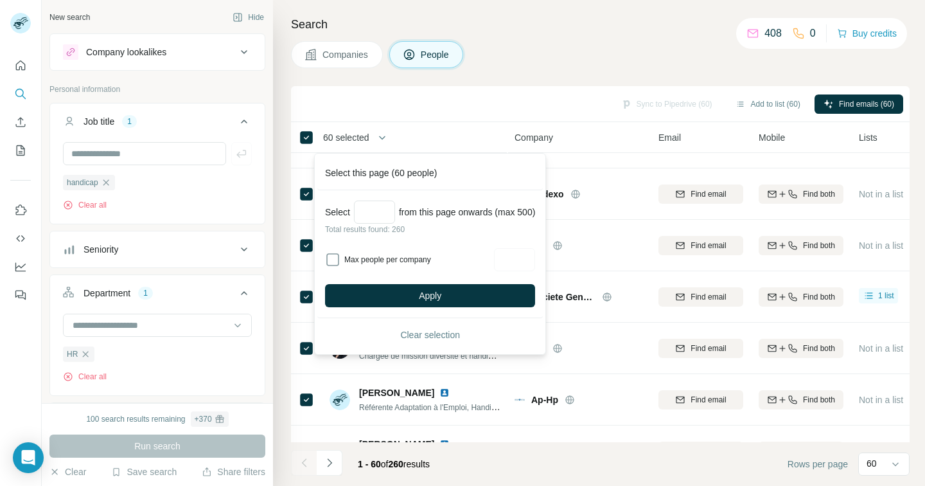
click at [488, 236] on div "Select *** from this page onwards (max 500) Total results found: 260 Max people…" at bounding box center [430, 254] width 226 height 128
click at [466, 294] on button "Apply" at bounding box center [430, 295] width 210 height 23
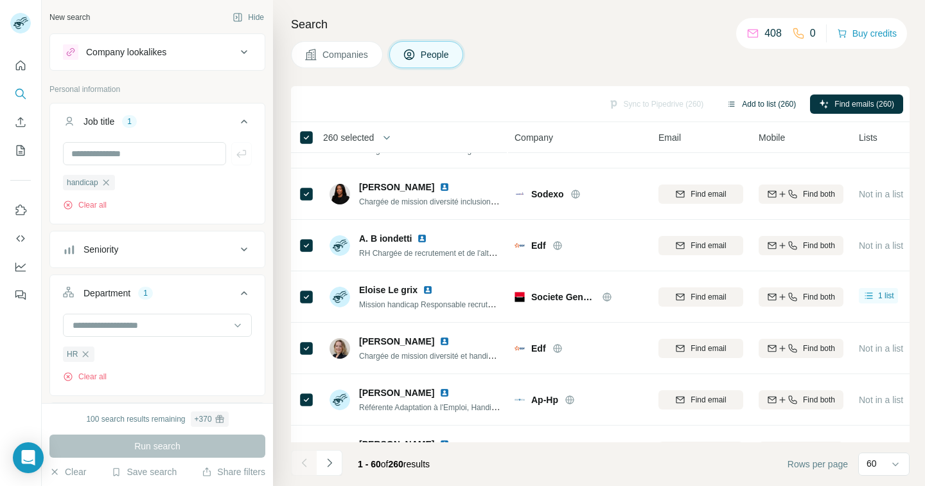
click at [767, 105] on button "Add to list (260)" at bounding box center [761, 103] width 87 height 19
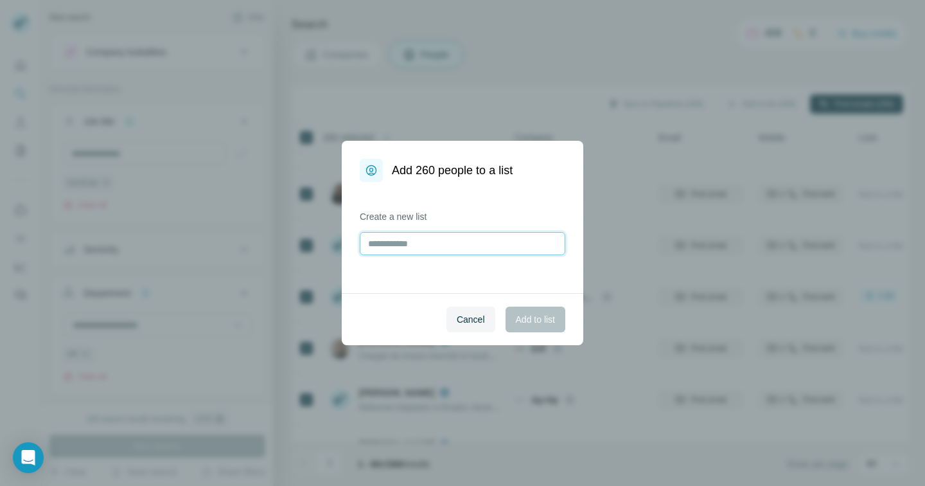
click at [449, 244] on input "text" at bounding box center [463, 243] width 206 height 23
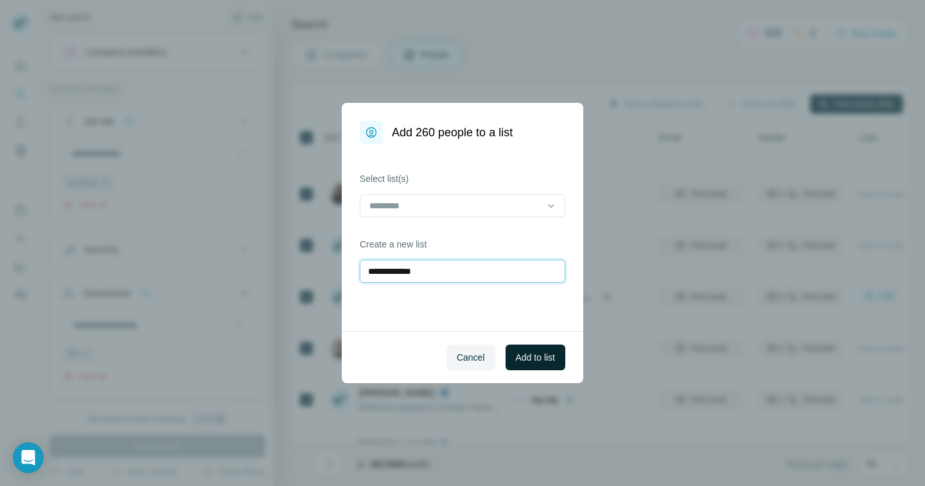
type input "**********"
click at [549, 359] on span "Add to list" at bounding box center [535, 357] width 39 height 13
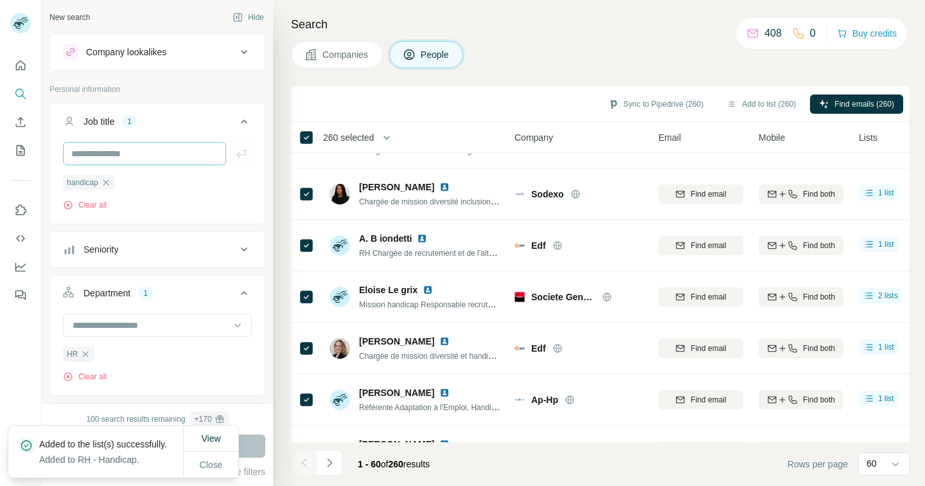
scroll to position [0, 0]
click at [108, 184] on icon "button" at bounding box center [106, 182] width 6 height 6
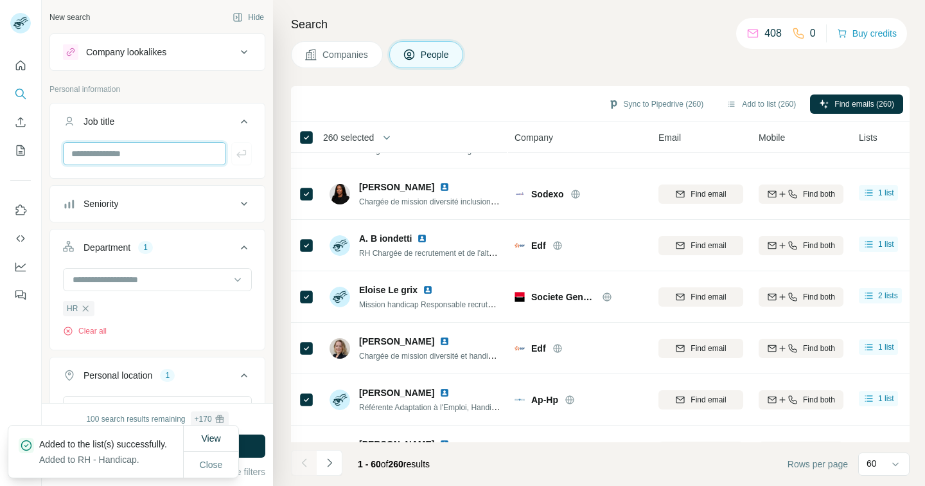
click at [143, 149] on input "text" at bounding box center [144, 153] width 163 height 23
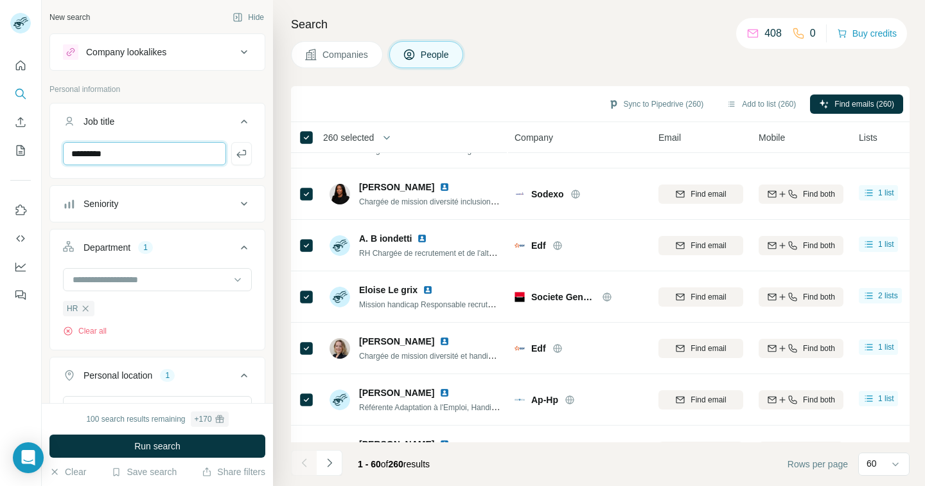
type input "*********"
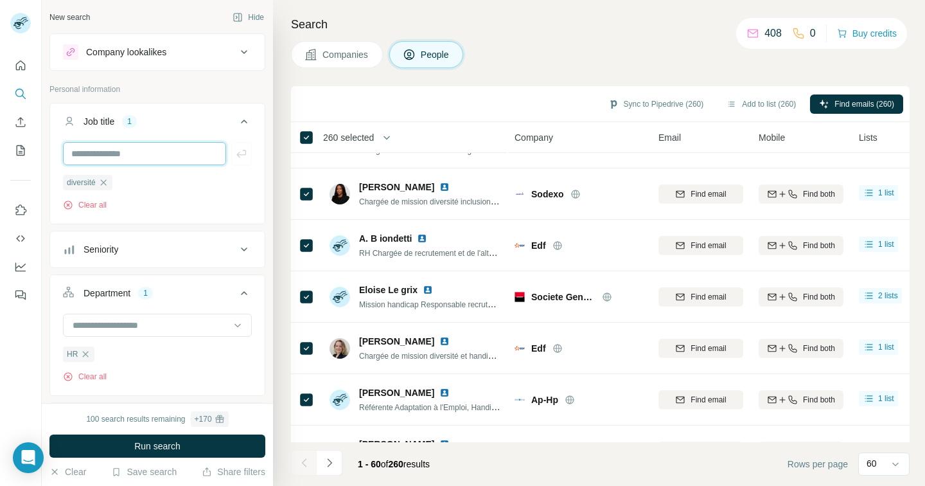
click at [134, 157] on input "text" at bounding box center [144, 153] width 163 height 23
type input "*********"
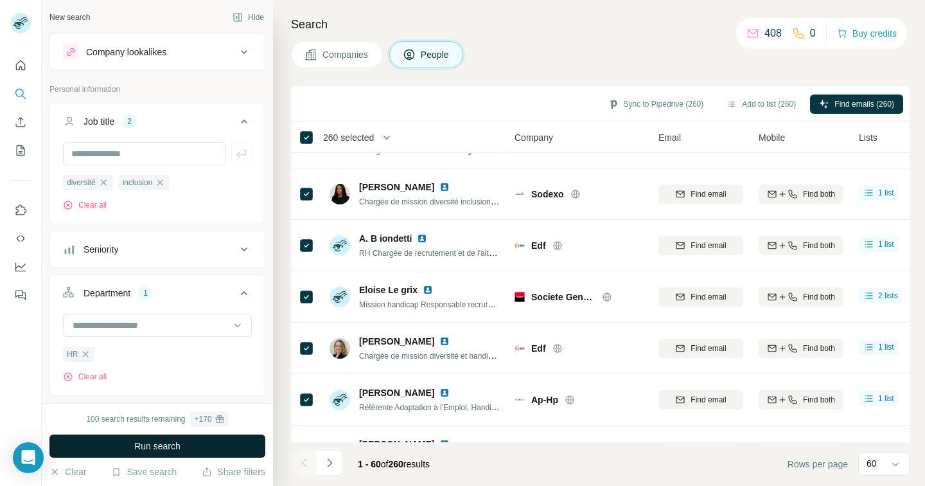
click at [182, 449] on button "Run search" at bounding box center [157, 445] width 216 height 23
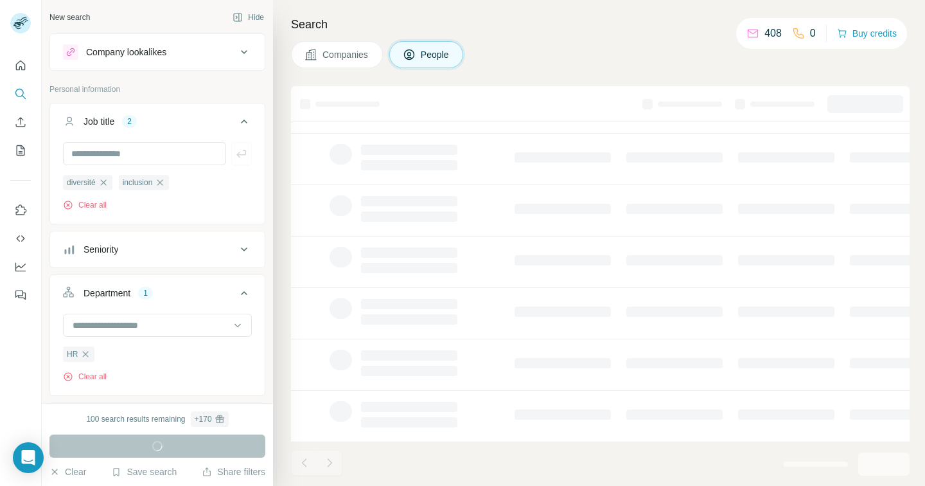
scroll to position [225, 0]
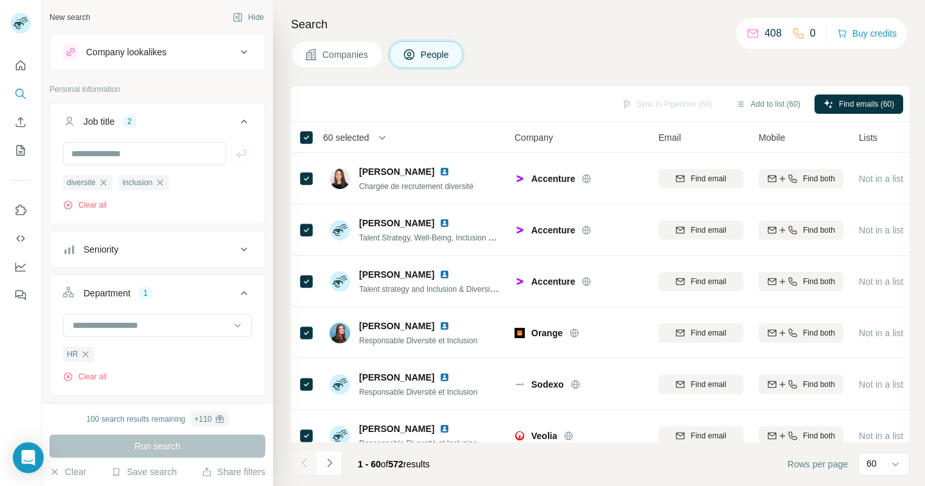
click at [380, 135] on icon "button" at bounding box center [382, 137] width 13 height 13
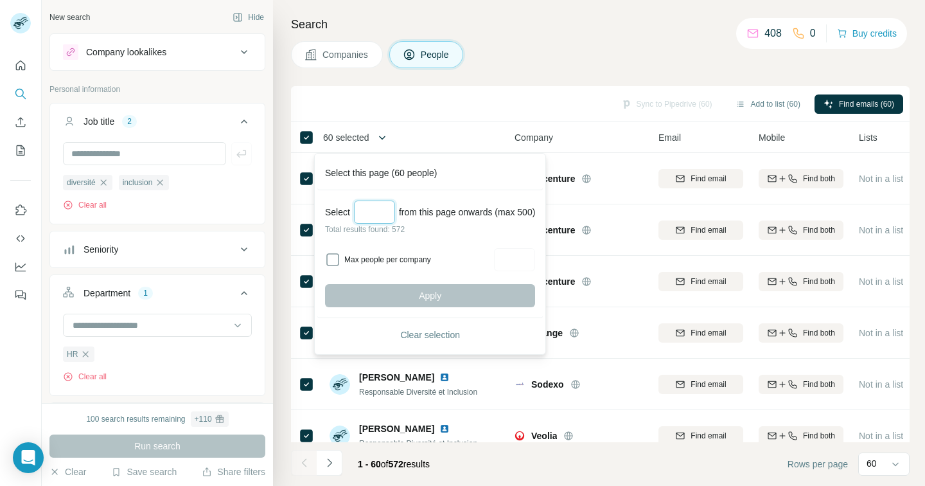
click at [366, 208] on input "Select a number (up to 500)" at bounding box center [374, 211] width 41 height 23
type input "*"
click at [378, 215] on input "***" at bounding box center [374, 211] width 41 height 23
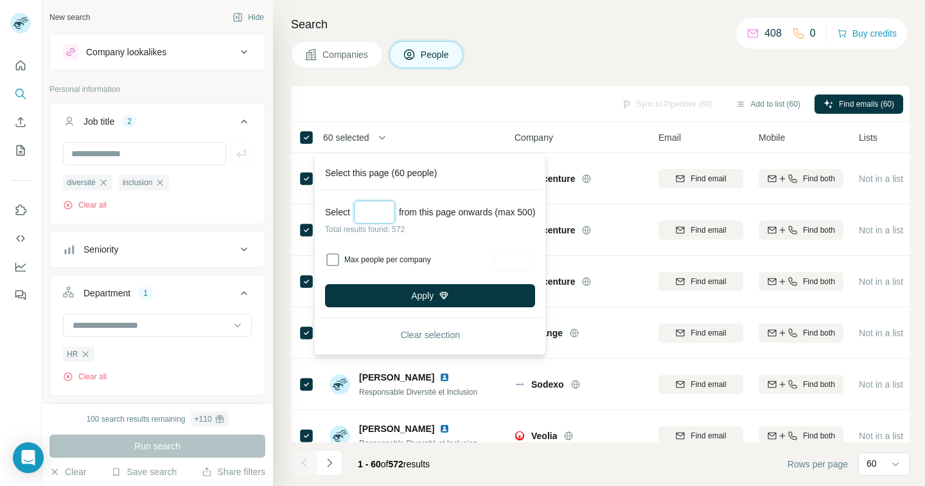
click at [370, 210] on input "***" at bounding box center [374, 211] width 41 height 23
click at [414, 299] on button "Apply" at bounding box center [430, 295] width 210 height 23
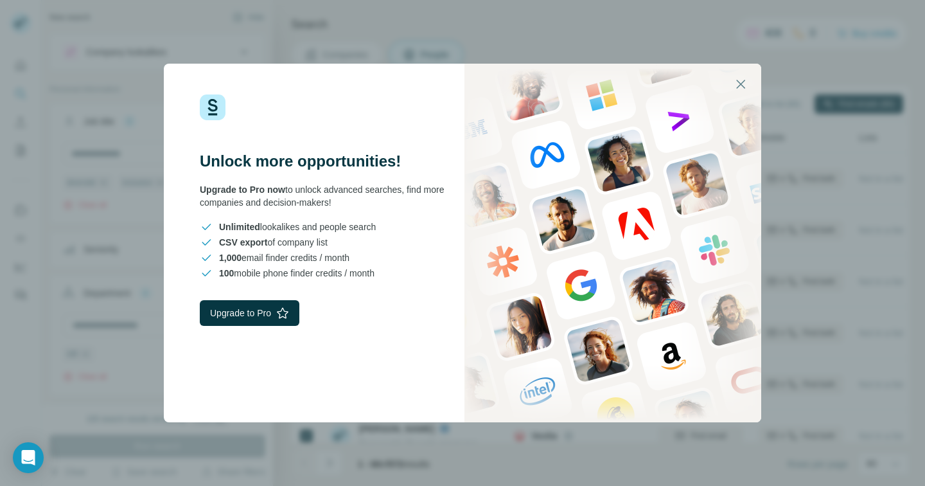
click at [550, 15] on div "Unlock more opportunities! Upgrade to Pro now to unlock advanced searches, find…" at bounding box center [462, 243] width 925 height 486
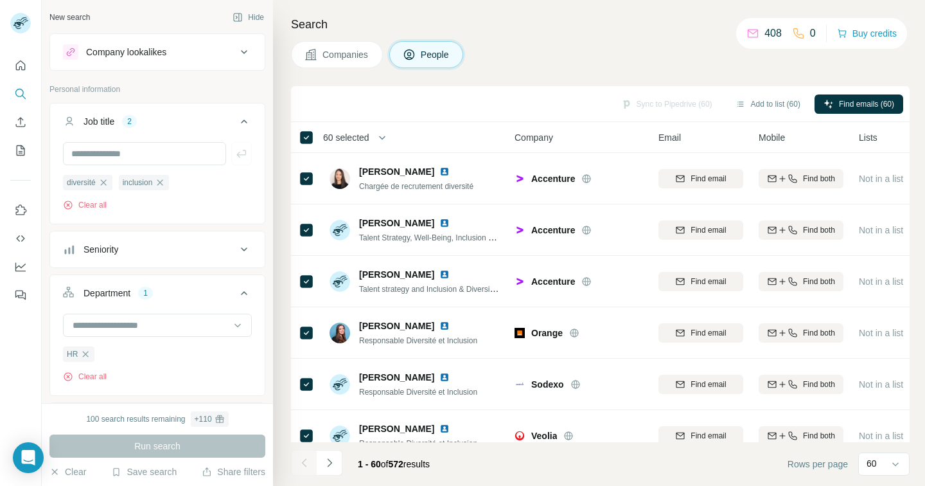
click at [377, 140] on icon "button" at bounding box center [382, 137] width 13 height 13
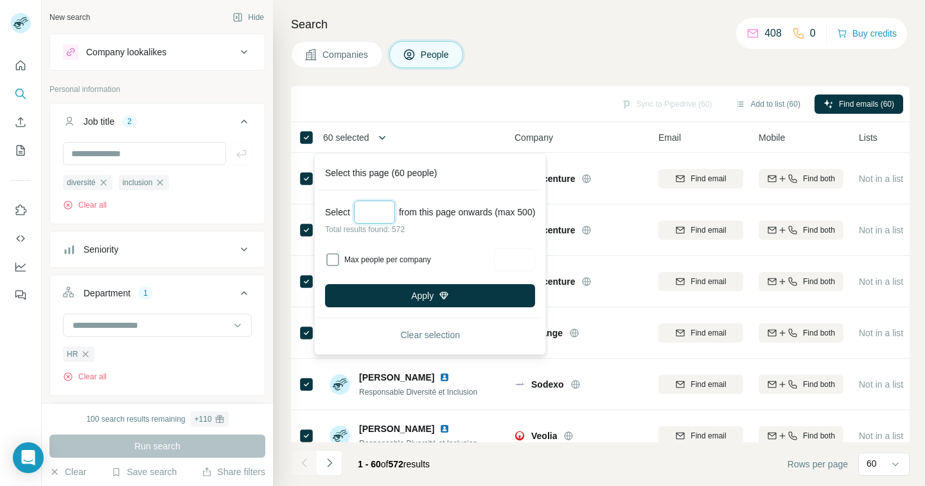
click at [378, 211] on input "***" at bounding box center [374, 211] width 41 height 23
click at [366, 209] on input "***" at bounding box center [374, 211] width 41 height 23
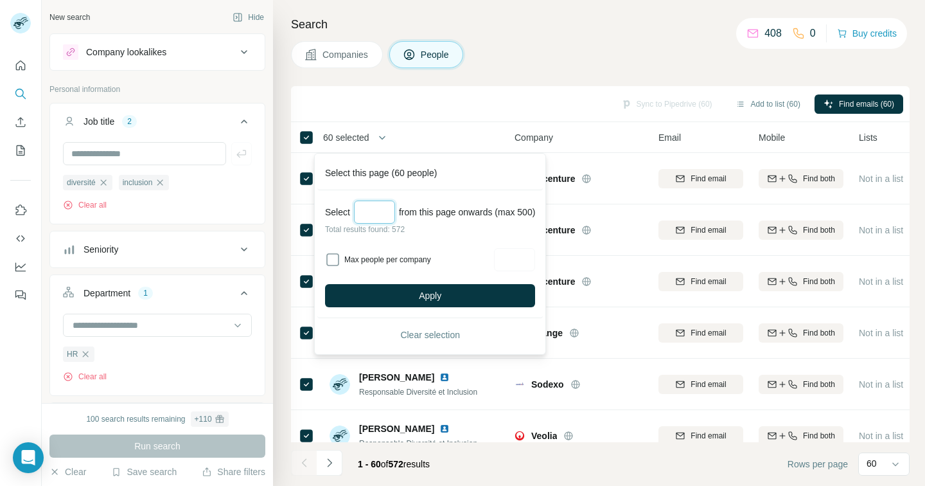
type input "*"
click at [425, 222] on div "Select *** from this page onwards (max 500)" at bounding box center [430, 211] width 210 height 23
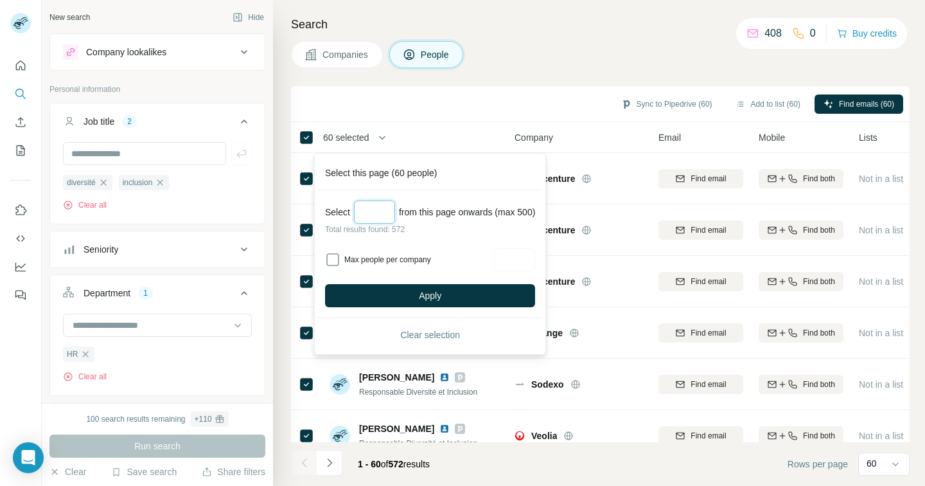
click at [374, 208] on input "***" at bounding box center [374, 211] width 41 height 23
type input "*"
type input "***"
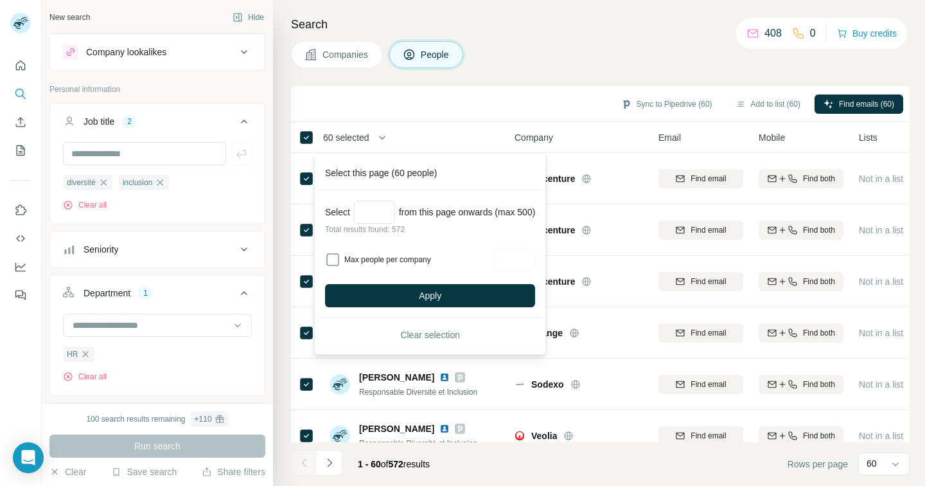
click at [231, 245] on div "Seniority" at bounding box center [149, 249] width 173 height 13
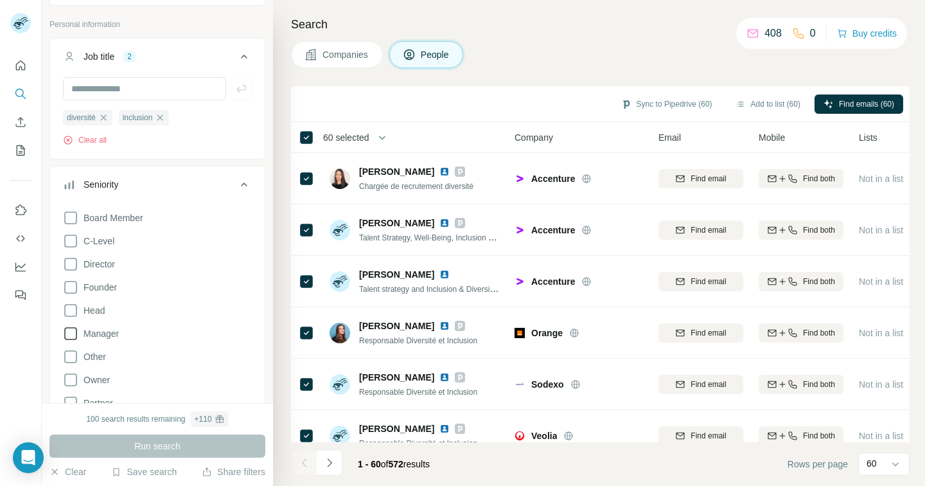
scroll to position [175, 0]
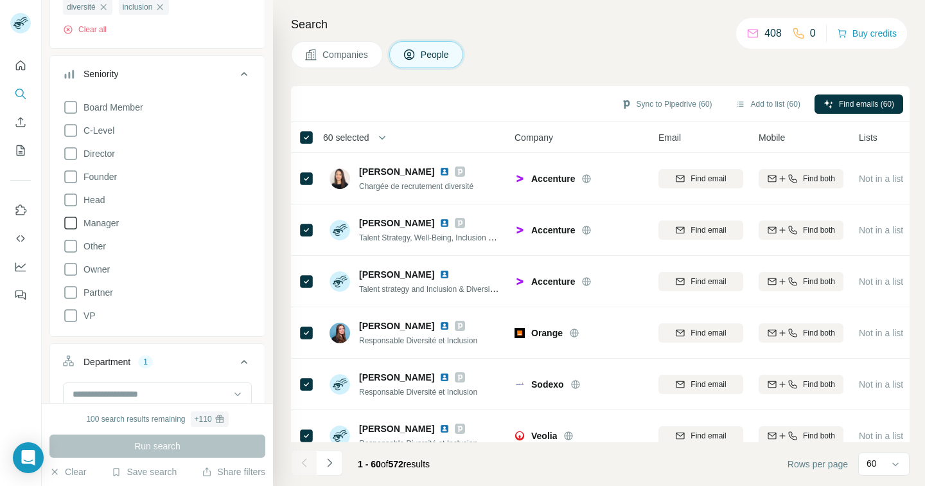
click at [104, 222] on span "Manager" at bounding box center [98, 223] width 40 height 13
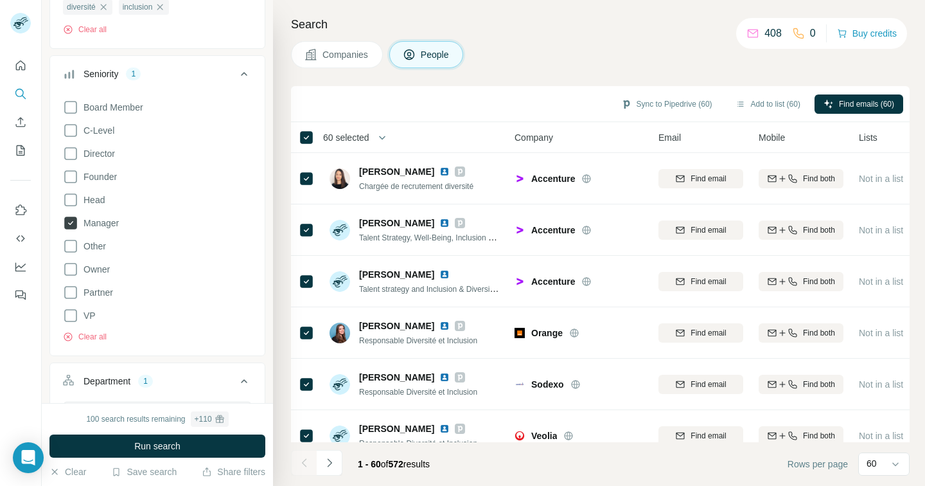
click at [104, 222] on span "Manager" at bounding box center [98, 223] width 40 height 13
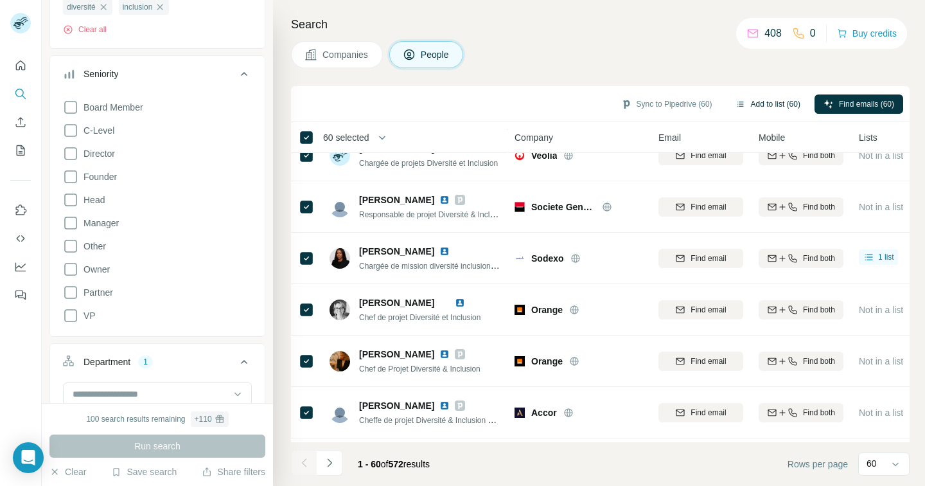
scroll to position [2448, 0]
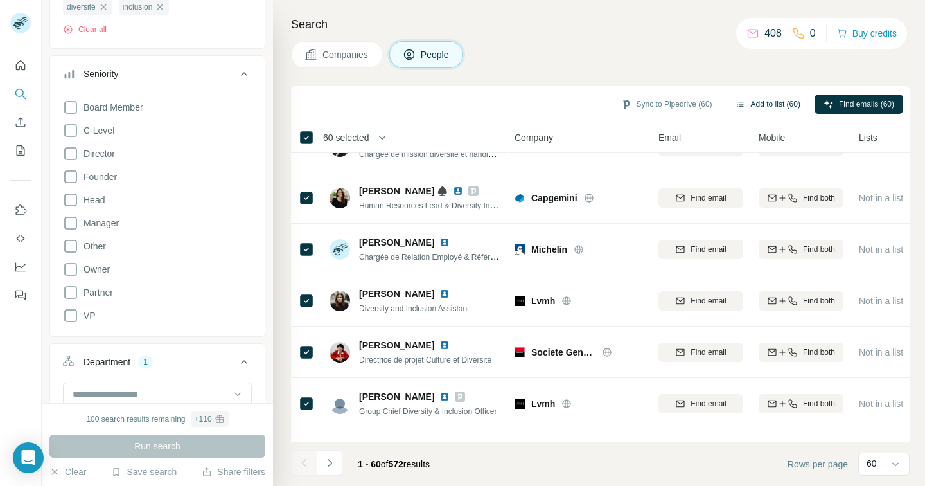
click at [791, 105] on button "Add to list (60)" at bounding box center [768, 103] width 83 height 19
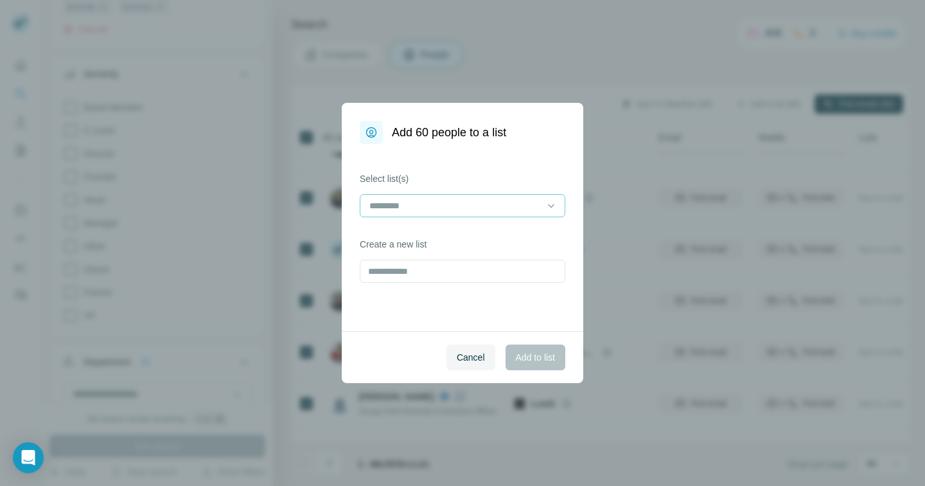
click at [517, 199] on input at bounding box center [454, 206] width 173 height 14
click at [440, 206] on input at bounding box center [454, 206] width 173 height 14
click at [435, 161] on div "Select list(s) Create a new list" at bounding box center [463, 237] width 242 height 187
click at [462, 268] on input "text" at bounding box center [463, 271] width 206 height 23
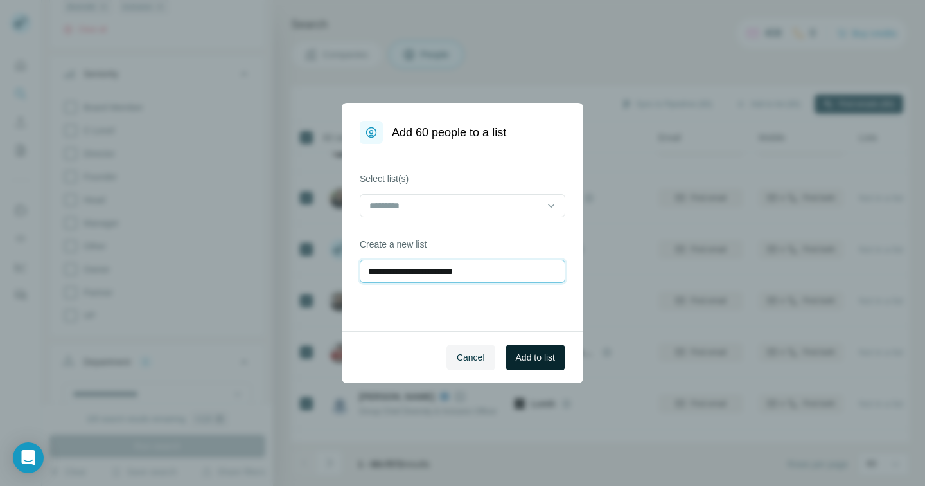
type input "**********"
click at [526, 346] on button "Add to list" at bounding box center [536, 357] width 60 height 26
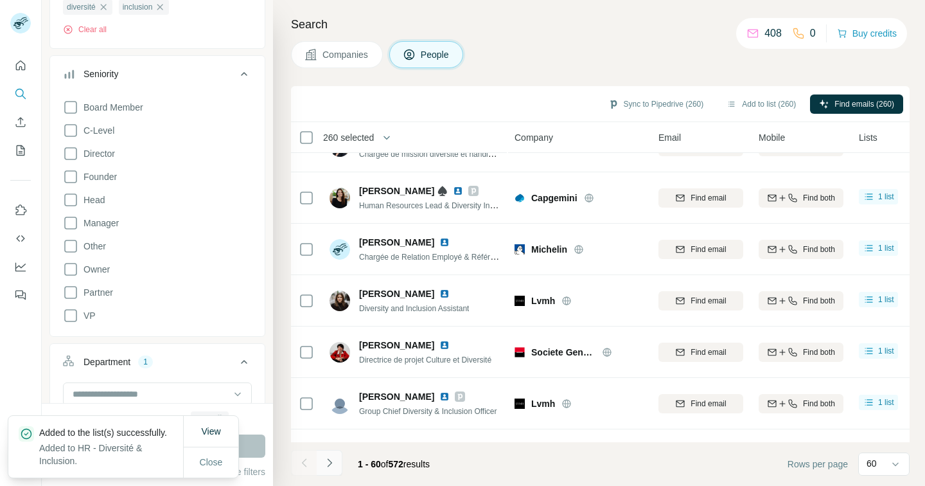
click at [334, 458] on icon "Navigate to next page" at bounding box center [329, 462] width 13 height 13
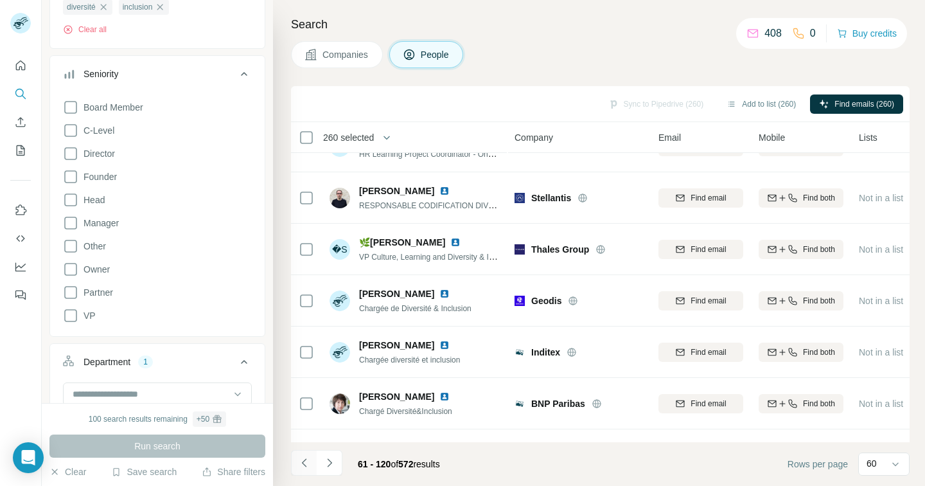
click at [307, 459] on icon "Navigate to previous page" at bounding box center [304, 462] width 13 height 13
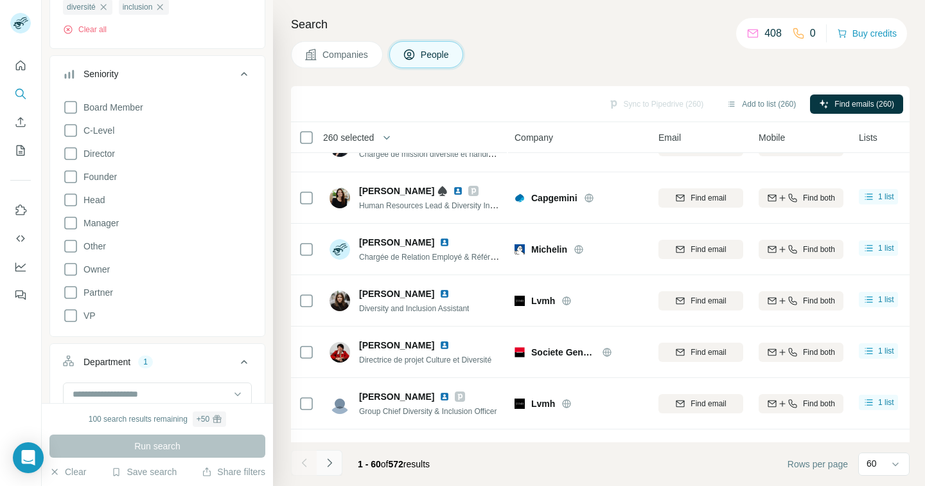
click at [328, 464] on icon "Navigate to next page" at bounding box center [329, 462] width 13 height 13
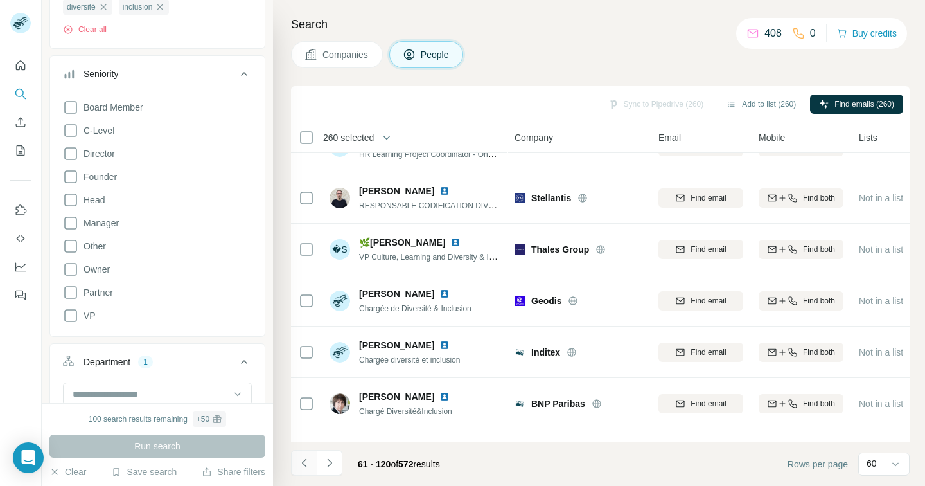
click at [308, 463] on icon "Navigate to previous page" at bounding box center [304, 462] width 13 height 13
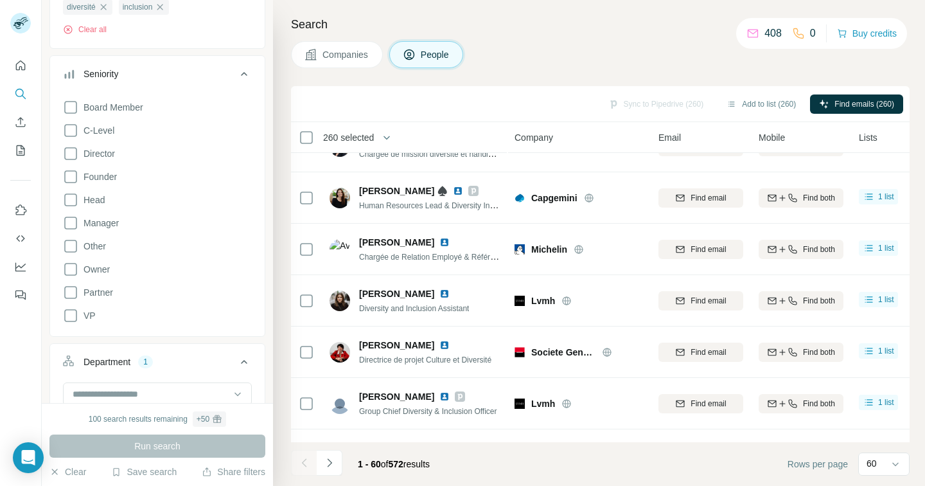
click at [308, 463] on div at bounding box center [304, 463] width 26 height 26
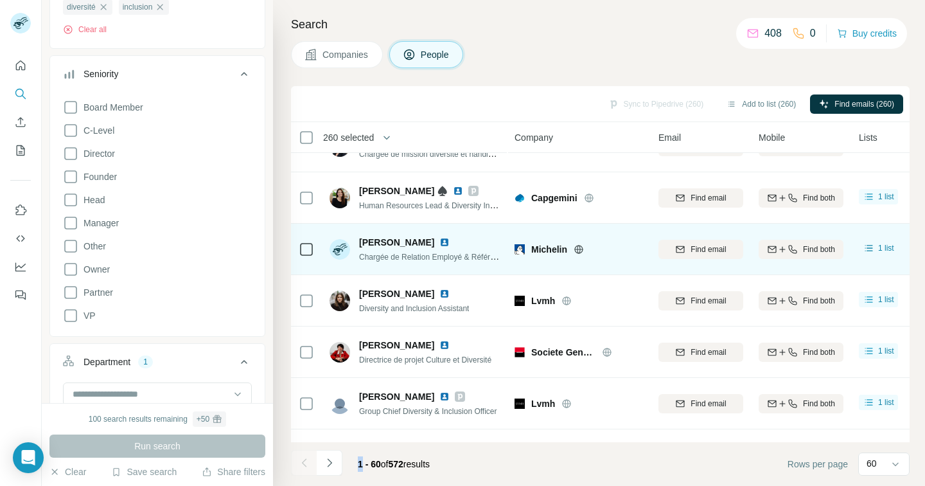
scroll to position [2795, 0]
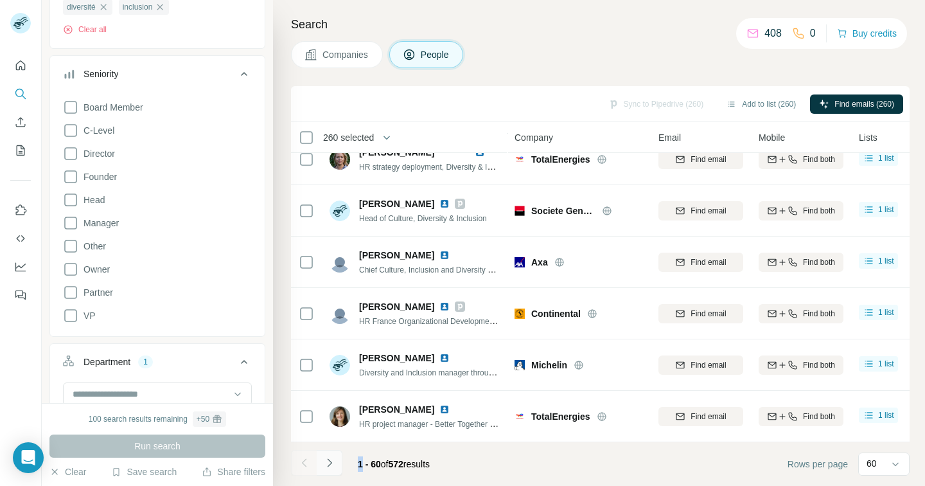
click at [337, 463] on button "Navigate to next page" at bounding box center [330, 463] width 26 height 26
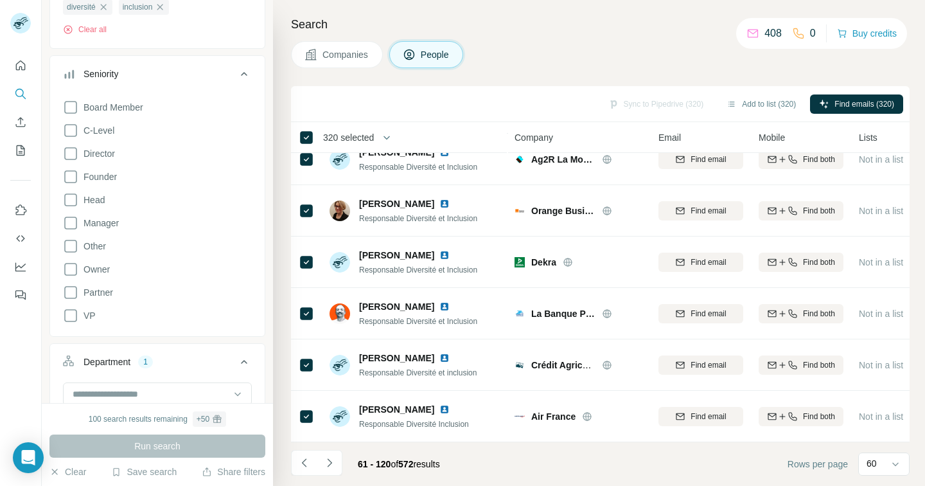
click at [381, 137] on button "button" at bounding box center [387, 138] width 26 height 26
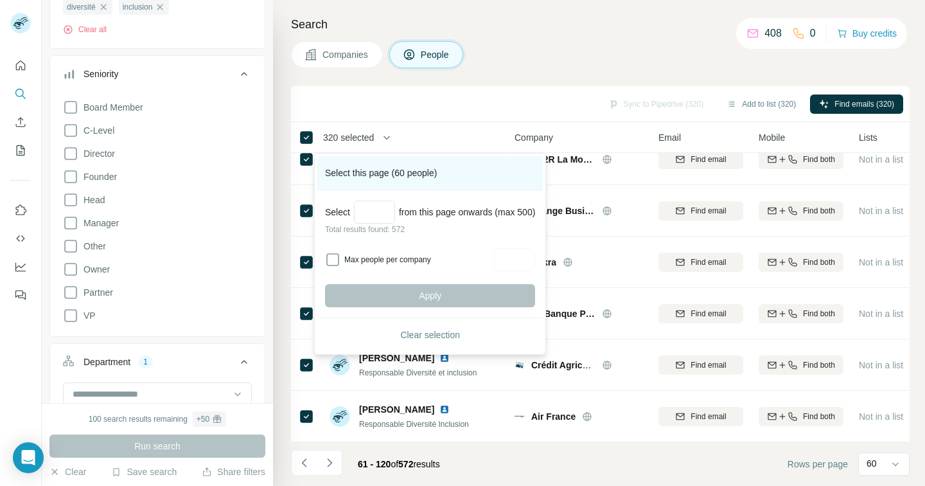
click at [426, 172] on div "Select this page (60 people)" at bounding box center [430, 173] width 226 height 34
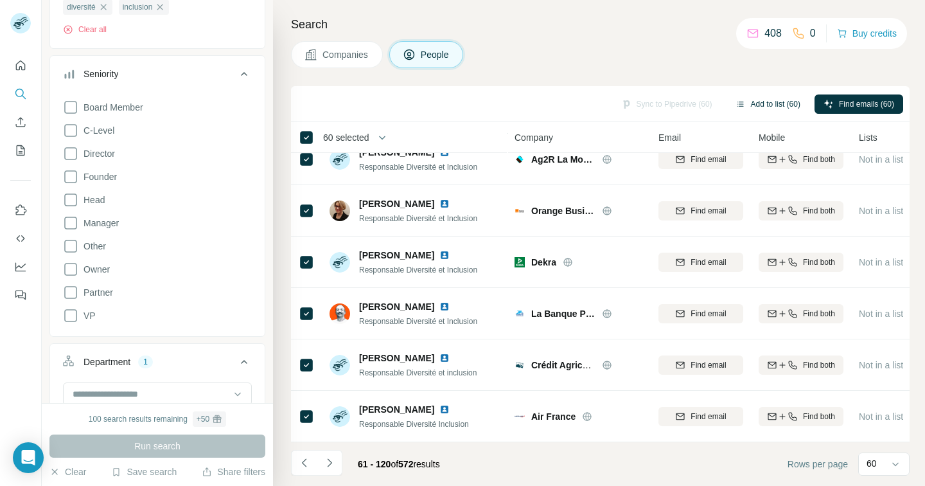
click at [786, 103] on button "Add to list (60)" at bounding box center [768, 103] width 83 height 19
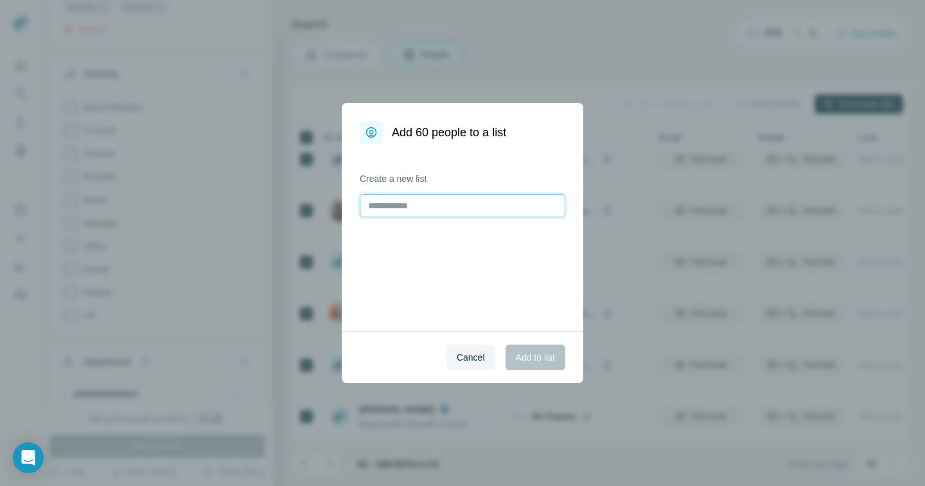
click at [515, 201] on input "text" at bounding box center [463, 205] width 206 height 23
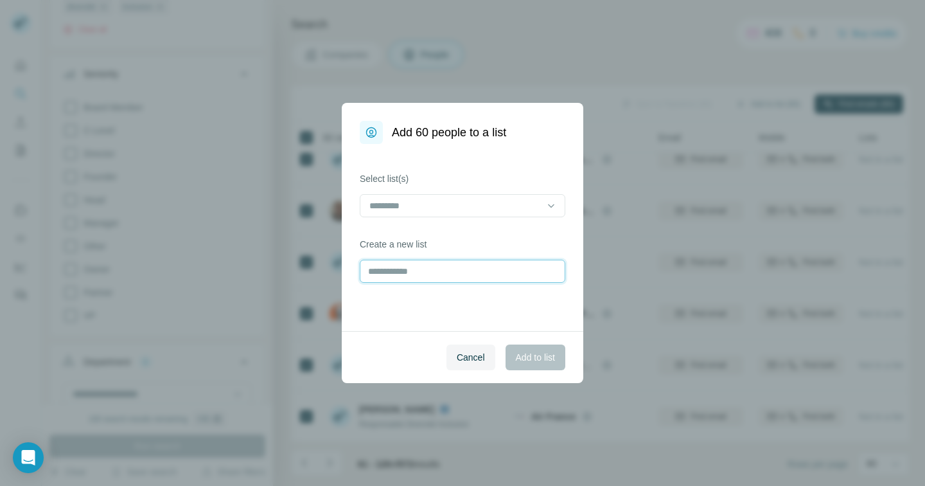
click at [451, 274] on input "text" at bounding box center [463, 271] width 206 height 23
click at [436, 212] on input at bounding box center [454, 206] width 173 height 14
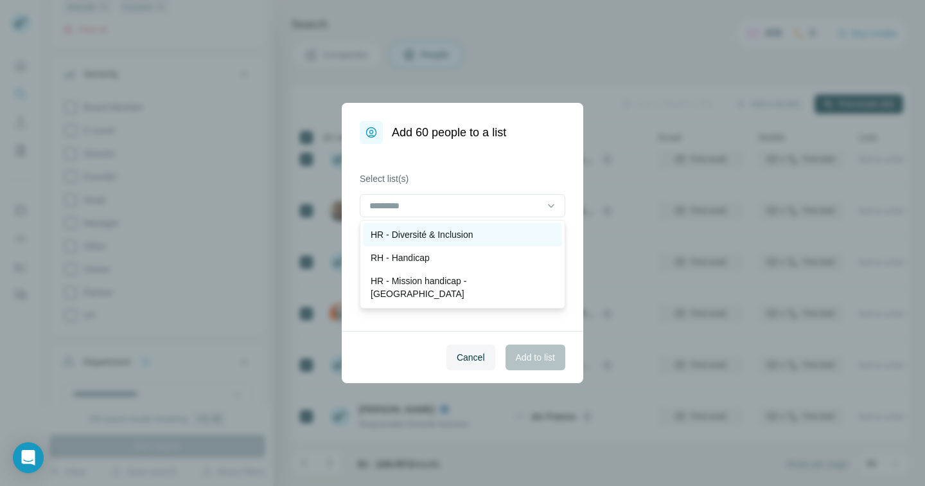
click at [506, 233] on div "HR - Diversité & Inclusion" at bounding box center [463, 234] width 184 height 13
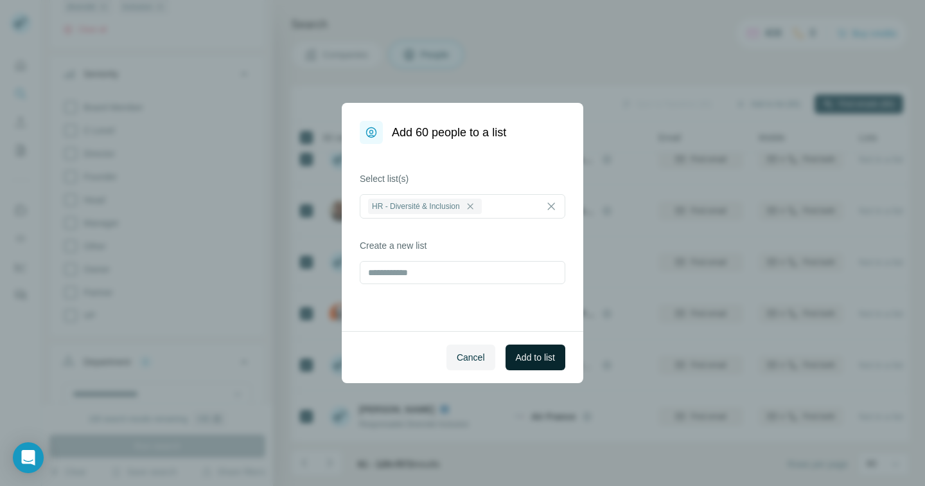
click at [546, 353] on span "Add to list" at bounding box center [535, 357] width 39 height 13
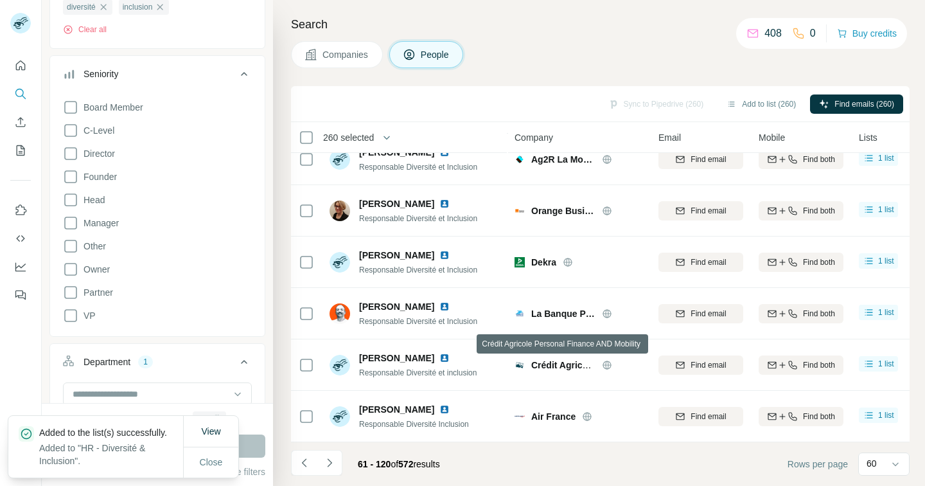
click at [215, 465] on span "Close" at bounding box center [211, 462] width 23 height 13
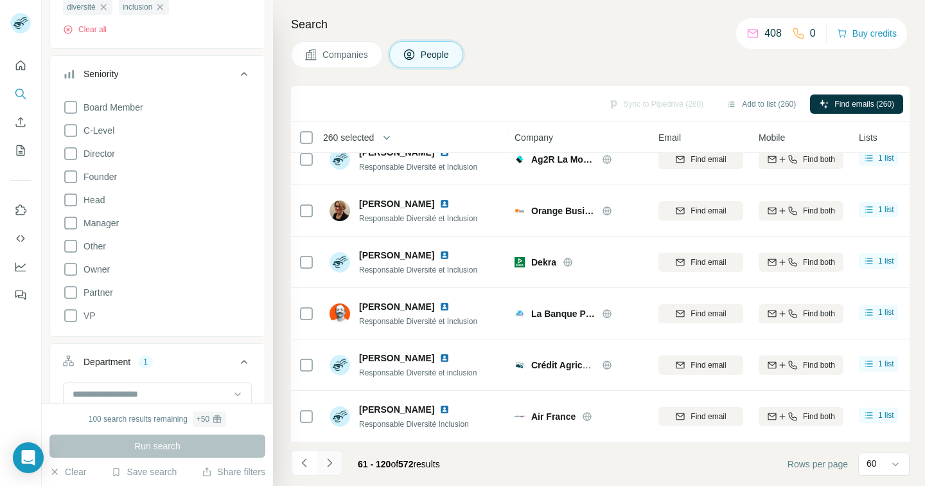
click at [330, 458] on icon "Navigate to next page" at bounding box center [329, 462] width 13 height 13
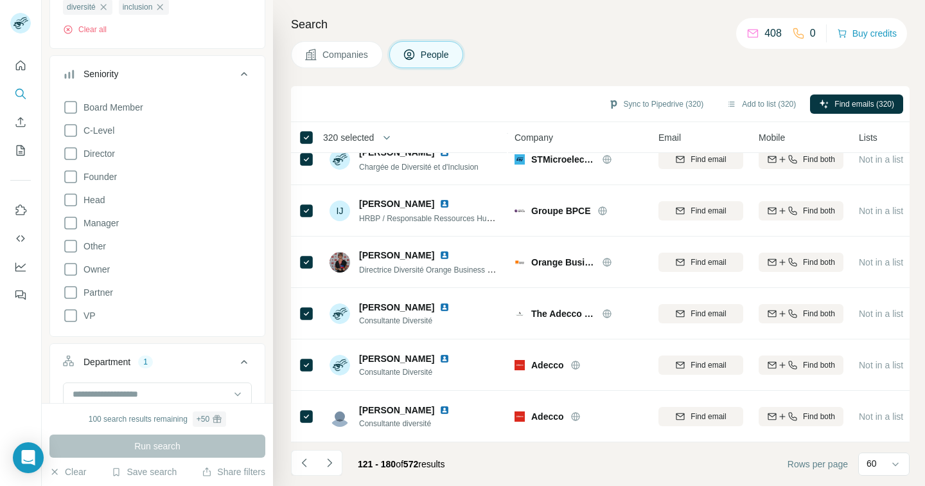
click at [374, 136] on span "320 selected" at bounding box center [348, 137] width 51 height 13
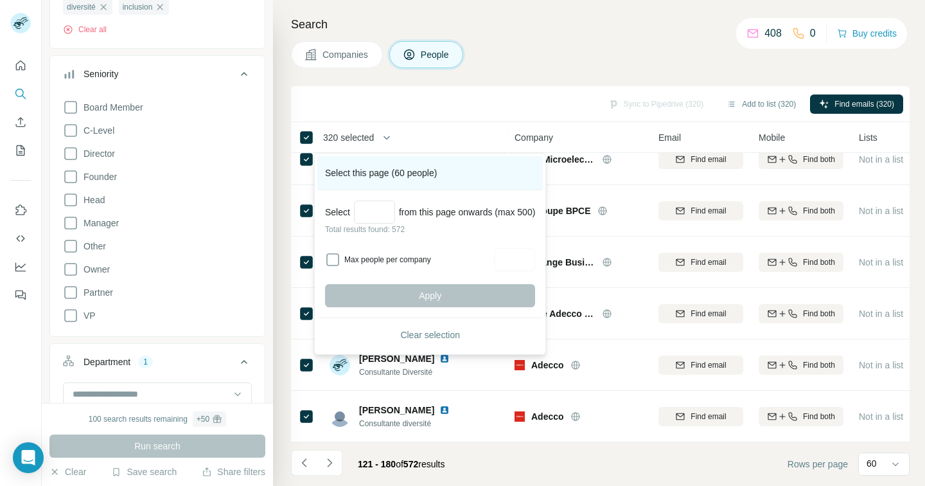
click at [450, 177] on div "Select this page (60 people)" at bounding box center [430, 173] width 226 height 34
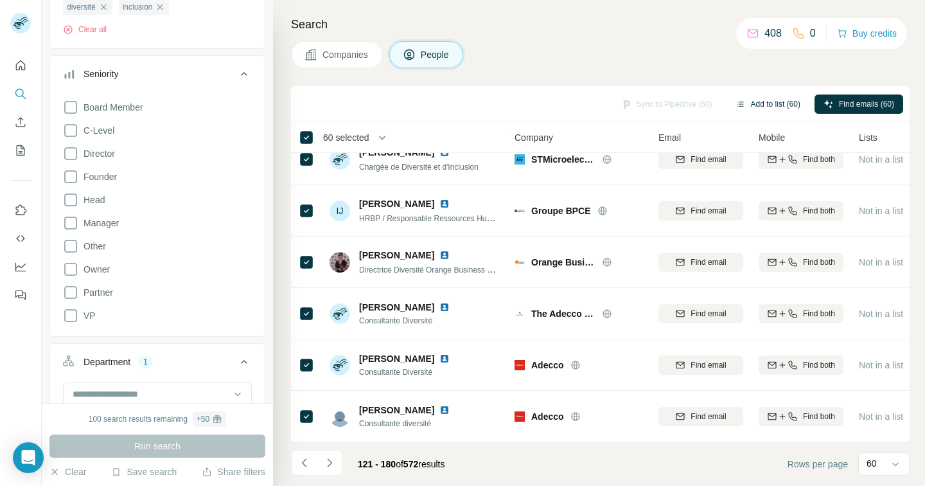
click at [760, 107] on button "Add to list (60)" at bounding box center [768, 103] width 83 height 19
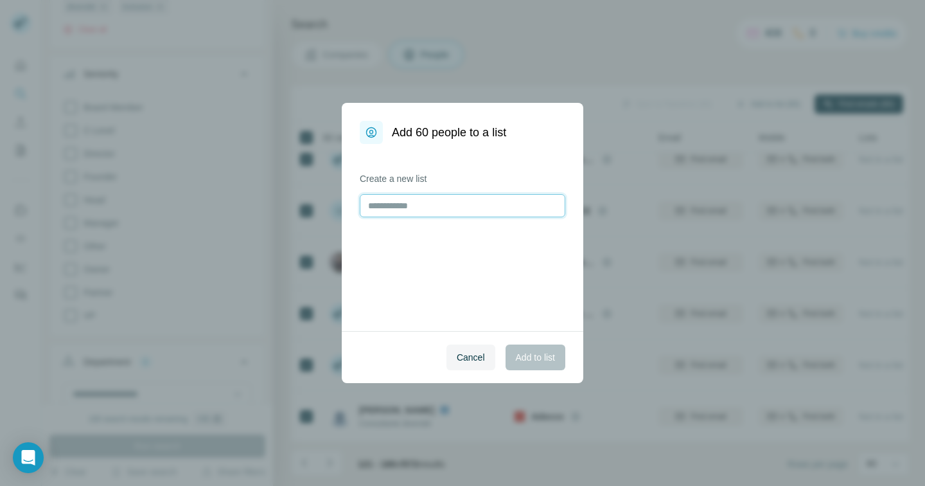
click at [528, 206] on div "Create a new list" at bounding box center [463, 237] width 242 height 187
click at [524, 206] on input at bounding box center [454, 206] width 173 height 14
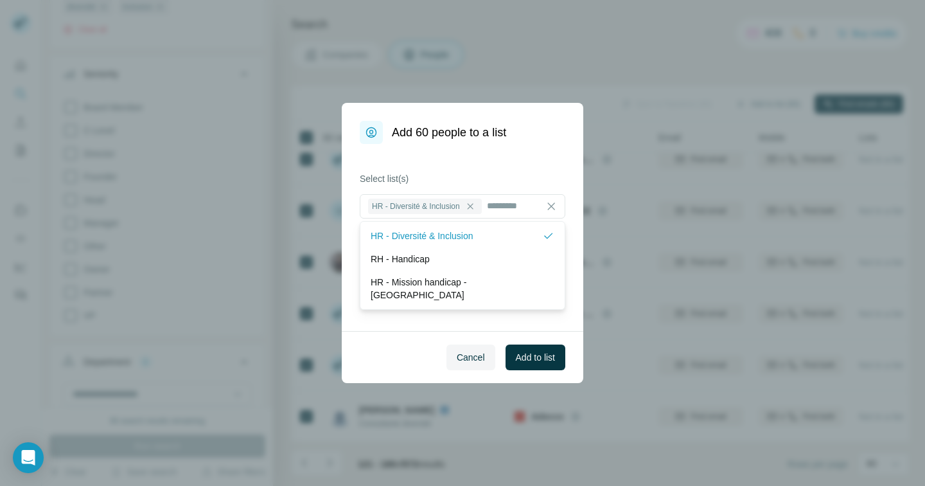
click at [535, 328] on div "Select list(s) HR - Diversité & Inclusion Create a new list" at bounding box center [463, 237] width 242 height 187
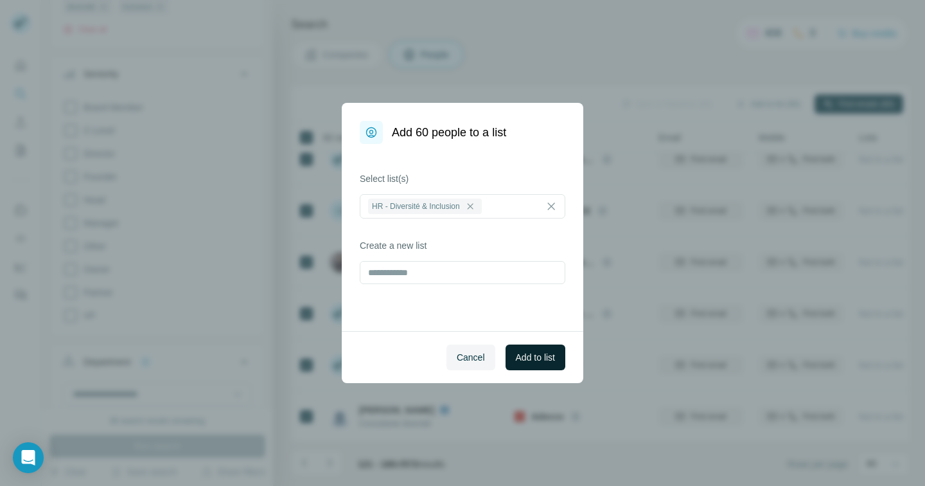
click at [542, 357] on span "Add to list" at bounding box center [535, 357] width 39 height 13
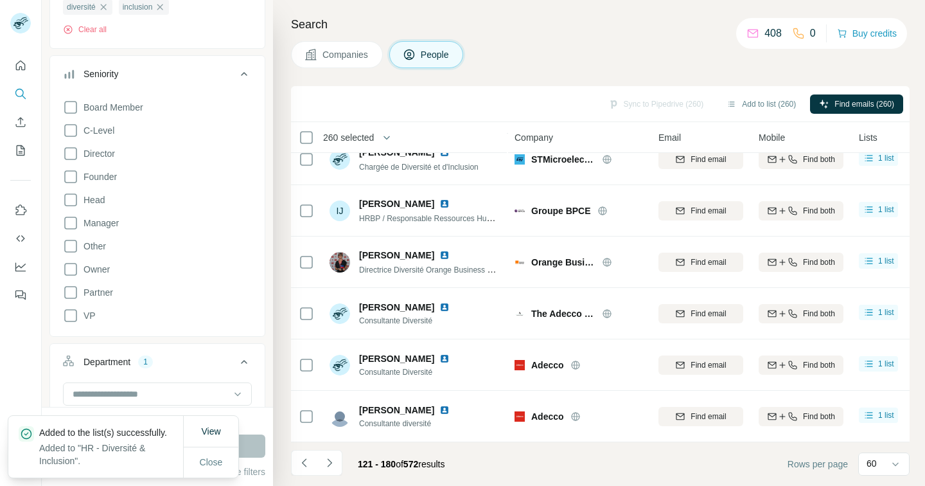
click at [204, 474] on div "Close" at bounding box center [211, 462] width 55 height 26
click at [212, 468] on button "Close" at bounding box center [211, 461] width 41 height 23
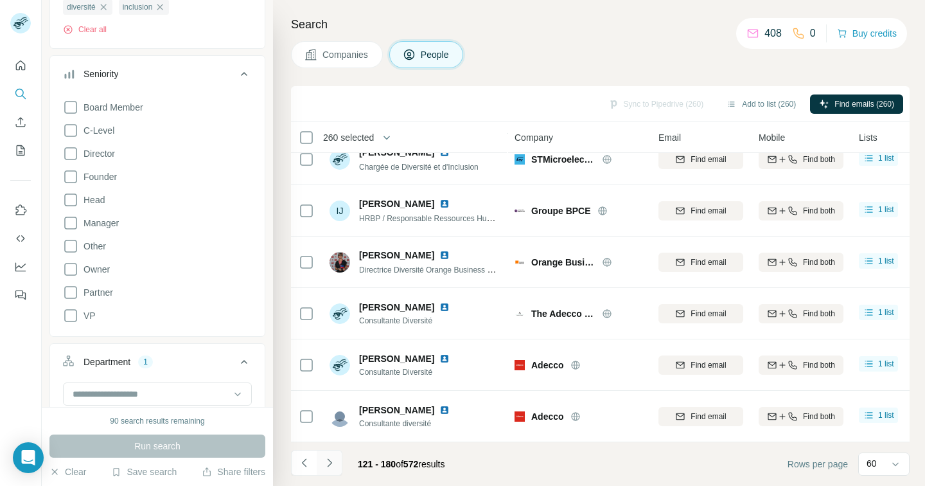
click at [335, 463] on icon "Navigate to next page" at bounding box center [329, 462] width 13 height 13
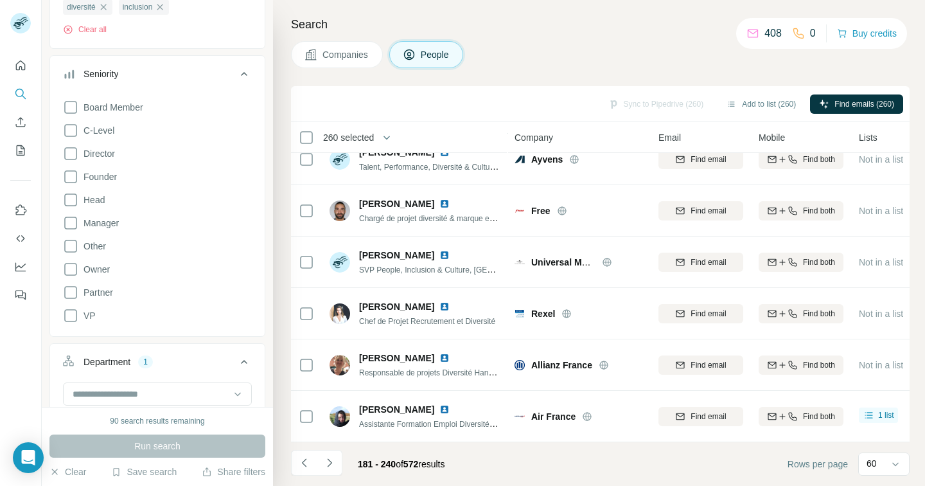
click at [377, 134] on button "button" at bounding box center [387, 138] width 26 height 26
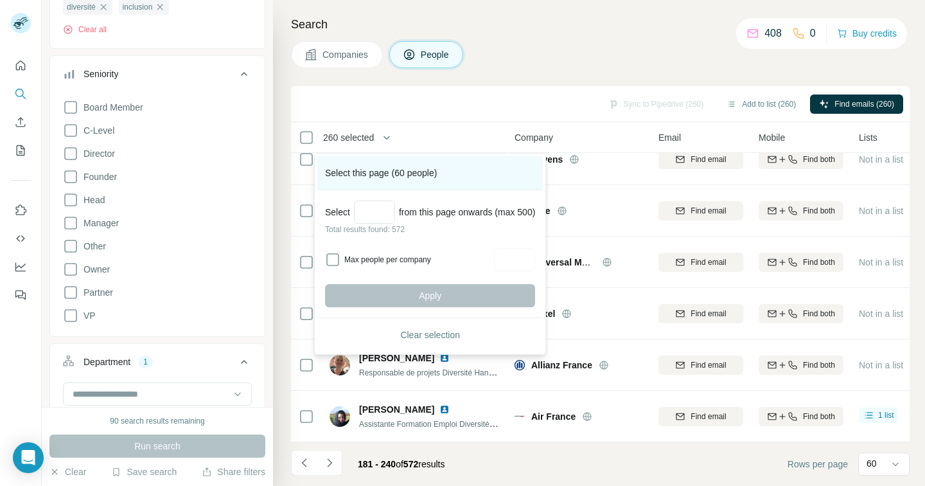
click at [387, 174] on div "Select this page (60 people)" at bounding box center [430, 173] width 226 height 34
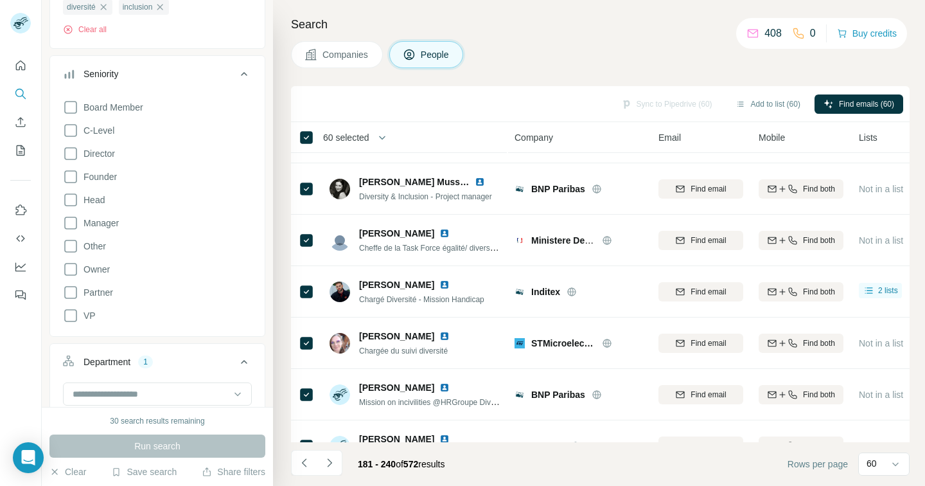
click at [369, 135] on span "60 selected" at bounding box center [346, 137] width 46 height 13
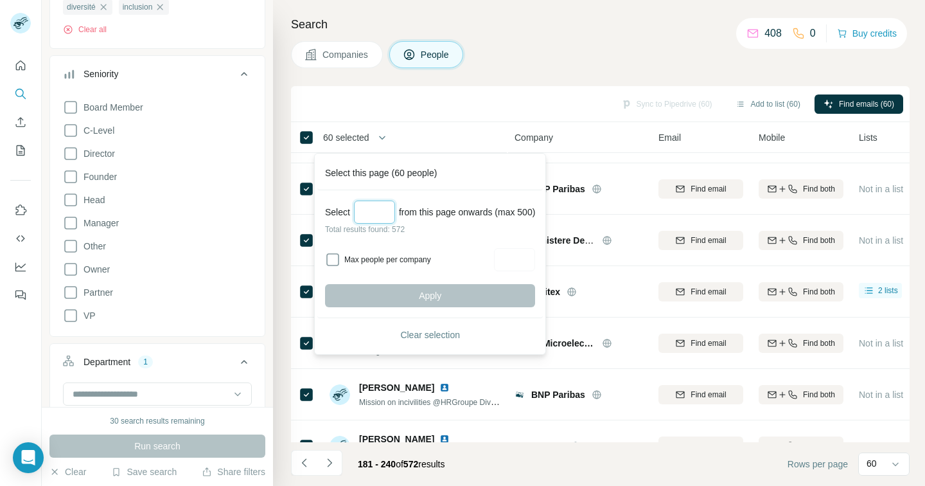
click at [380, 206] on input "Select a number (up to 500)" at bounding box center [374, 211] width 41 height 23
type input "**"
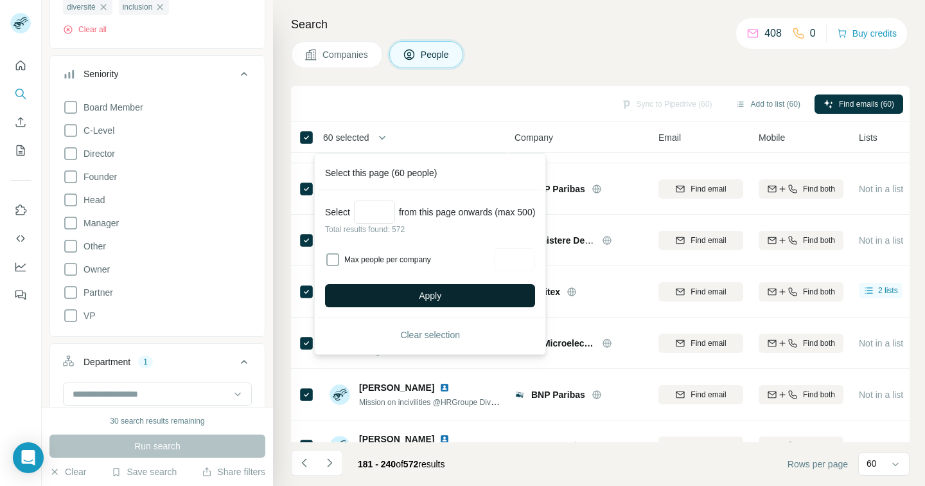
click at [458, 292] on button "Apply" at bounding box center [430, 295] width 210 height 23
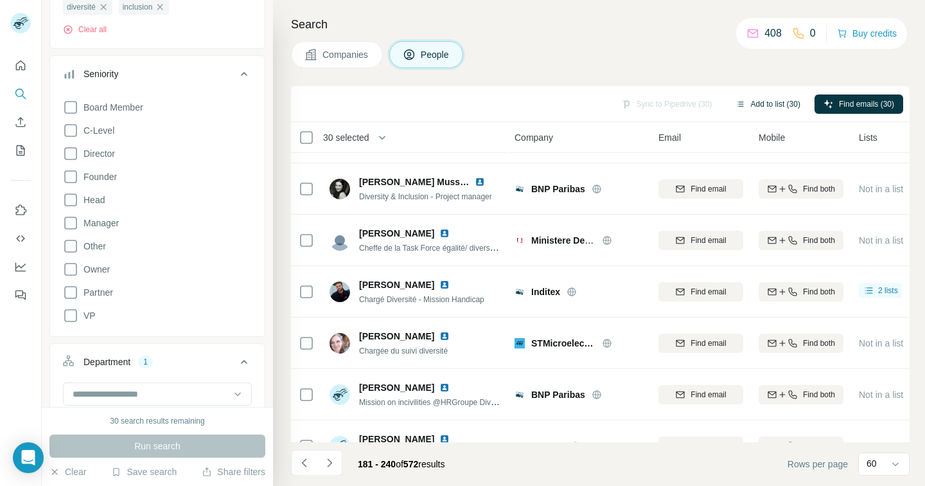
click at [785, 109] on button "Add to list (30)" at bounding box center [768, 103] width 83 height 19
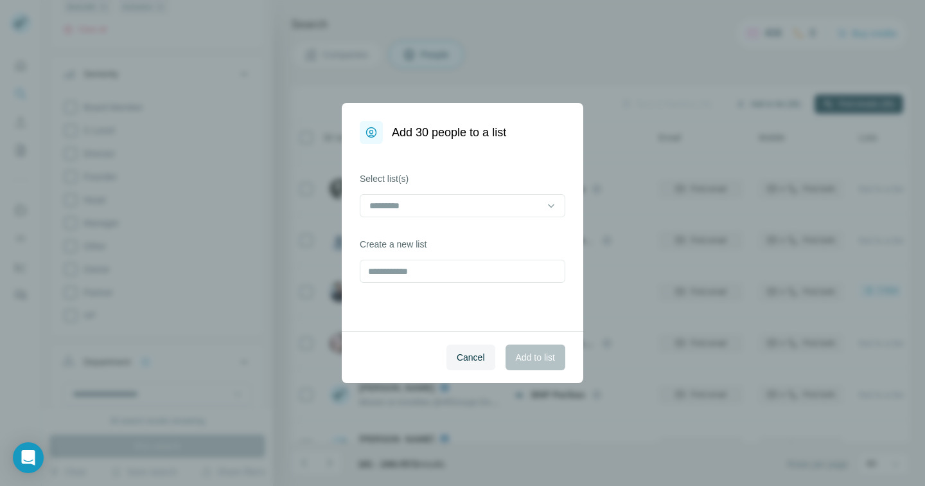
click at [504, 207] on input at bounding box center [454, 206] width 173 height 14
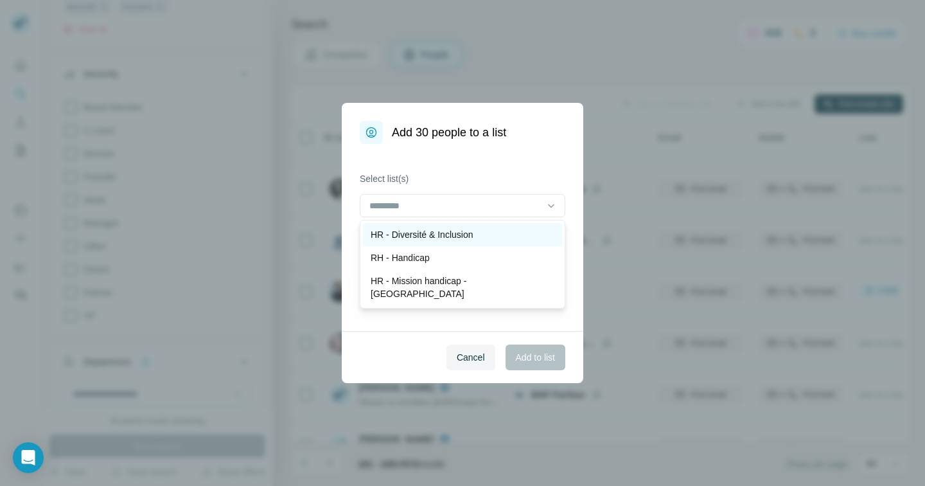
click at [482, 237] on div "HR - Diversité & Inclusion" at bounding box center [463, 234] width 184 height 13
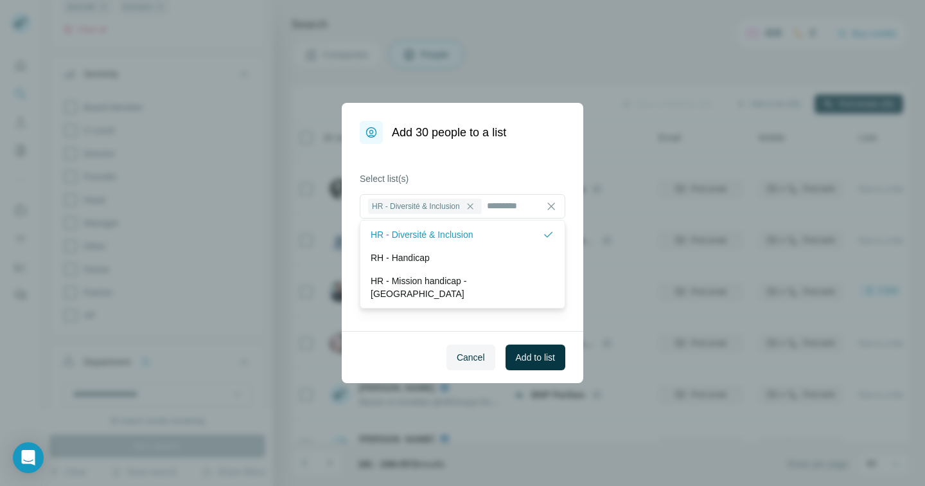
click at [463, 308] on div "Select list(s) HR - Diversité & Inclusion Create a new list" at bounding box center [463, 237] width 242 height 187
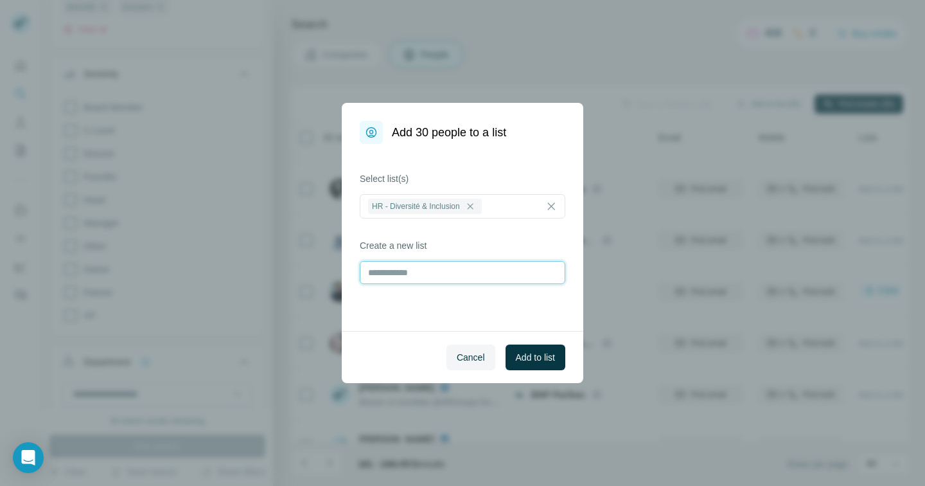
click at [485, 270] on input "text" at bounding box center [463, 272] width 206 height 23
click at [529, 351] on span "Add to list" at bounding box center [535, 357] width 39 height 13
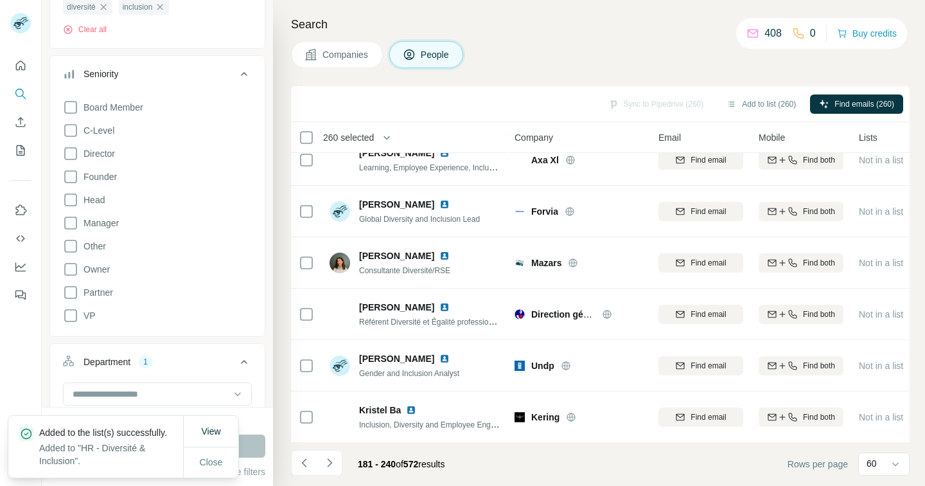
scroll to position [2795, 0]
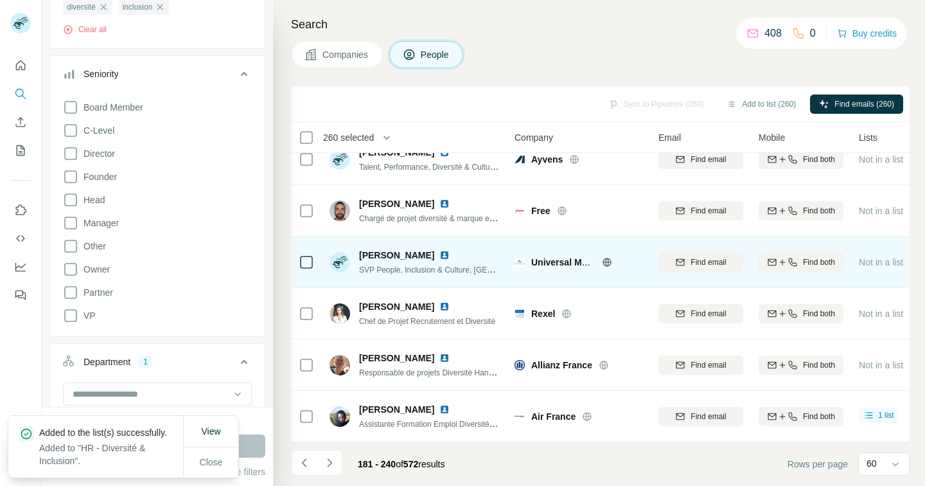
click at [570, 262] on span "Universal Music Group" at bounding box center [580, 262] width 98 height 10
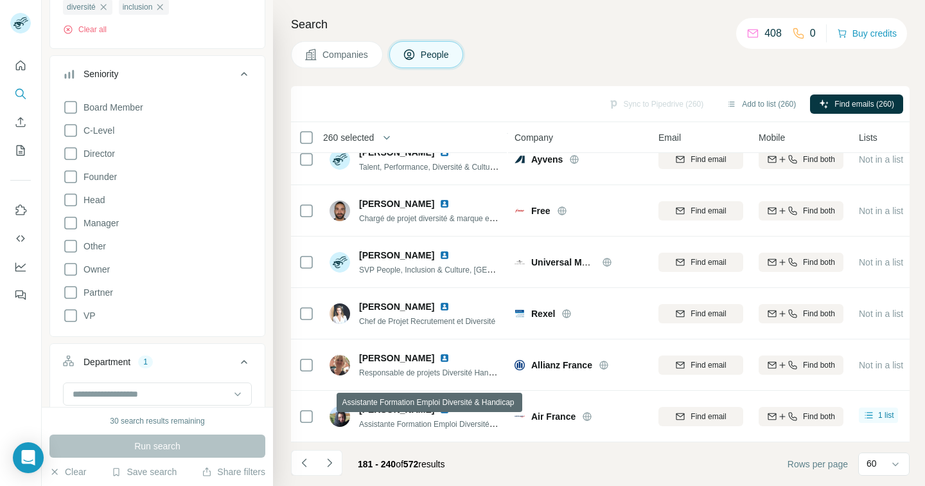
click at [21, 152] on icon "My lists" at bounding box center [20, 150] width 13 height 13
click at [22, 66] on icon "Quick start" at bounding box center [20, 65] width 13 height 13
click at [20, 94] on icon "Search" at bounding box center [20, 93] width 13 height 13
click at [22, 149] on icon "My lists" at bounding box center [20, 150] width 13 height 13
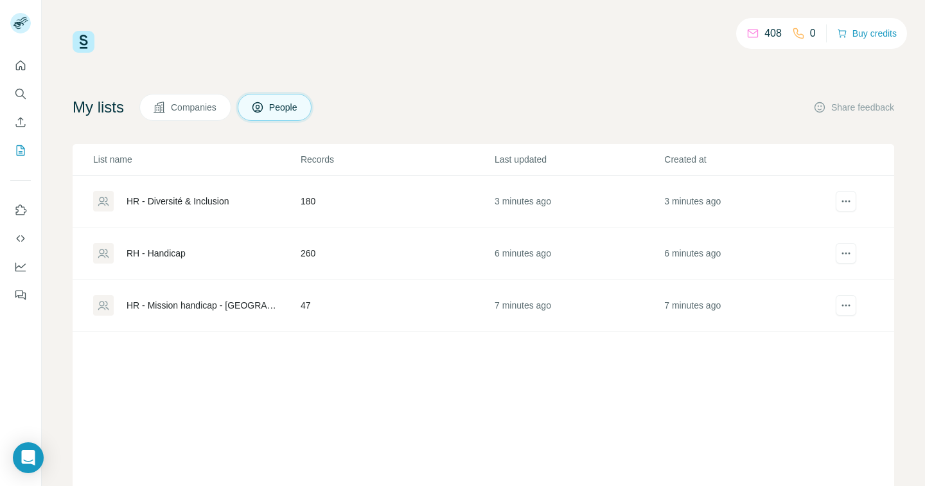
click at [417, 328] on td "47" at bounding box center [397, 306] width 194 height 52
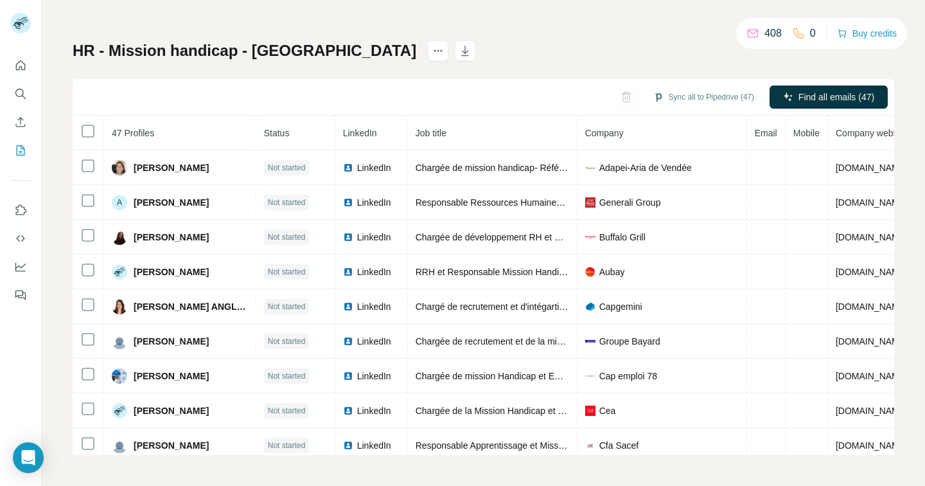
click at [578, 130] on th "Company" at bounding box center [663, 133] width 170 height 35
click at [459, 51] on icon "button" at bounding box center [465, 50] width 13 height 13
click at [18, 151] on icon "My lists" at bounding box center [20, 150] width 13 height 13
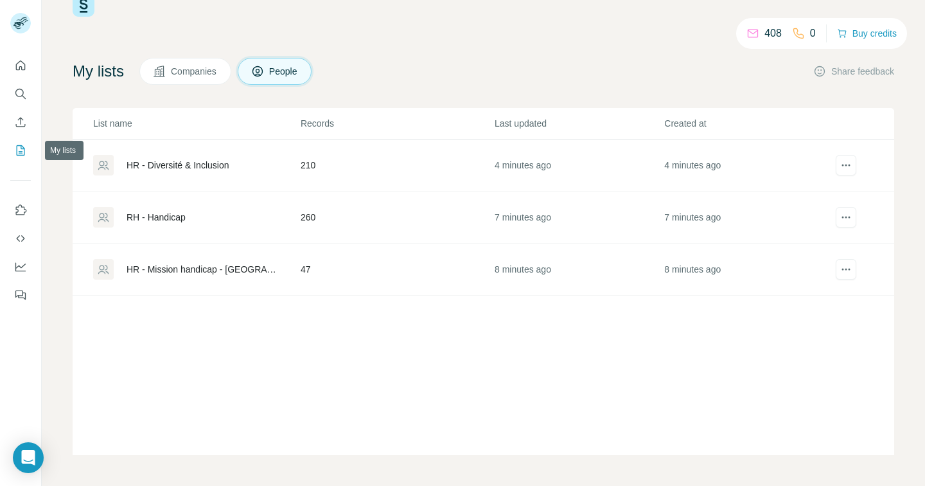
scroll to position [36, 0]
click at [165, 220] on div "RH - Handicap" at bounding box center [156, 217] width 59 height 13
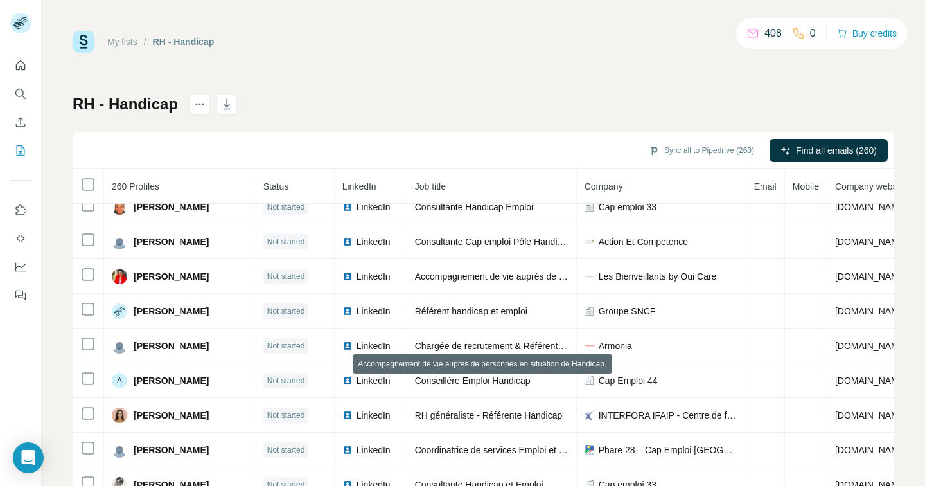
scroll to position [0, 1]
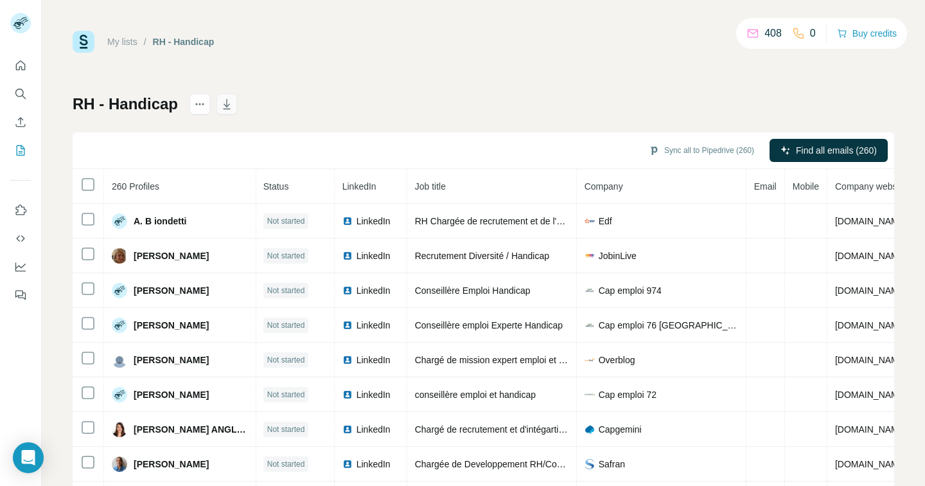
click at [231, 105] on icon "button" at bounding box center [226, 104] width 13 height 13
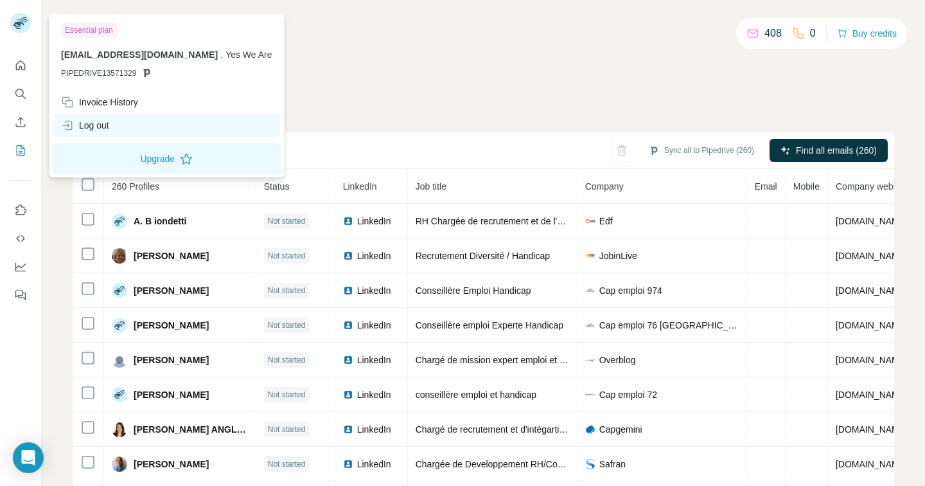
click at [109, 126] on div "Log out" at bounding box center [85, 125] width 48 height 13
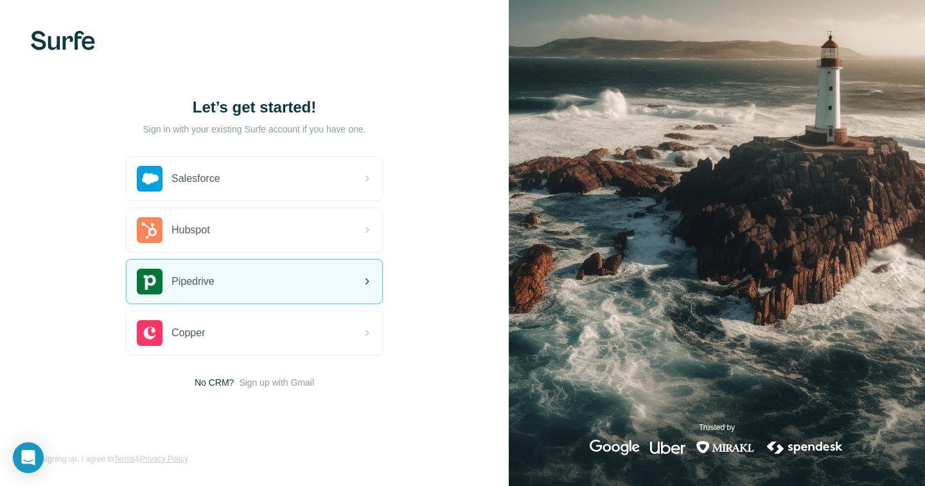
click at [282, 288] on div "Pipedrive" at bounding box center [255, 282] width 256 height 44
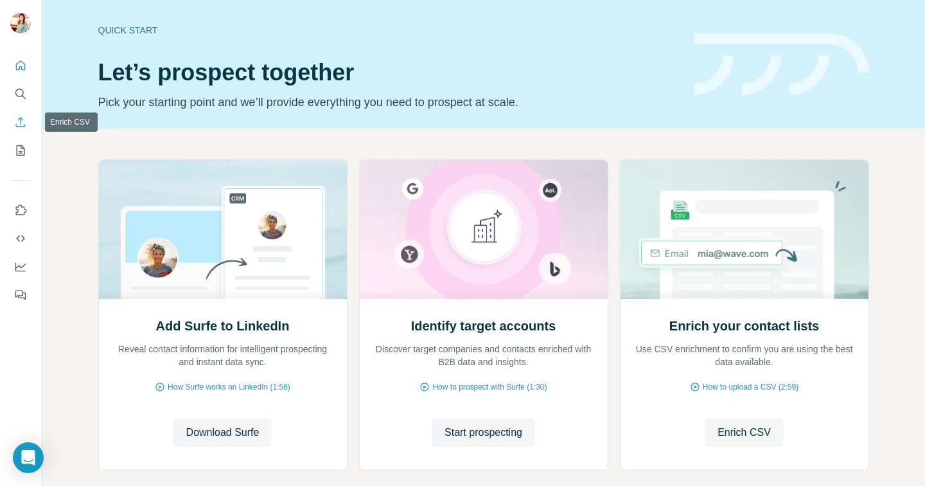
click at [19, 126] on icon "Enrich CSV" at bounding box center [21, 122] width 10 height 10
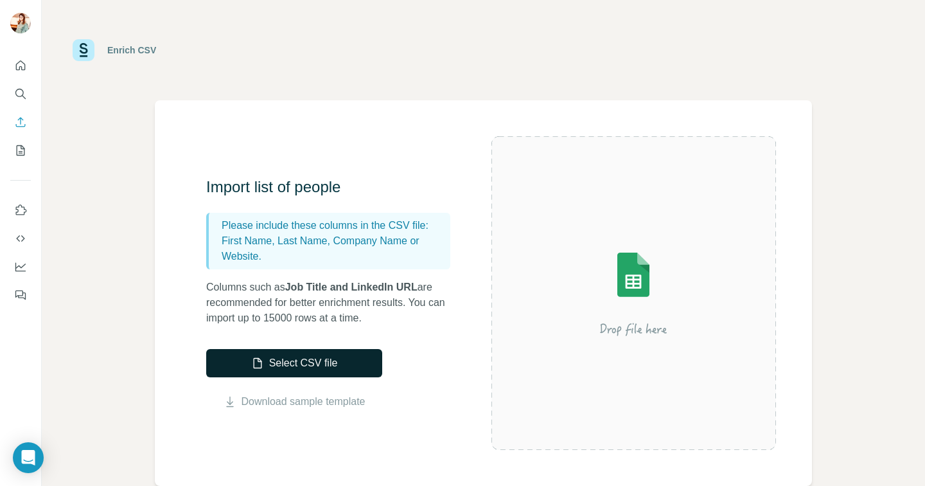
click at [330, 353] on button "Select CSV file" at bounding box center [294, 363] width 176 height 28
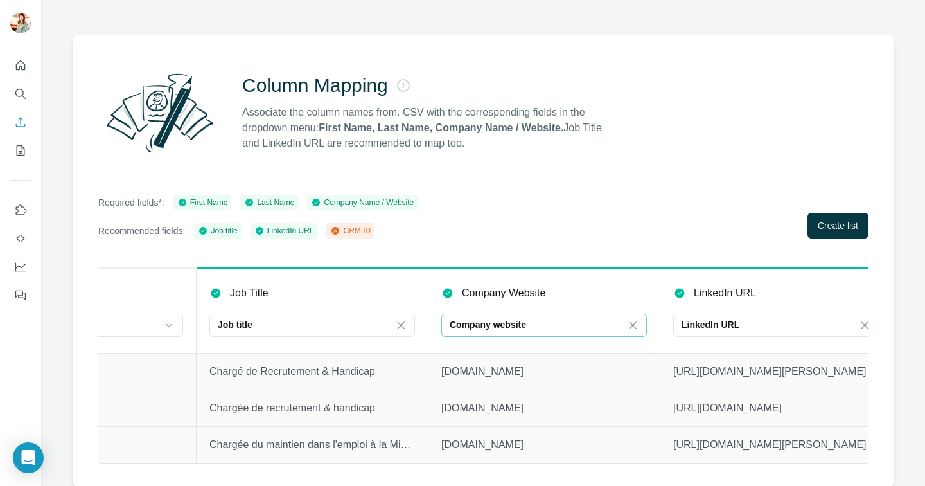
scroll to position [0, 1782]
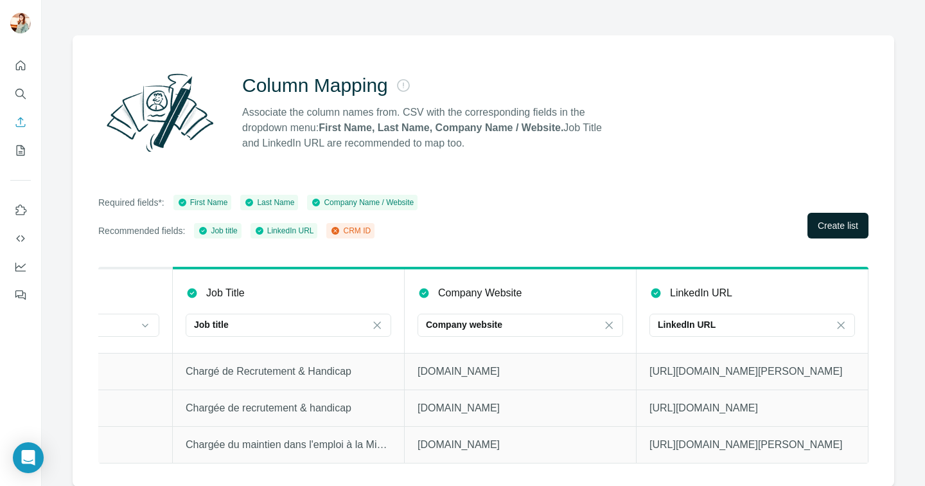
click at [840, 220] on span "Create list" at bounding box center [838, 225] width 40 height 13
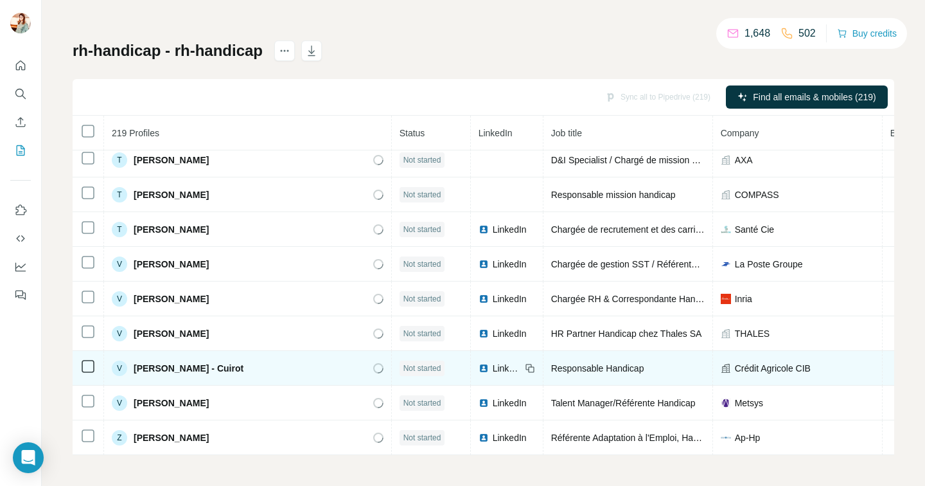
scroll to position [7294, 218]
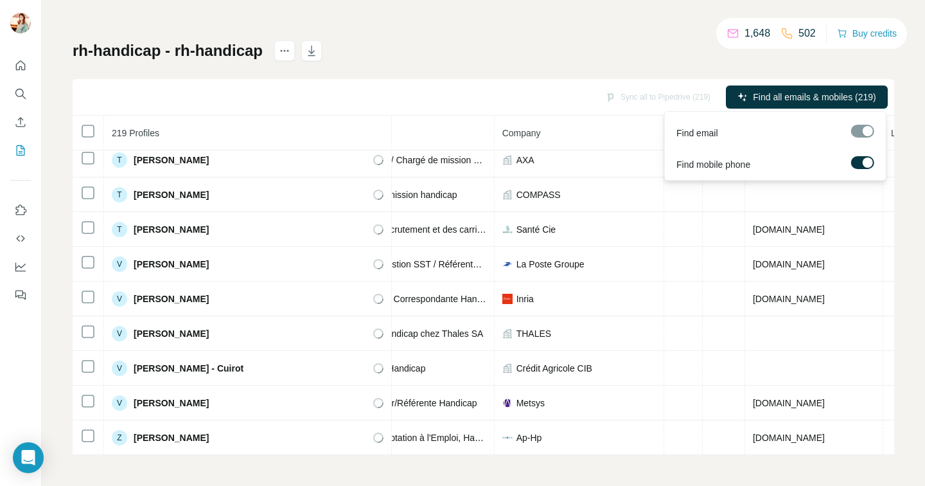
click at [862, 159] on label at bounding box center [862, 162] width 23 height 13
click at [860, 166] on label at bounding box center [862, 162] width 23 height 13
click at [854, 97] on span "Find all emails & mobiles (219)" at bounding box center [814, 97] width 123 height 13
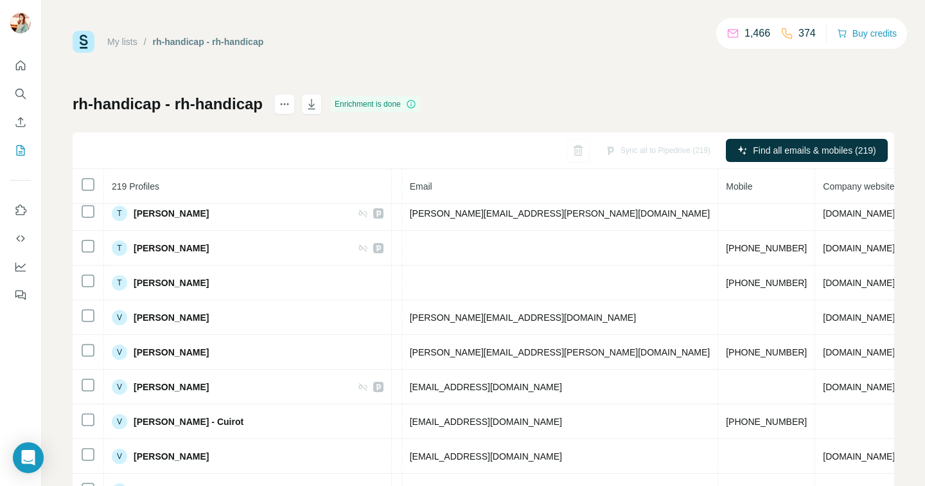
scroll to position [0, 0]
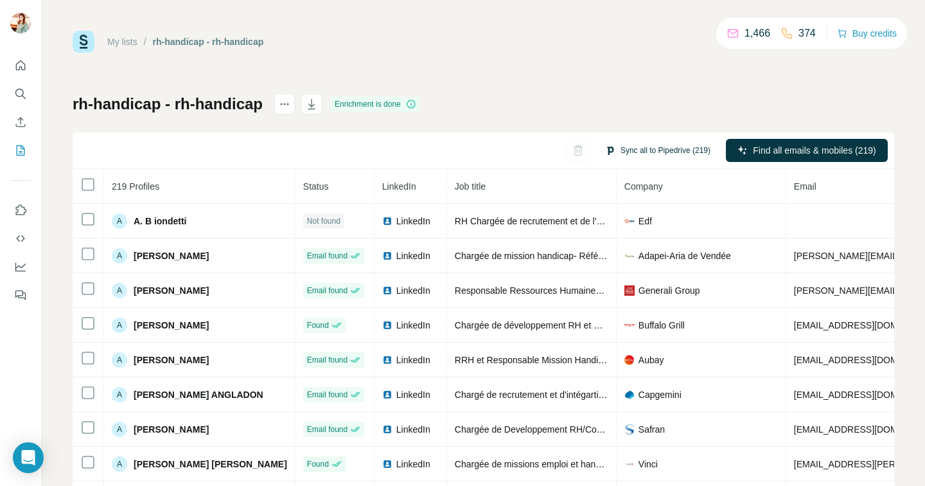
click at [662, 153] on button "Sync all to Pipedrive (219)" at bounding box center [657, 150] width 123 height 19
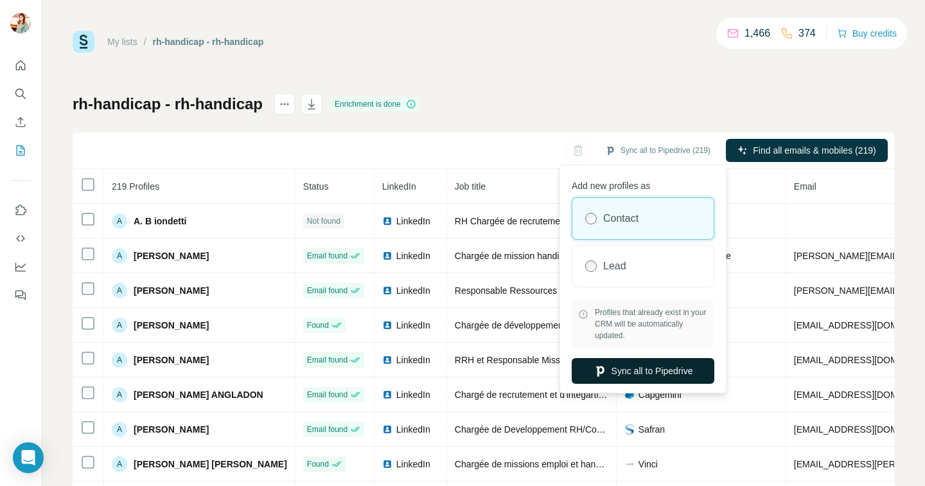
click at [674, 373] on button "Sync all to Pipedrive" at bounding box center [643, 371] width 143 height 26
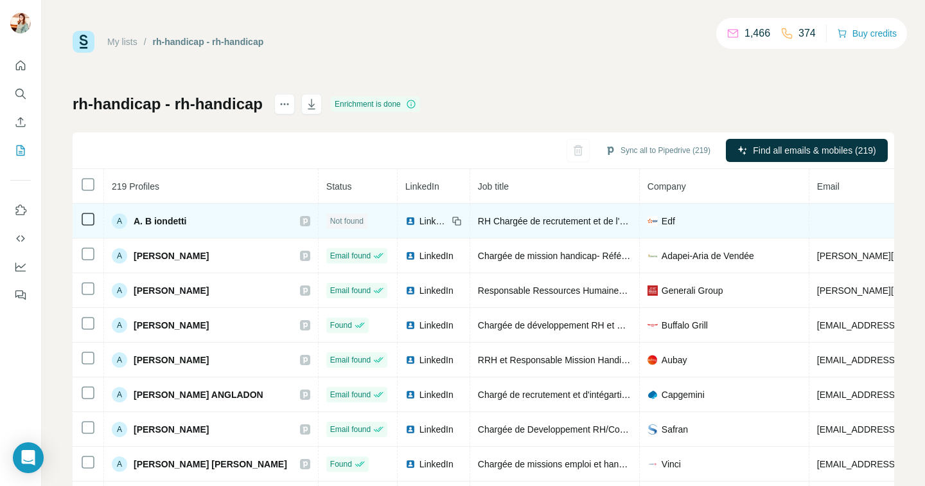
click at [301, 219] on icon at bounding box center [305, 221] width 8 height 10
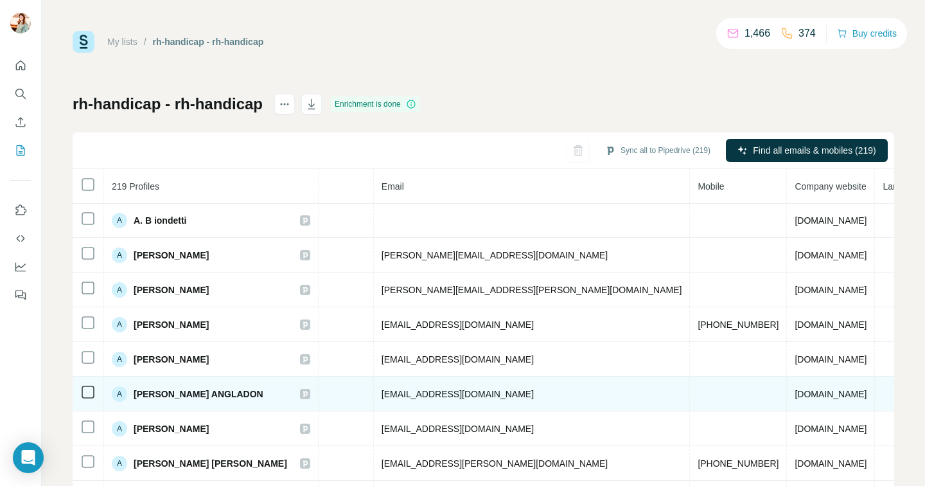
scroll to position [1, 0]
